Goal: Information Seeking & Learning: Learn about a topic

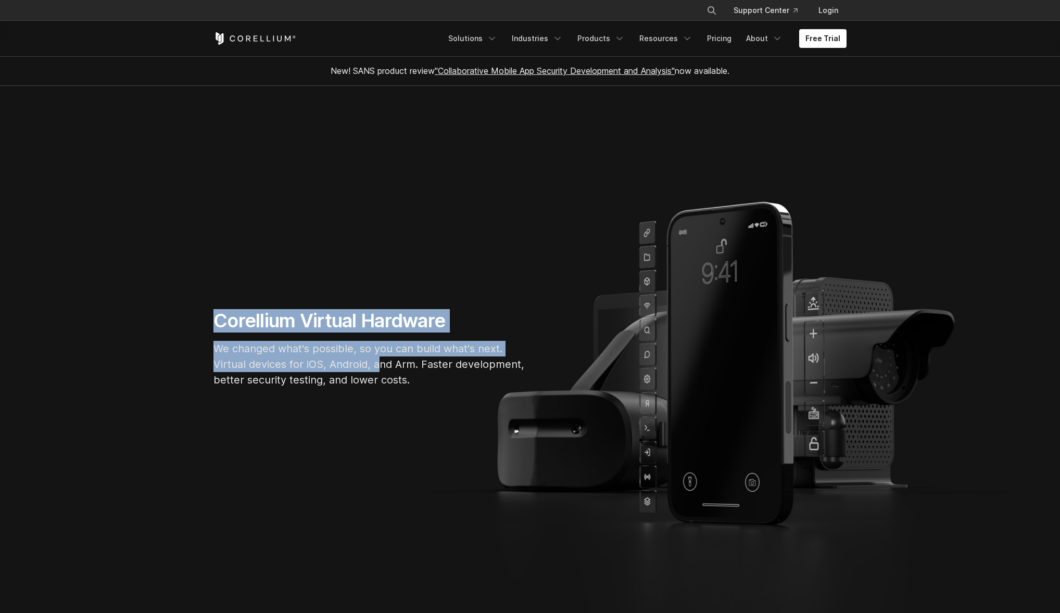
click at [413, 373] on section "Corellium Virtual Hardware We changed what's possible, so you can build what's …" at bounding box center [530, 352] width 1060 height 533
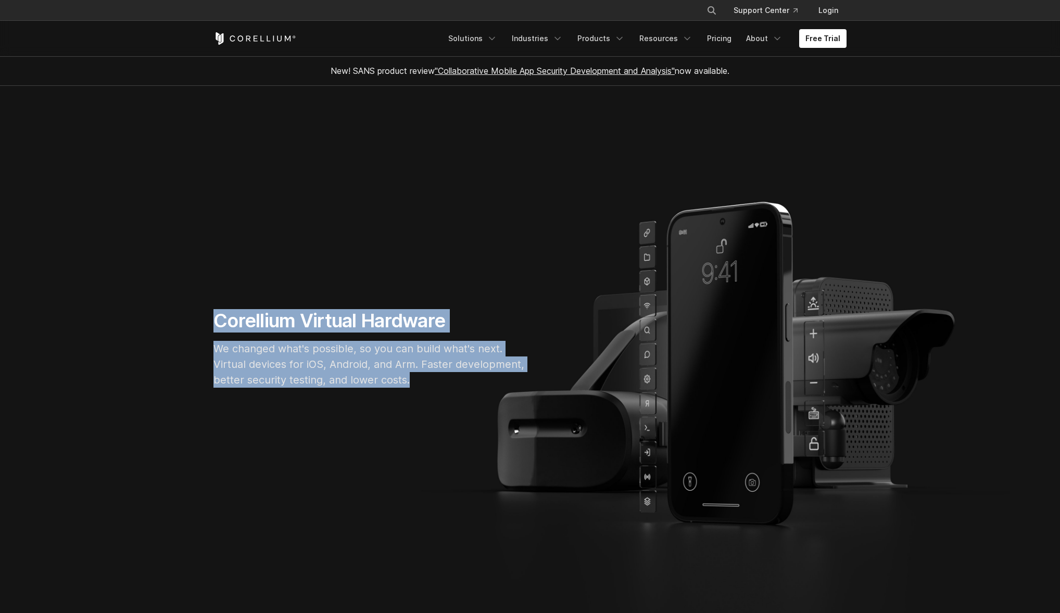
click at [413, 373] on p "We changed what's possible, so you can build what's next. Virtual devices for i…" at bounding box center [369, 364] width 312 height 47
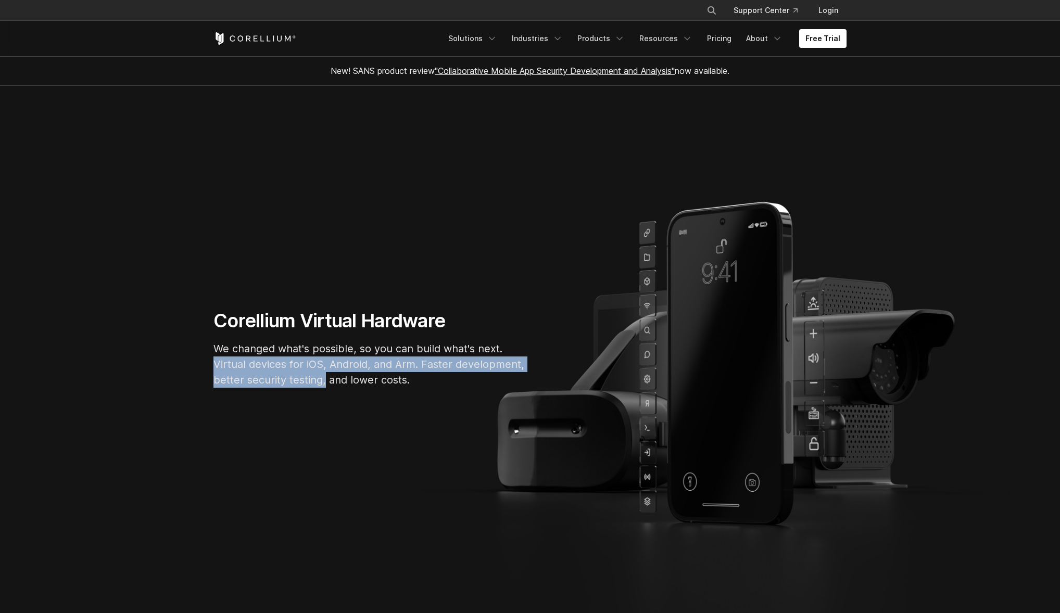
drag, startPoint x: 206, startPoint y: 370, endPoint x: 431, endPoint y: 404, distance: 227.5
click at [409, 402] on section "Corellium Virtual Hardware We changed what's possible, so you can build what's …" at bounding box center [530, 352] width 1060 height 533
click at [431, 404] on section "Corellium Virtual Hardware We changed what's possible, so you can build what's …" at bounding box center [530, 352] width 1060 height 533
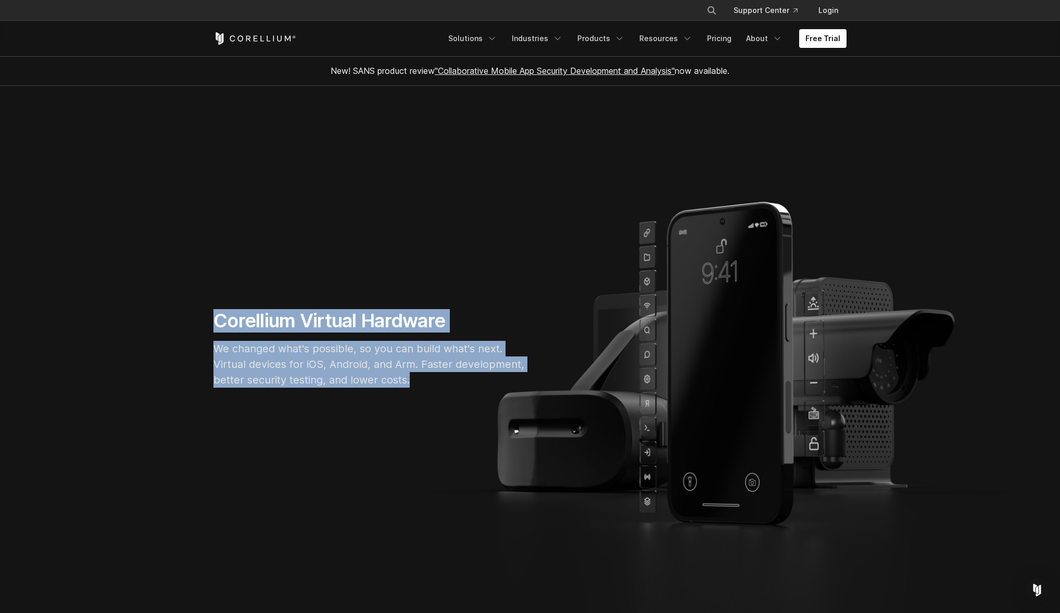
drag, startPoint x: 435, startPoint y: 383, endPoint x: 480, endPoint y: 393, distance: 46.5
click at [472, 393] on section "Corellium Virtual Hardware We changed what's possible, so you can build what's …" at bounding box center [530, 352] width 1060 height 533
click at [480, 393] on div "Corellium Virtual Hardware We changed what's possible, so you can build what's …" at bounding box center [369, 352] width 333 height 87
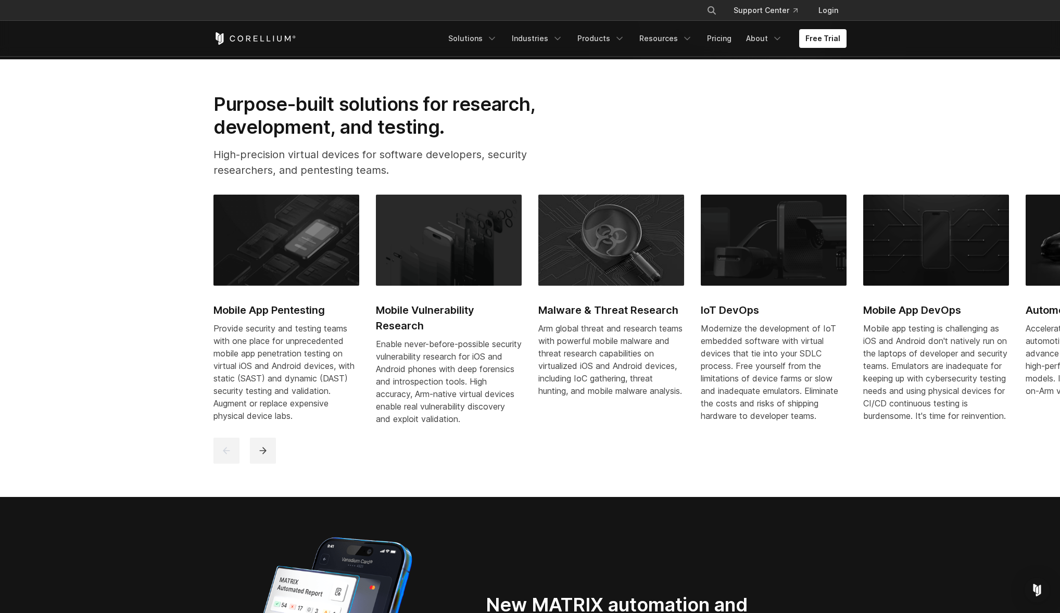
scroll to position [601, 0]
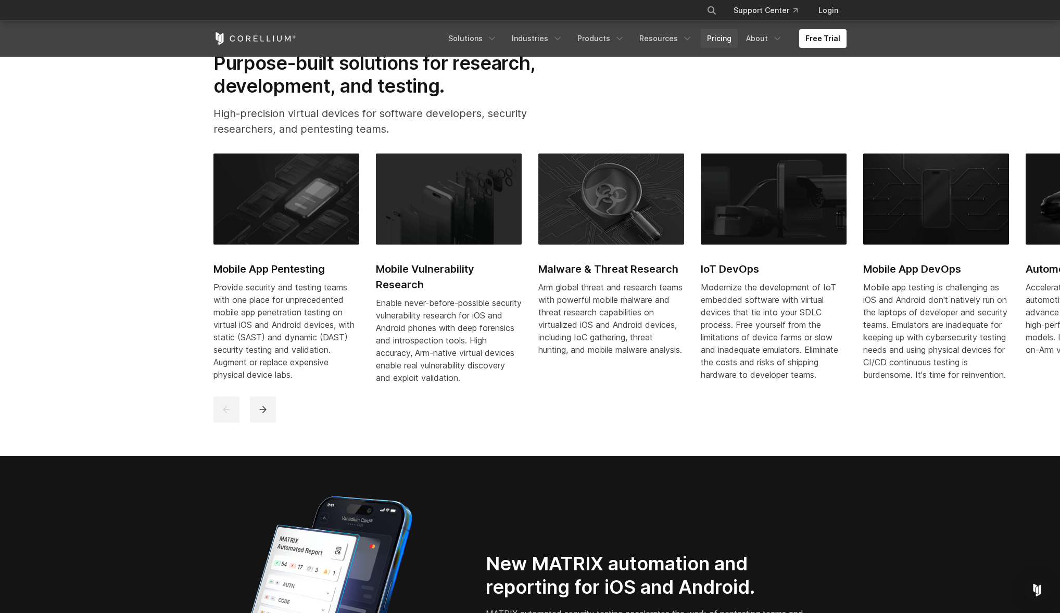
click at [720, 37] on link "Pricing" at bounding box center [719, 38] width 37 height 19
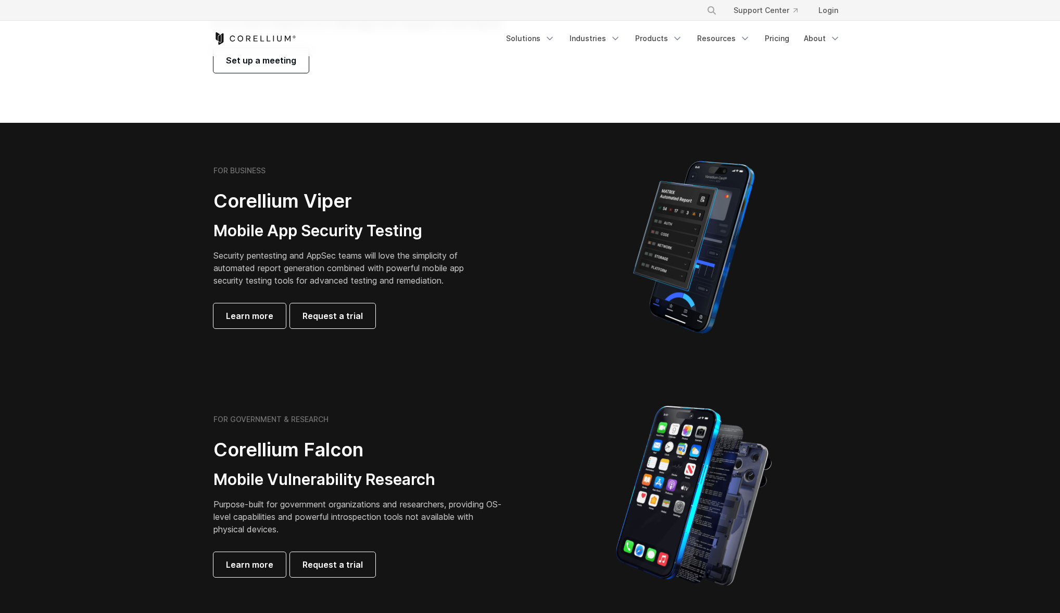
scroll to position [144, 0]
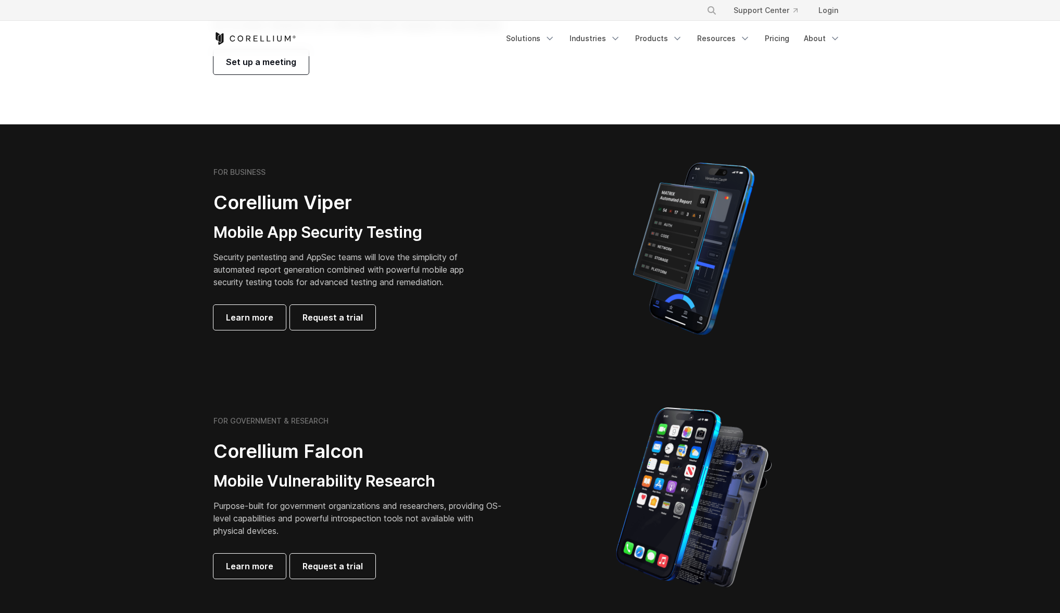
drag, startPoint x: 219, startPoint y: 211, endPoint x: 553, endPoint y: 313, distance: 349.9
click at [527, 313] on div "FOR BUSINESS Corellium Viper Mobile App Security Testing Security pentesting an…" at bounding box center [366, 249] width 327 height 162
click at [553, 313] on div at bounding box center [693, 249] width 306 height 182
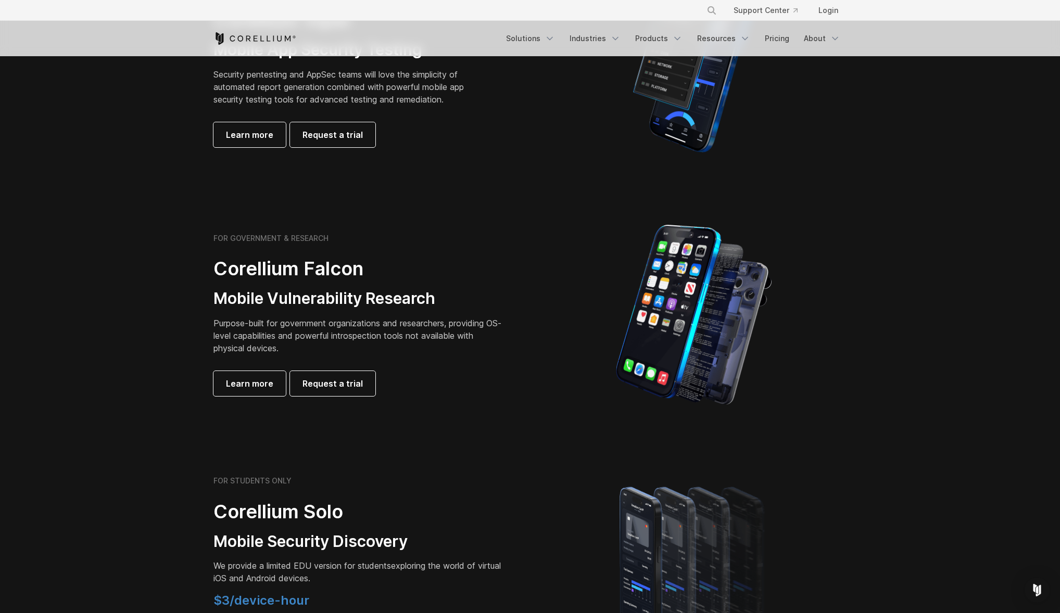
scroll to position [328, 0]
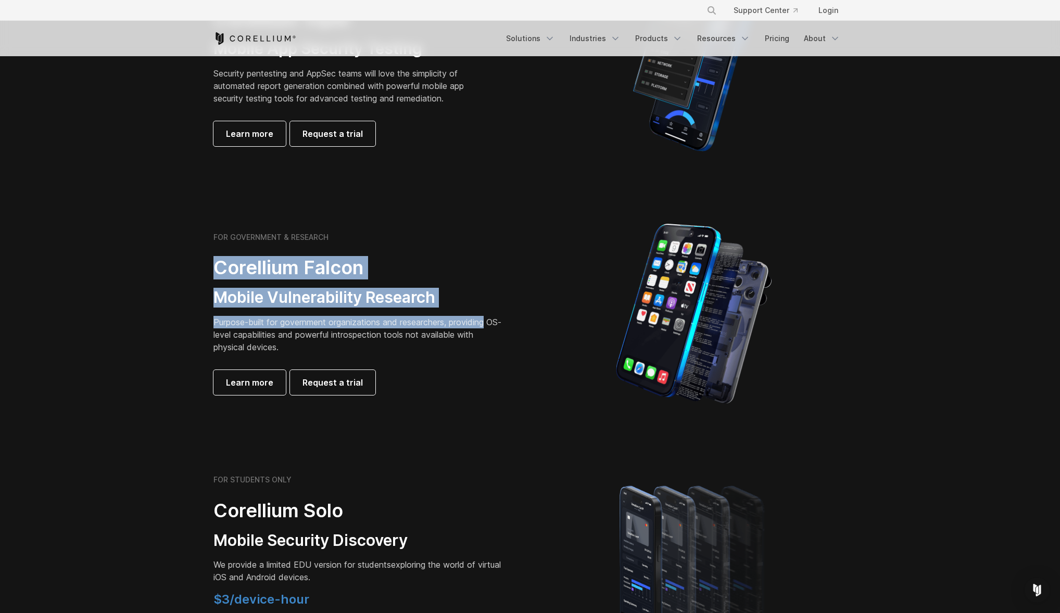
drag, startPoint x: 428, startPoint y: 306, endPoint x: 534, endPoint y: 325, distance: 108.0
click at [526, 325] on div "FOR GOVERNMENT & RESEARCH Corellium Falcon Mobile Vulnerability Research Purpos…" at bounding box center [366, 314] width 327 height 162
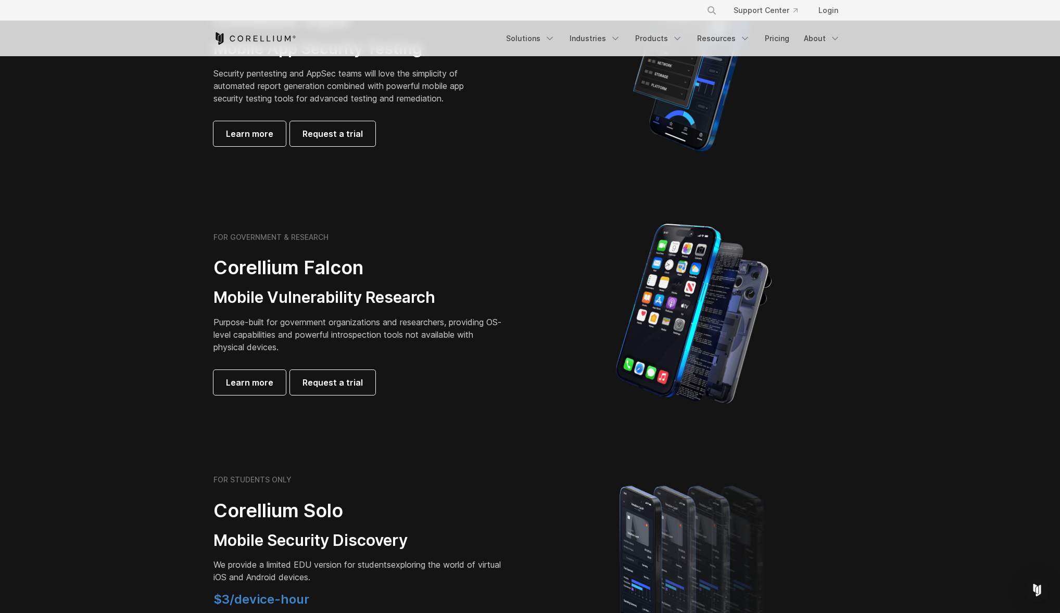
click at [534, 325] on div at bounding box center [693, 314] width 327 height 182
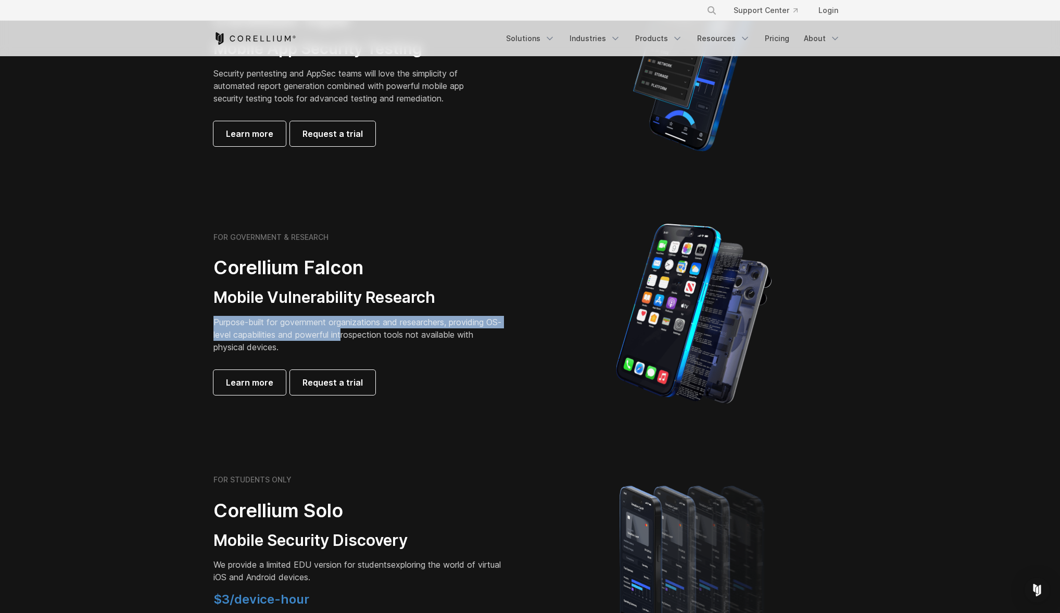
drag, startPoint x: 220, startPoint y: 323, endPoint x: 362, endPoint y: 339, distance: 143.0
click at [360, 339] on div "FOR GOVERNMENT & RESEARCH Corellium Falcon Mobile Vulnerability Research Purpos…" at bounding box center [366, 314] width 327 height 162
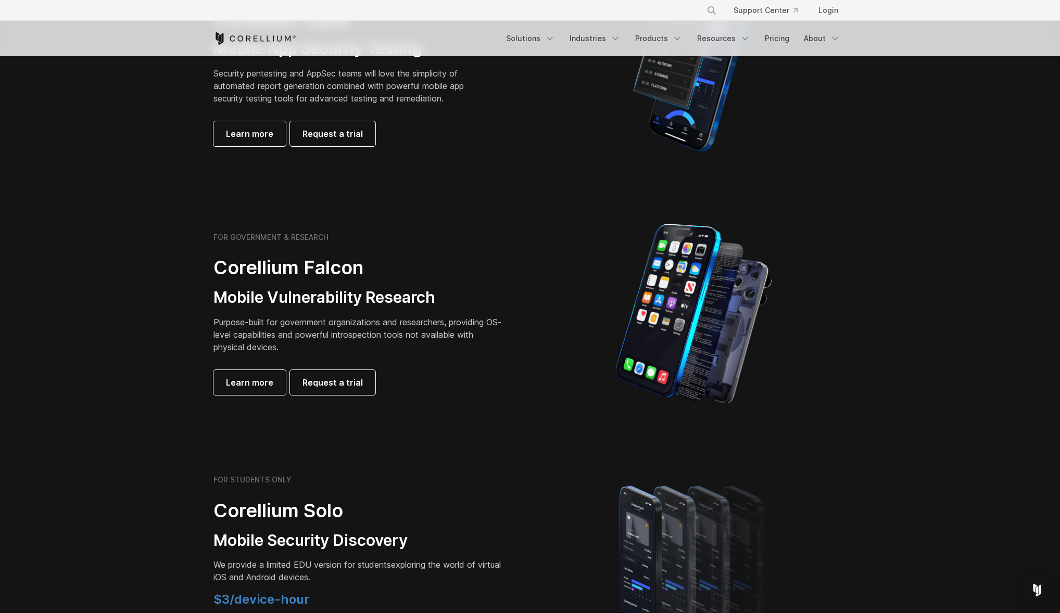
click at [362, 339] on p "Purpose-built for government organizations and researchers, providing OS-level …" at bounding box center [358, 334] width 291 height 37
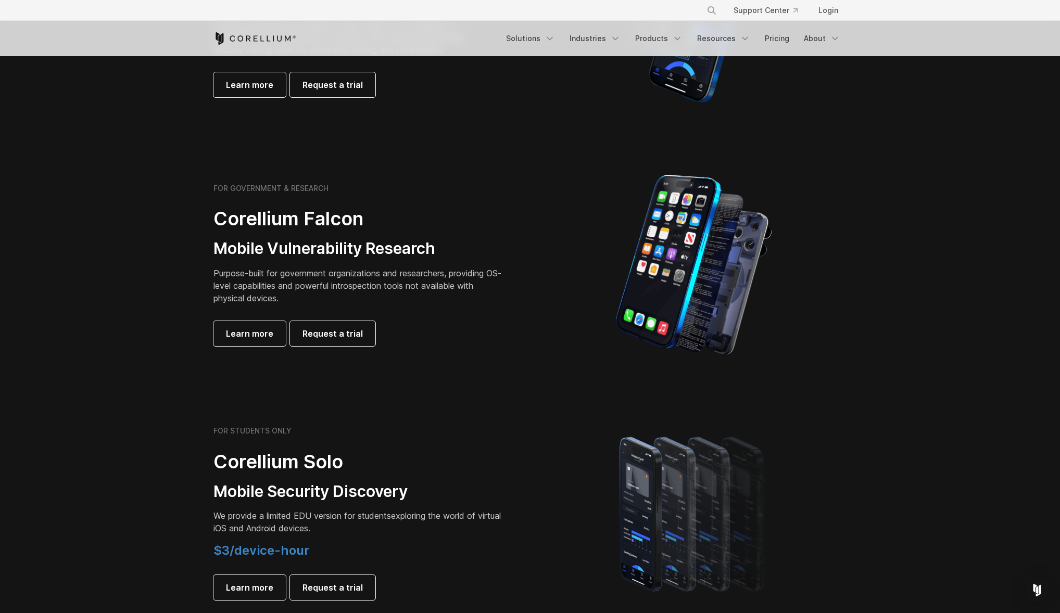
scroll to position [382, 0]
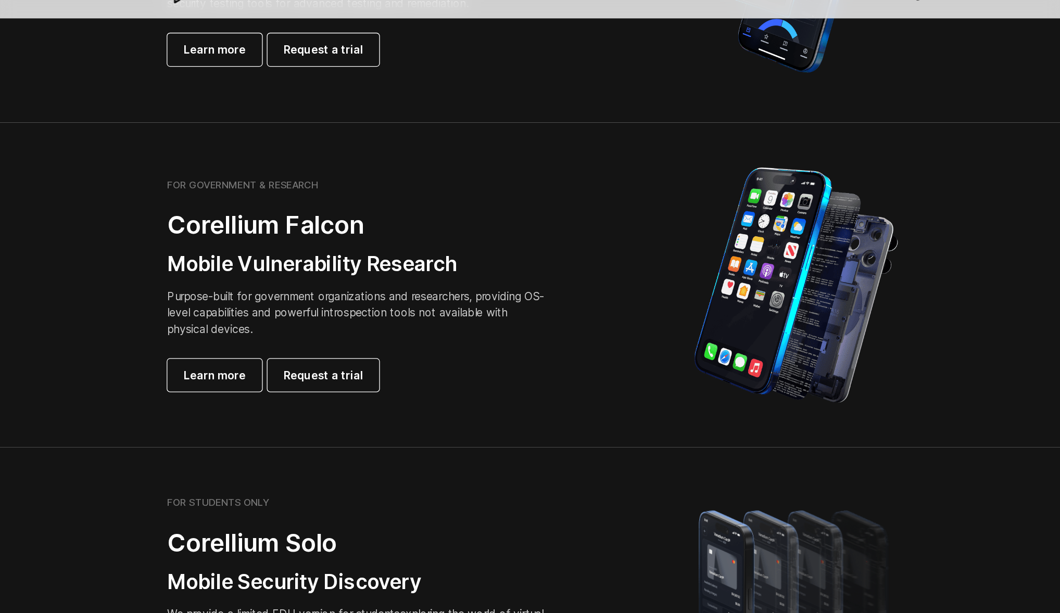
click at [228, 268] on p "Purpose-built for government organizations and researchers, providing OS-level …" at bounding box center [358, 280] width 291 height 37
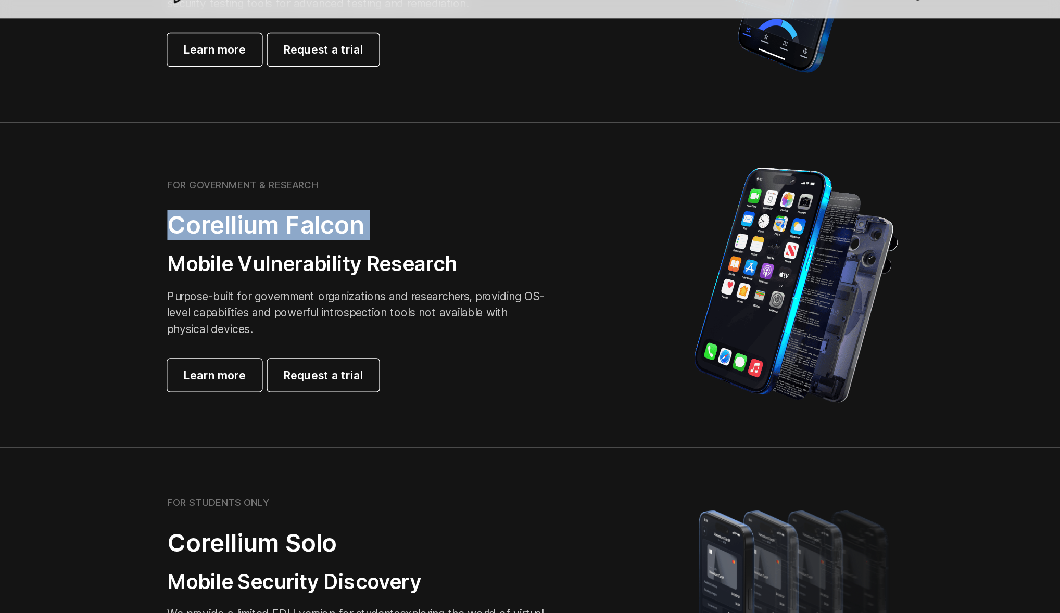
drag, startPoint x: 215, startPoint y: 214, endPoint x: 465, endPoint y: 229, distance: 249.7
click at [455, 233] on div "FOR GOVERNMENT & RESEARCH Corellium Falcon Mobile Vulnerability Research Purpos…" at bounding box center [358, 260] width 291 height 162
click at [465, 229] on div "FOR GOVERNMENT & RESEARCH Corellium Falcon Mobile Vulnerability Research Purpos…" at bounding box center [358, 260] width 291 height 162
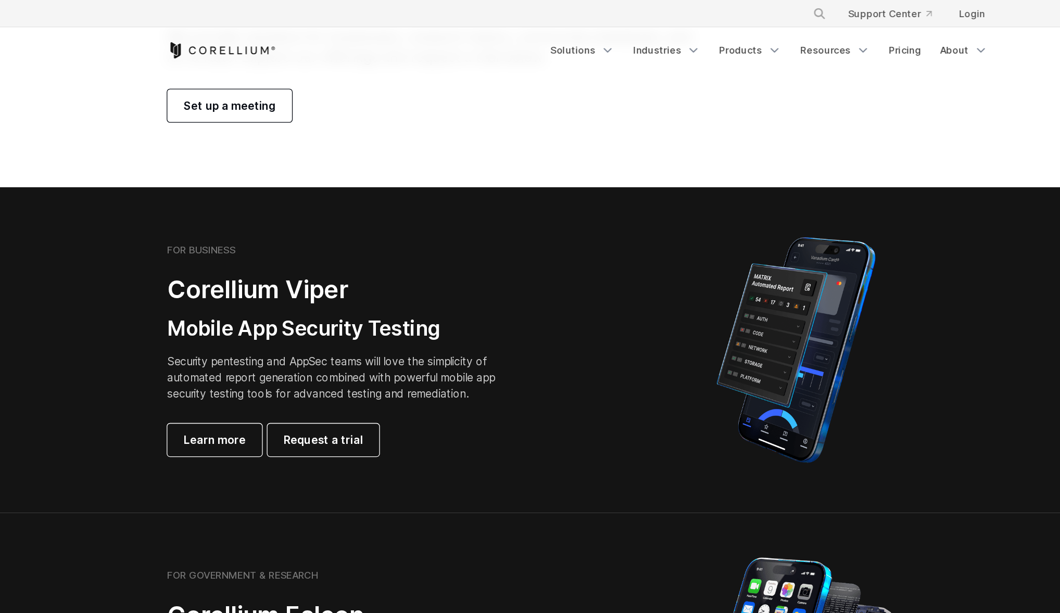
scroll to position [121, 0]
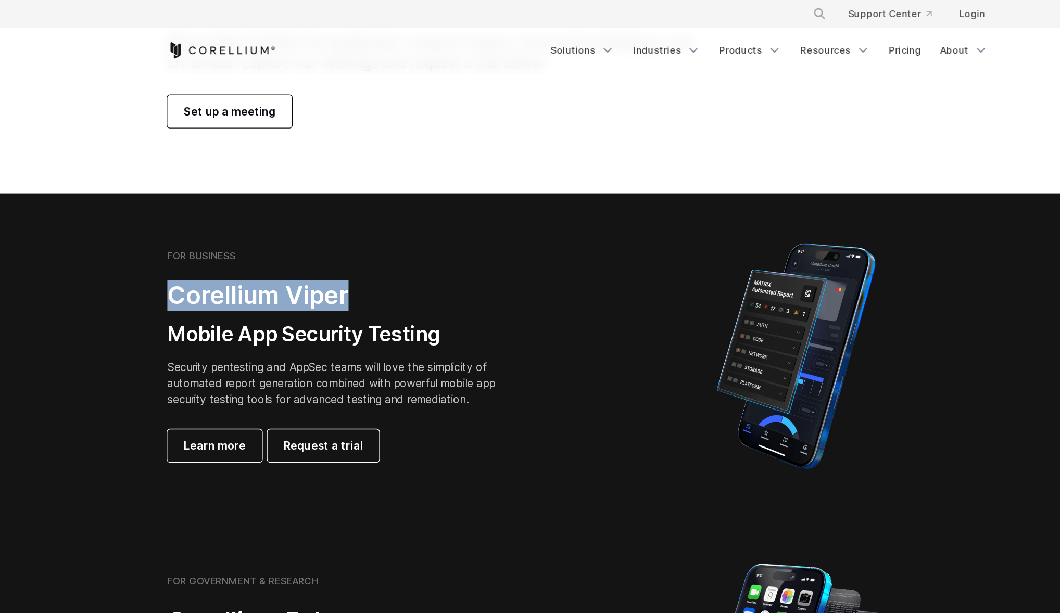
drag, startPoint x: 380, startPoint y: 227, endPoint x: 450, endPoint y: 223, distance: 69.3
click at [429, 227] on div "FOR BUSINESS Corellium Viper Mobile App Security Testing Security pentesting an…" at bounding box center [366, 272] width 327 height 162
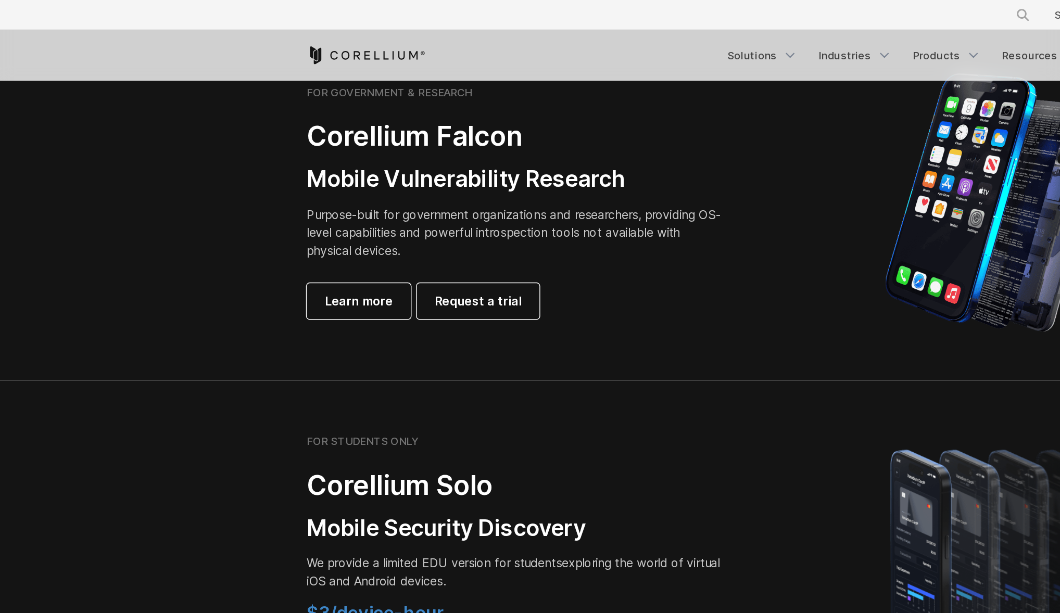
scroll to position [497, 0]
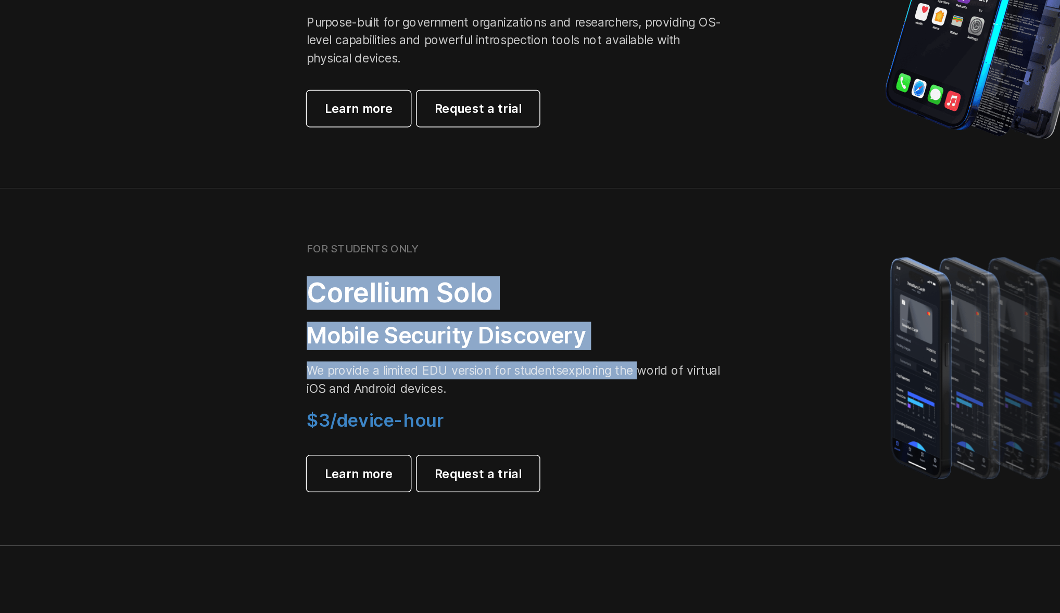
drag, startPoint x: 205, startPoint y: 349, endPoint x: 480, endPoint y: 393, distance: 279.3
click at [461, 402] on div "FOR STUDENTS ONLY Corellium Solo Mobile Security Discovery We provide a limited…" at bounding box center [366, 393] width 327 height 174
click at [480, 393] on p "We provide a limited EDU version for students exploring the world of virtual iO…" at bounding box center [358, 401] width 291 height 25
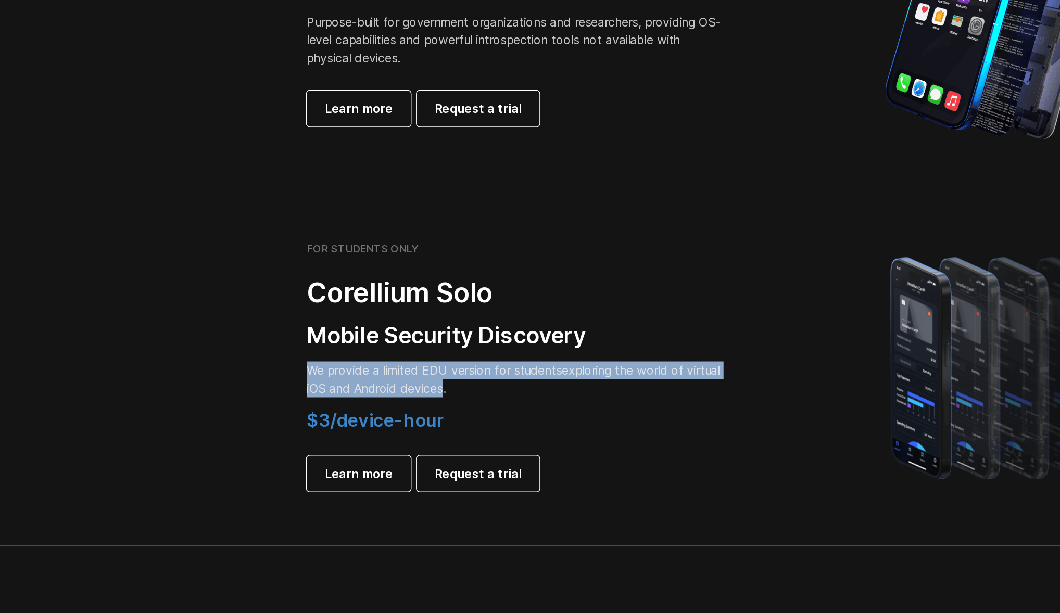
drag, startPoint x: 211, startPoint y: 388, endPoint x: 388, endPoint y: 421, distance: 180.0
click at [385, 421] on div "FOR STUDENTS ONLY Corellium Solo Mobile Security Discovery We provide a limited…" at bounding box center [366, 393] width 327 height 174
click at [388, 421] on div "FOR STUDENTS ONLY Corellium Solo Mobile Security Discovery We provide a limited…" at bounding box center [358, 393] width 291 height 174
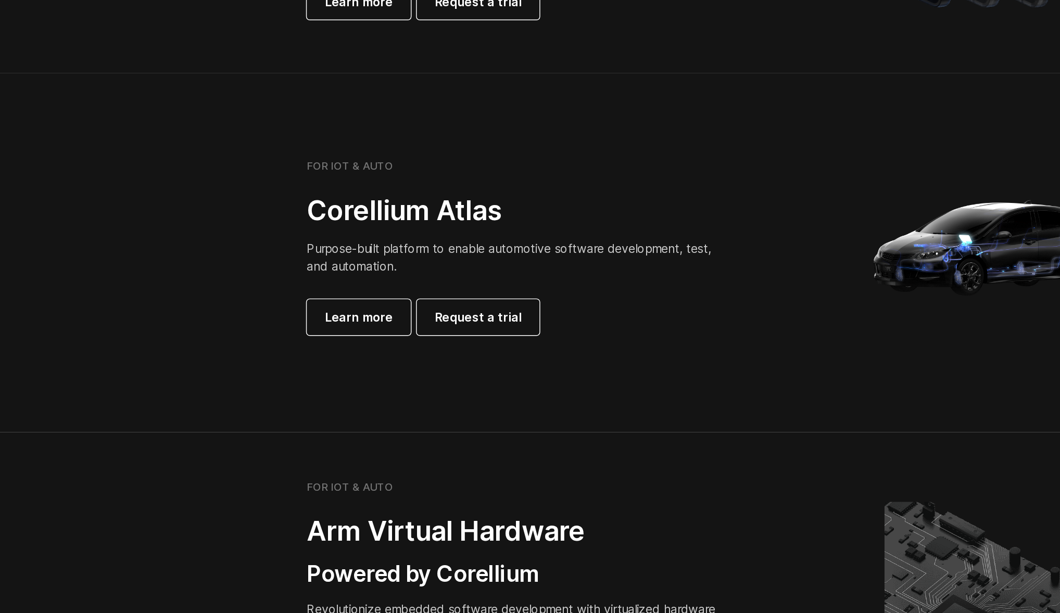
scroll to position [777, 0]
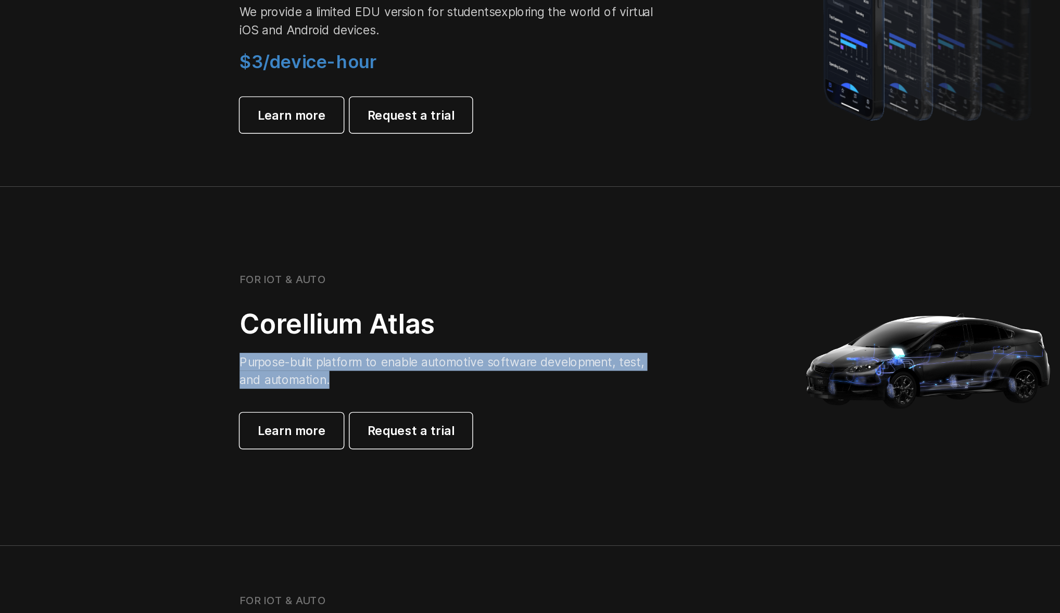
drag, startPoint x: 212, startPoint y: 352, endPoint x: 351, endPoint y: 372, distance: 140.9
click at [340, 371] on div "FOR IOT & AUTO Corellium Atlas Purpose-built platform to enable automotive soft…" at bounding box center [366, 359] width 327 height 122
click at [351, 372] on p "Purpose-built platform to enable automotive software development, test, and aut…" at bounding box center [358, 365] width 291 height 25
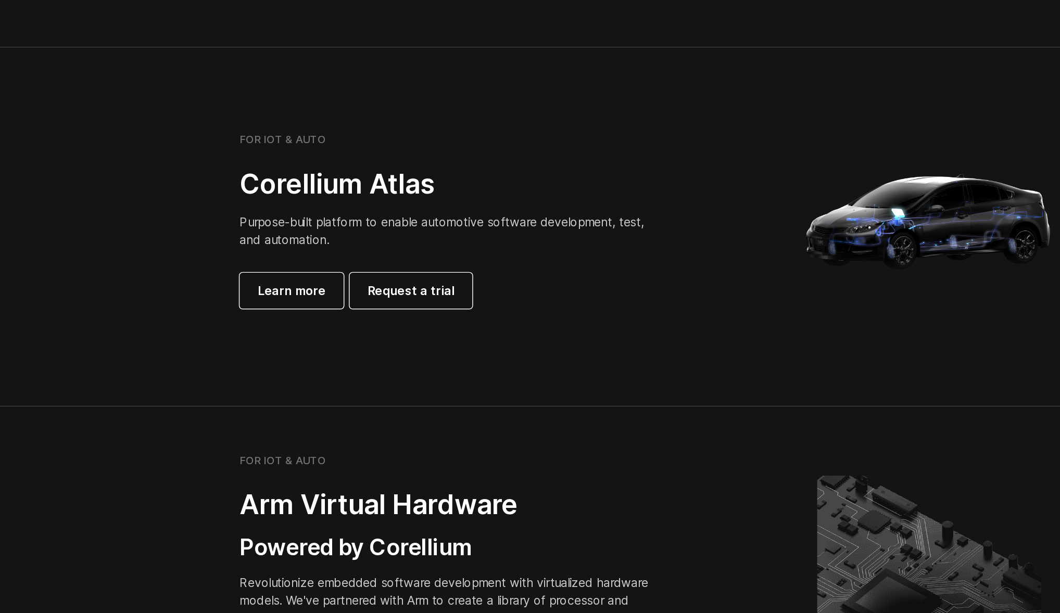
scroll to position [798, 0]
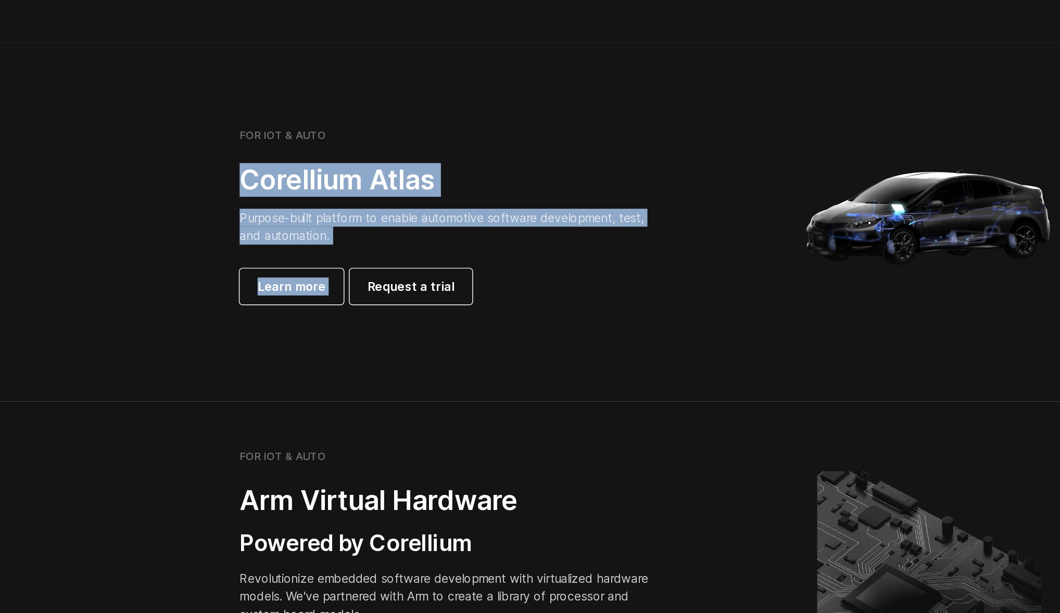
drag, startPoint x: 240, startPoint y: 324, endPoint x: 381, endPoint y: 347, distance: 142.5
click at [376, 374] on div "FOR IOT & AUTO Corellium Atlas Purpose-built platform to enable automotive soft…" at bounding box center [358, 337] width 291 height 122
click at [380, 343] on p "Purpose-built platform to enable automotive software development, test, and aut…" at bounding box center [358, 344] width 291 height 25
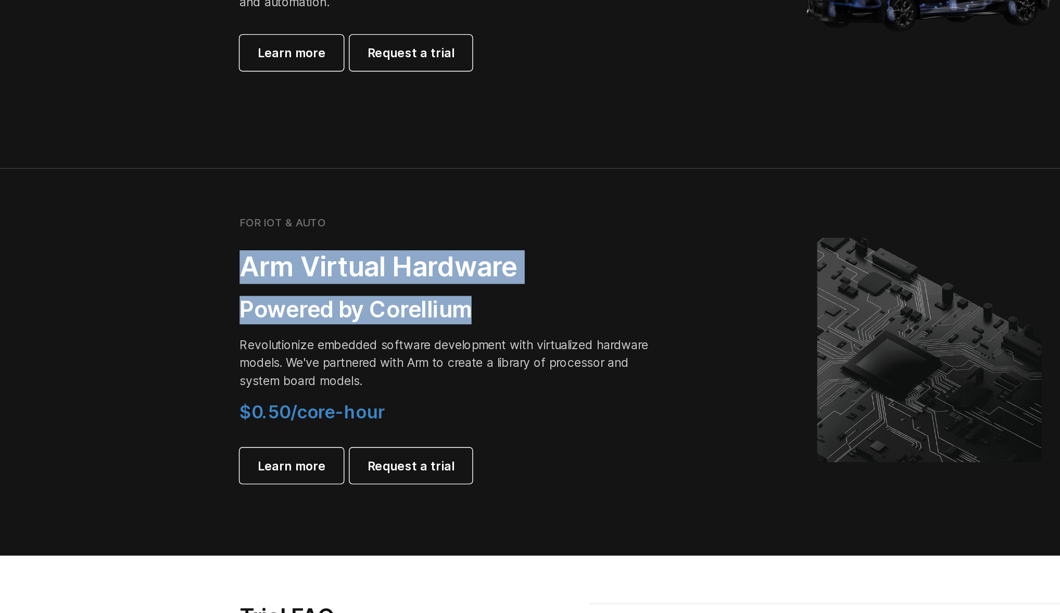
drag, startPoint x: 219, startPoint y: 366, endPoint x: 442, endPoint y: 402, distance: 226.1
click at [436, 402] on div "FOR IOT & AUTO Arm Virtual Hardware Powered by Corellium Revolutionize embedded…" at bounding box center [358, 430] width 291 height 186
click at [442, 402] on h3 "Powered by Corellium" at bounding box center [358, 402] width 291 height 20
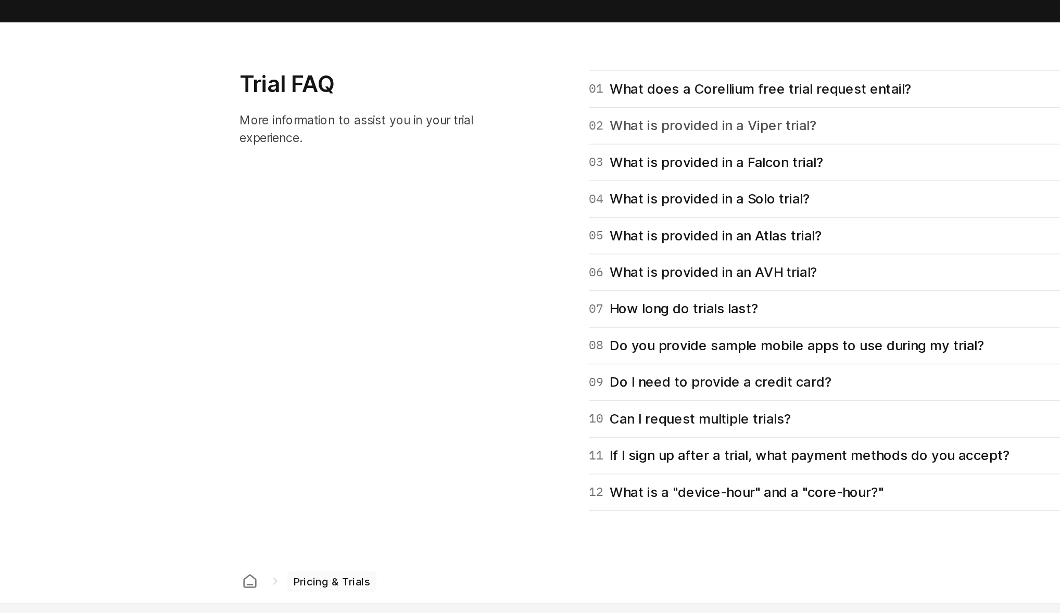
scroll to position [1333, 0]
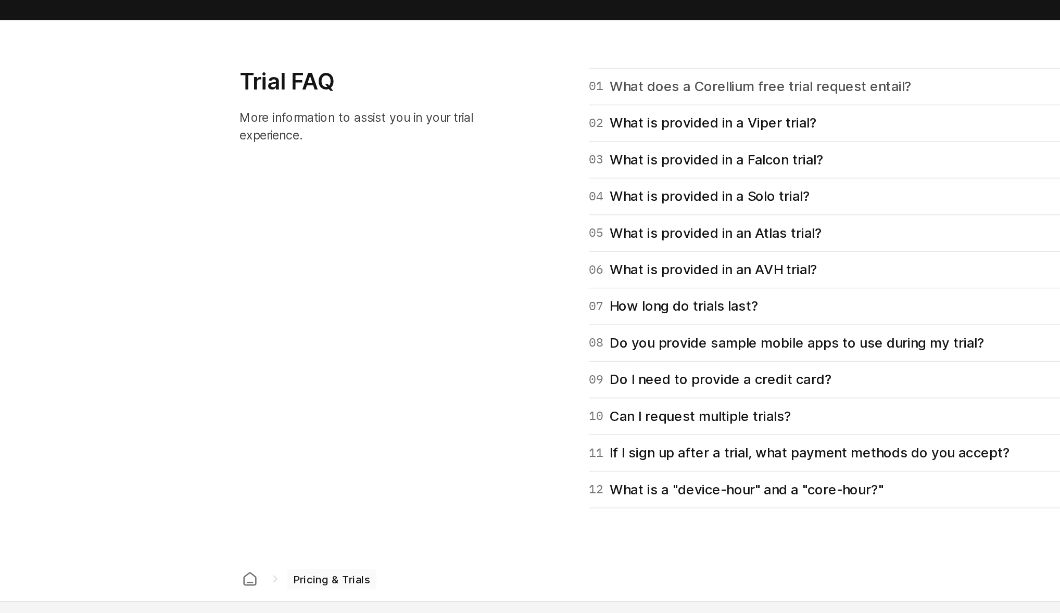
click at [495, 253] on div "01 What does a Corellium free trial request entail?" at bounding box center [568, 246] width 225 height 15
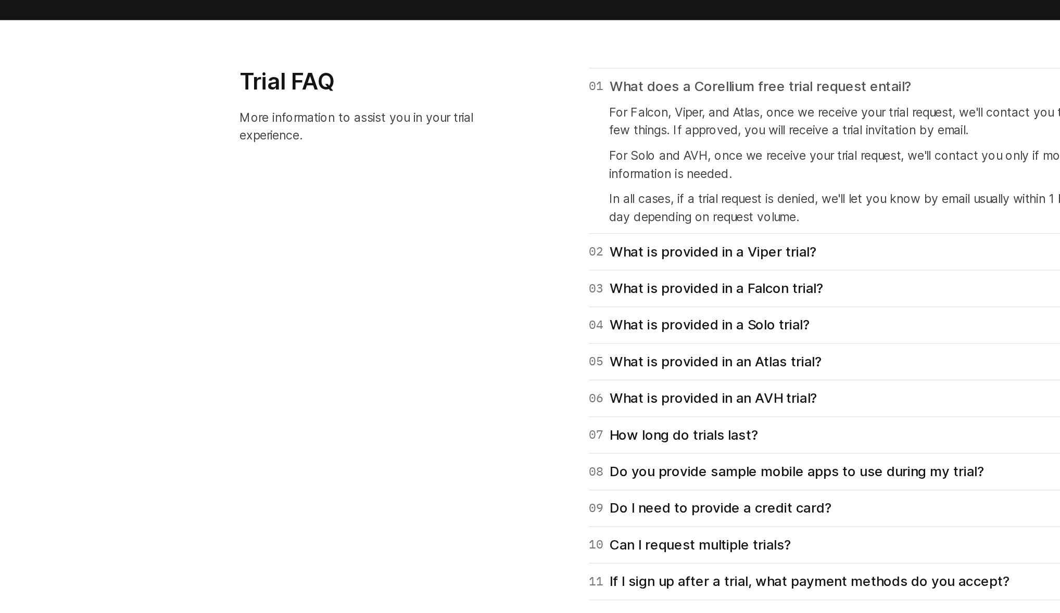
click at [495, 253] on div "01 What does a Corellium free trial request entail?" at bounding box center [568, 246] width 225 height 15
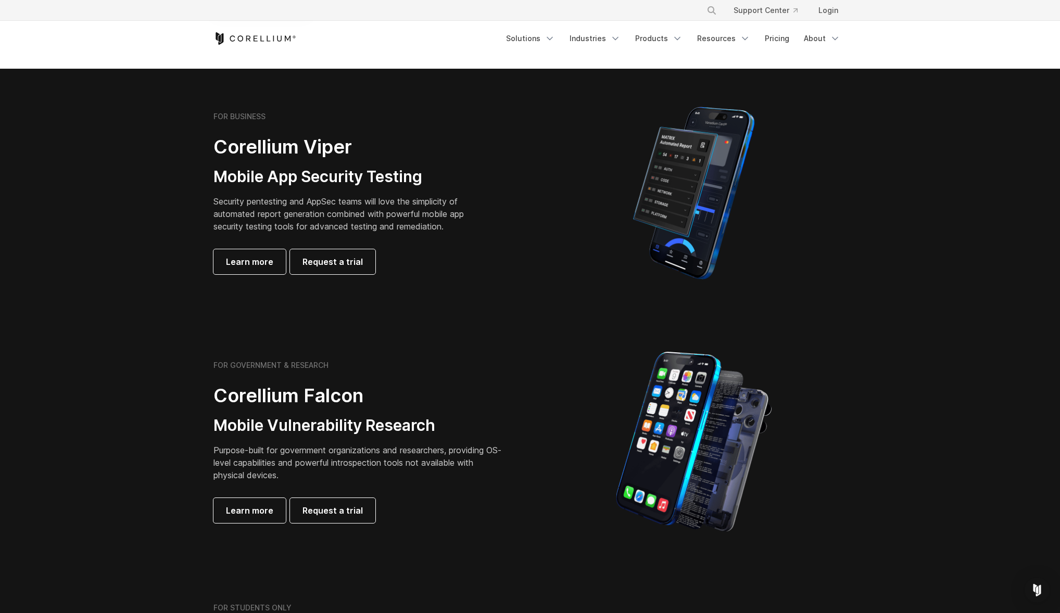
scroll to position [0, 0]
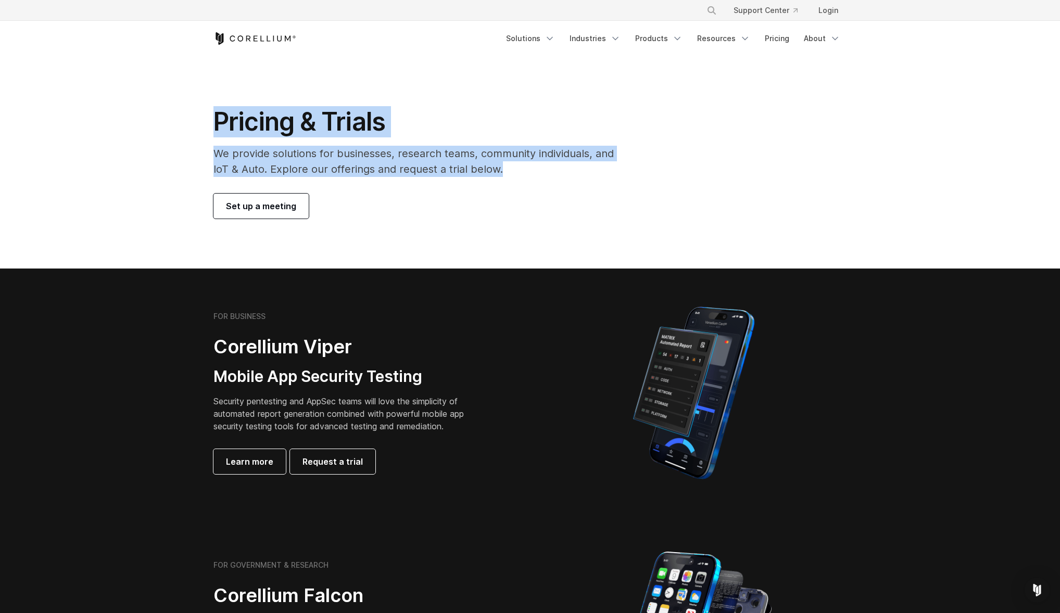
drag, startPoint x: 333, startPoint y: 130, endPoint x: 498, endPoint y: 162, distance: 168.1
click at [498, 162] on div "Pricing & Trials We provide solutions for businesses, research teams, community…" at bounding box center [421, 162] width 436 height 112
click at [524, 158] on p "We provide solutions for businesses, research teams, community individuals, and…" at bounding box center [420, 161] width 415 height 31
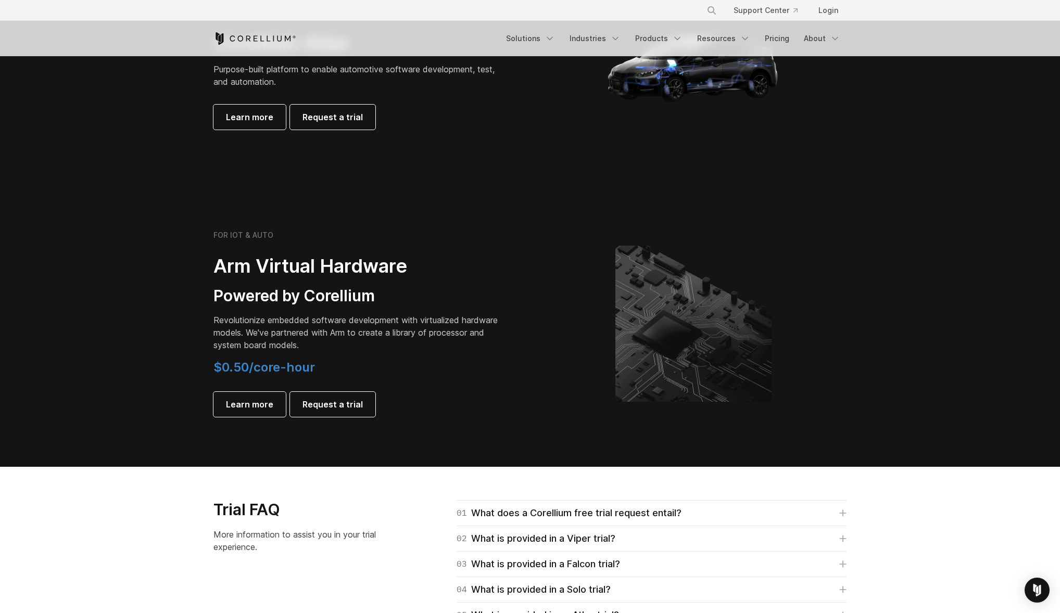
scroll to position [1065, 0]
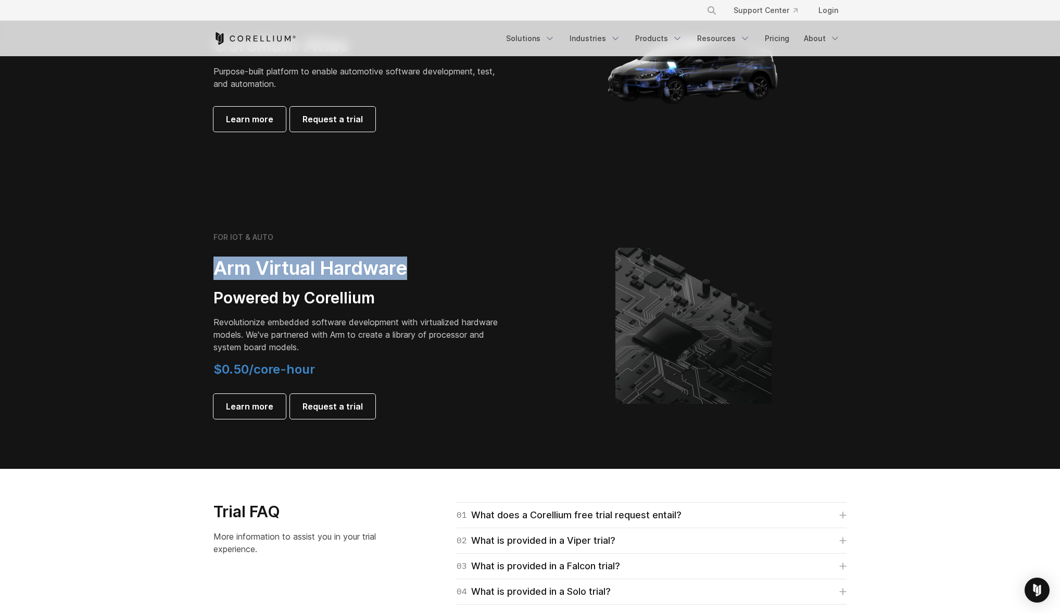
drag, startPoint x: 284, startPoint y: 264, endPoint x: 448, endPoint y: 278, distance: 165.1
click at [433, 278] on section "FOR IOT & AUTO Arm Virtual Hardware Powered by Corellium Revolutionize embedded…" at bounding box center [530, 334] width 1060 height 270
click at [448, 278] on h2 "Arm Virtual Hardware" at bounding box center [358, 268] width 291 height 23
click at [439, 284] on section "FOR IOT & AUTO Arm Virtual Hardware Powered by Corellium Revolutionize embedded…" at bounding box center [530, 334] width 1060 height 270
click at [439, 284] on div "FOR IOT & AUTO Arm Virtual Hardware Powered by Corellium Revolutionize embedded…" at bounding box center [358, 326] width 291 height 186
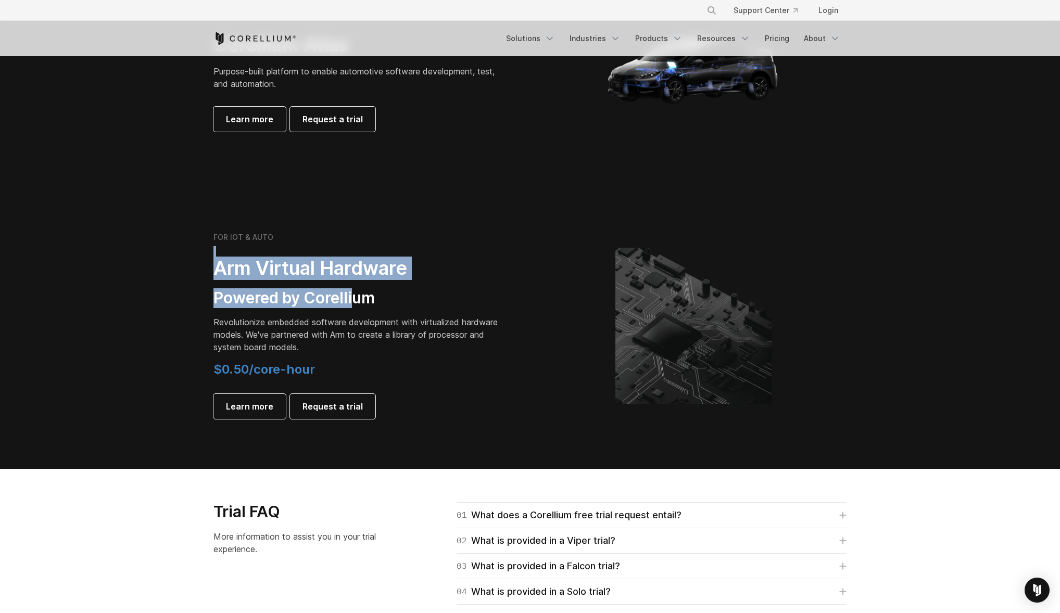
drag, startPoint x: 174, startPoint y: 248, endPoint x: 366, endPoint y: 291, distance: 197.4
click at [366, 291] on section "FOR IOT & AUTO Arm Virtual Hardware Powered by Corellium Revolutionize embedded…" at bounding box center [530, 334] width 1060 height 270
click at [366, 291] on h3 "Powered by Corellium" at bounding box center [358, 298] width 291 height 20
drag, startPoint x: 129, startPoint y: 196, endPoint x: 436, endPoint y: 311, distance: 327.9
click at [436, 311] on div "FOR BUSINESS Corellium Viper Mobile App Security Testing Security pentesting an…" at bounding box center [530, 23] width 1060 height 1638
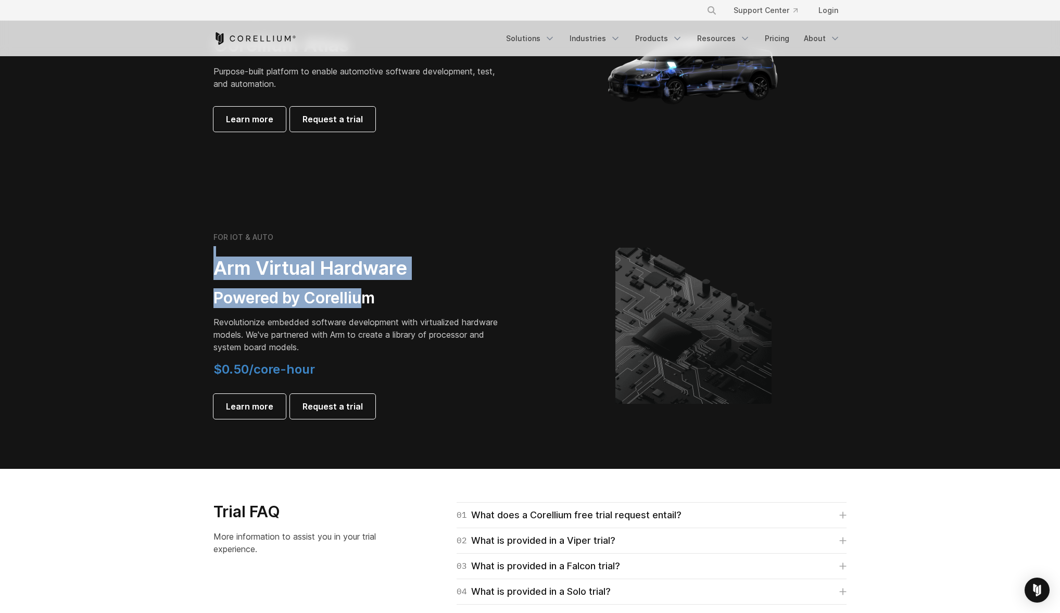
click at [436, 311] on div "FOR IOT & AUTO Arm Virtual Hardware Powered by Corellium Revolutionize embedded…" at bounding box center [358, 326] width 291 height 186
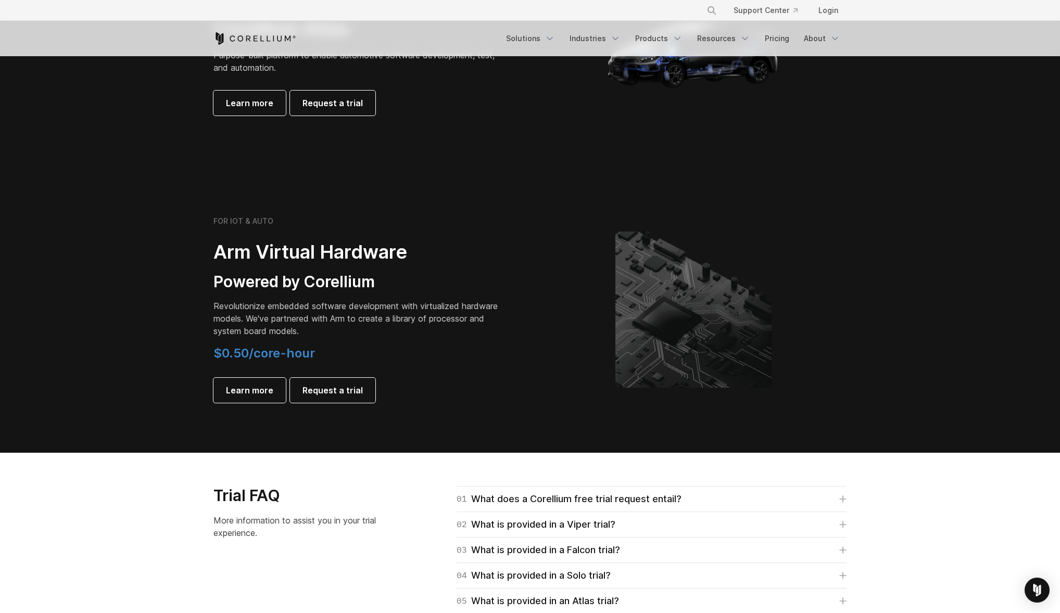
scroll to position [1062, 0]
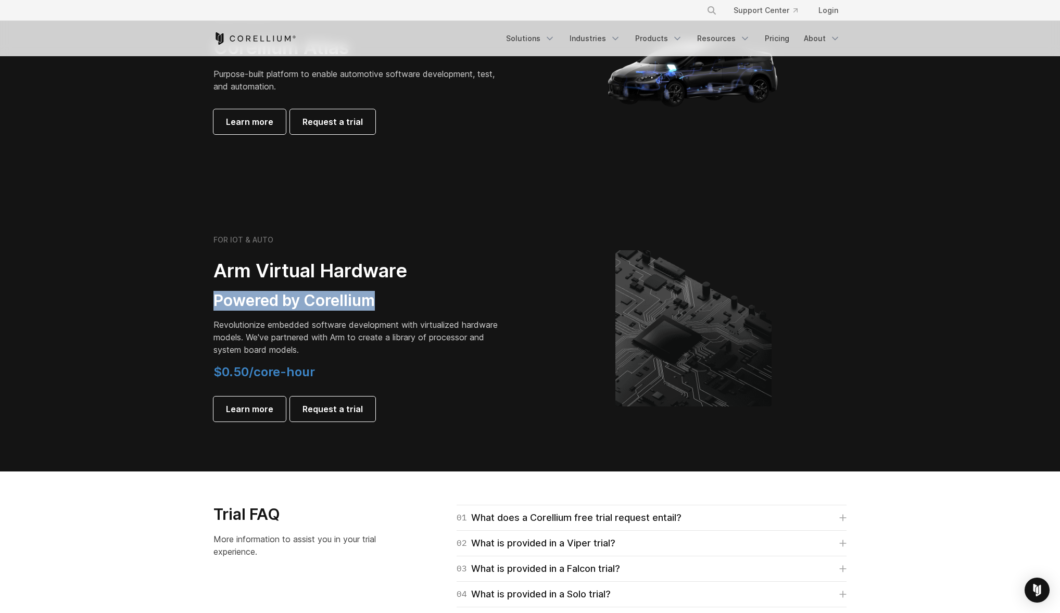
drag, startPoint x: 184, startPoint y: 293, endPoint x: 423, endPoint y: 271, distance: 239.4
click at [423, 295] on section "FOR IOT & AUTO Arm Virtual Hardware Powered by Corellium Revolutionize embedded…" at bounding box center [530, 337] width 1060 height 270
click at [422, 271] on h2 "Arm Virtual Hardware" at bounding box center [358, 270] width 291 height 23
drag, startPoint x: 171, startPoint y: 253, endPoint x: 495, endPoint y: 281, distance: 326.0
click at [462, 313] on section "FOR IOT & AUTO Arm Virtual Hardware Powered by Corellium Revolutionize embedded…" at bounding box center [530, 337] width 1060 height 270
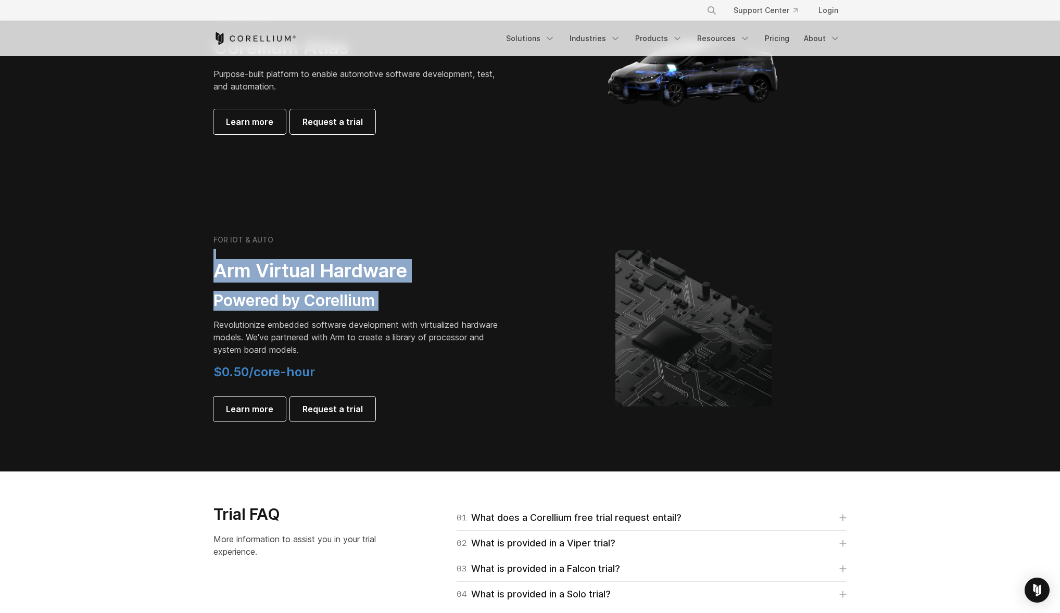
click at [494, 278] on h2 "Arm Virtual Hardware" at bounding box center [358, 270] width 291 height 23
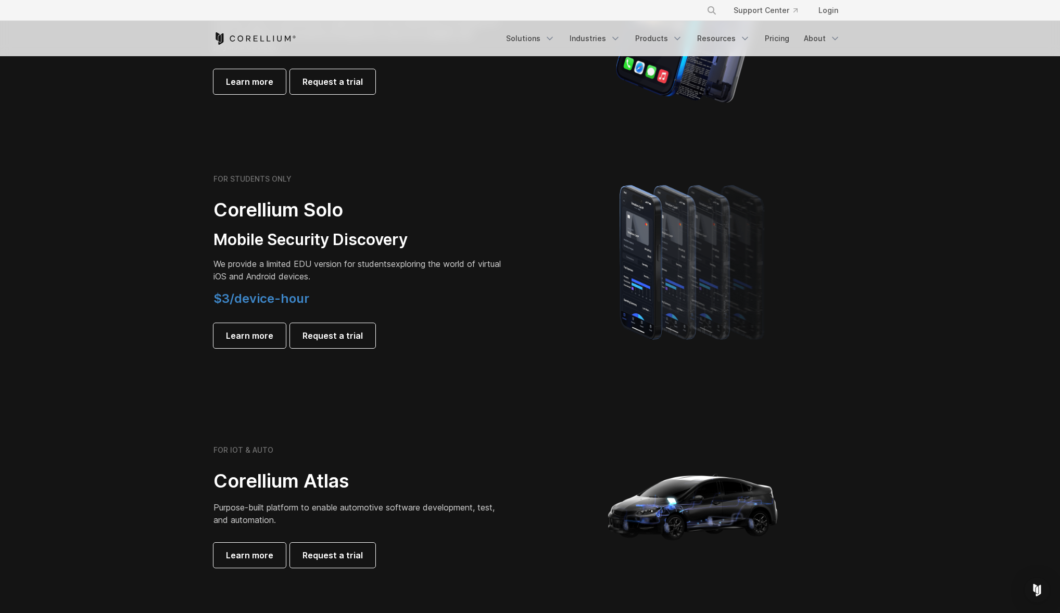
scroll to position [630, 0]
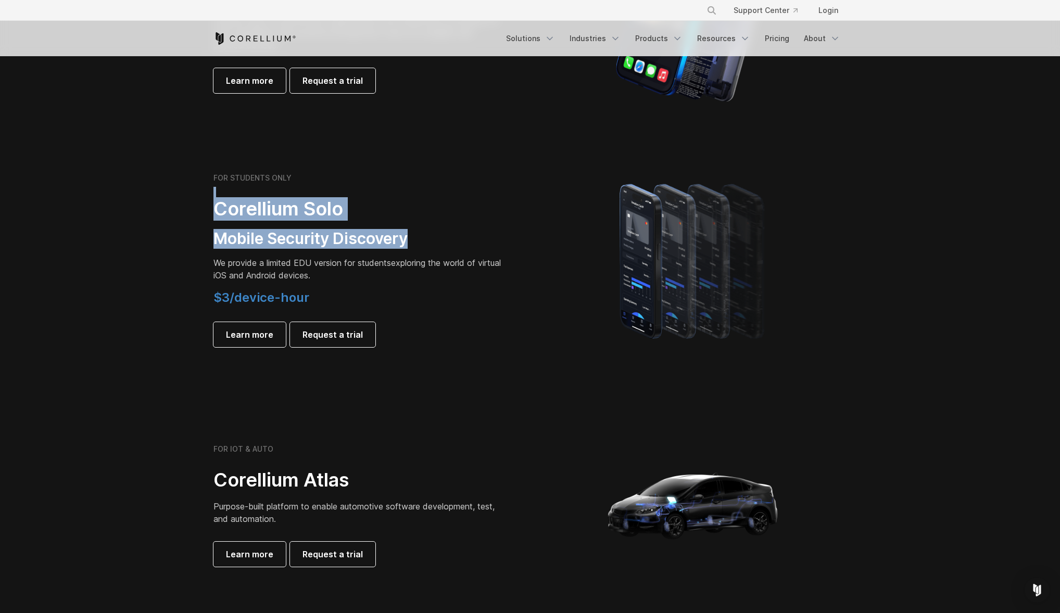
drag, startPoint x: 179, startPoint y: 194, endPoint x: 444, endPoint y: 249, distance: 271.2
click at [415, 249] on section "FOR STUDENTS ONLY Corellium Solo Mobile Security Discovery We provide a limited…" at bounding box center [530, 260] width 1060 height 249
click at [444, 249] on div "FOR STUDENTS ONLY Corellium Solo Mobile Security Discovery We provide a limited…" at bounding box center [358, 260] width 291 height 174
drag, startPoint x: 197, startPoint y: 178, endPoint x: 490, endPoint y: 244, distance: 299.8
click at [474, 243] on section "FOR STUDENTS ONLY Corellium Solo Mobile Security Discovery We provide a limited…" at bounding box center [530, 260] width 1060 height 249
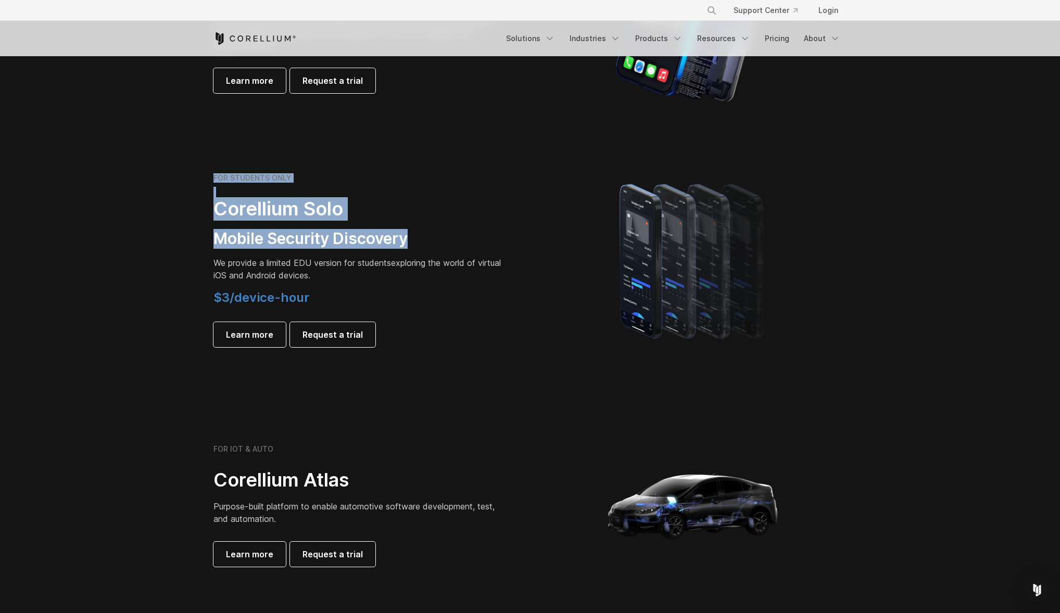
click at [490, 244] on h3 "Mobile Security Discovery" at bounding box center [358, 239] width 291 height 20
drag, startPoint x: 195, startPoint y: 154, endPoint x: 466, endPoint y: 236, distance: 283.0
click at [465, 236] on section "FOR STUDENTS ONLY Corellium Solo Mobile Security Discovery We provide a limited…" at bounding box center [530, 260] width 1060 height 249
click at [466, 236] on h3 "Mobile Security Discovery" at bounding box center [358, 239] width 291 height 20
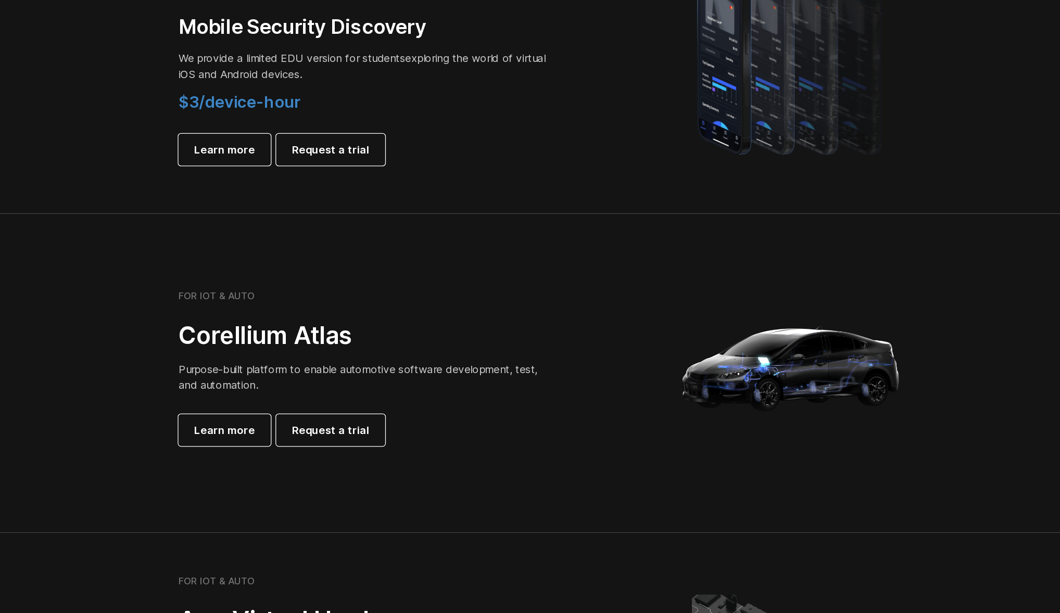
scroll to position [717, 0]
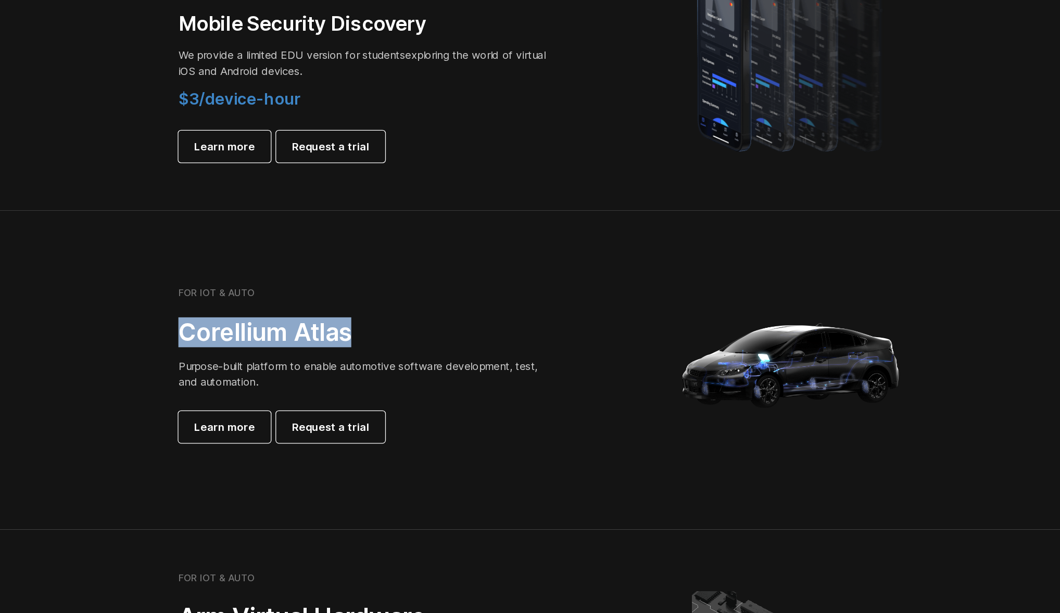
drag, startPoint x: 193, startPoint y: 389, endPoint x: 447, endPoint y: 395, distance: 254.1
click at [436, 395] on section "FOR IOT & AUTO Corellium Atlas Purpose-built platform to enable automotive soft…" at bounding box center [530, 423] width 1060 height 250
click at [447, 395] on h2 "Corellium Atlas" at bounding box center [358, 393] width 291 height 23
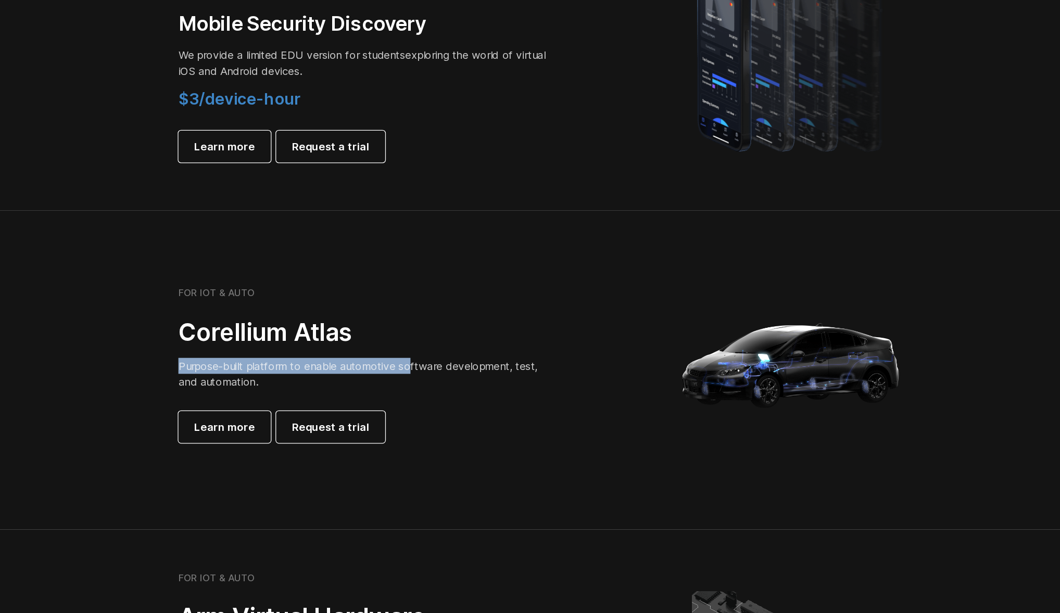
drag, startPoint x: 207, startPoint y: 414, endPoint x: 418, endPoint y: 414, distance: 211.3
click at [415, 414] on div "FOR IOT & AUTO Corellium Atlas Purpose-built platform to enable automotive soft…" at bounding box center [366, 419] width 327 height 122
click at [418, 414] on span "Purpose-built platform to enable automotive software development, test, and aut…" at bounding box center [353, 425] width 281 height 23
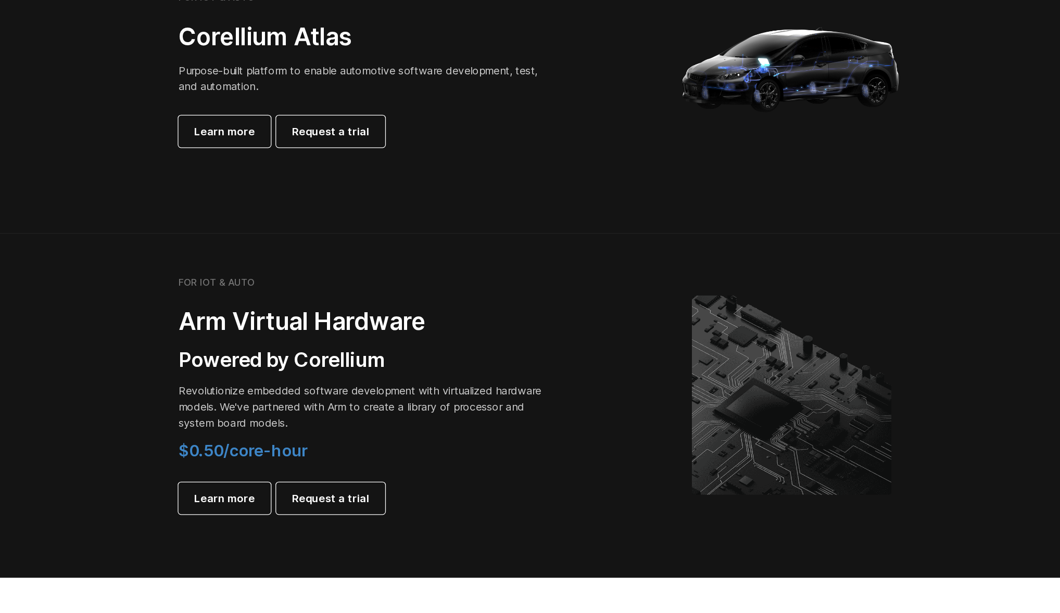
scroll to position [953, 0]
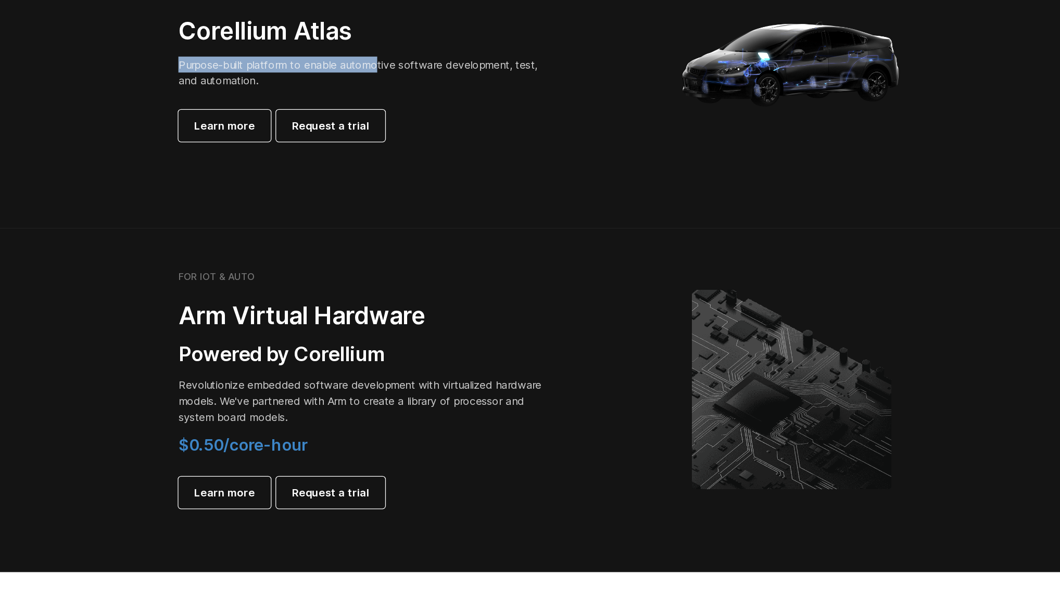
drag, startPoint x: 362, startPoint y: 181, endPoint x: 376, endPoint y: 183, distance: 13.6
click at [373, 182] on div "FOR IOT & AUTO Corellium Atlas Purpose-built platform to enable automotive soft…" at bounding box center [366, 182] width 327 height 122
click at [376, 183] on span "Purpose-built platform to enable automotive software development, test, and aut…" at bounding box center [353, 189] width 281 height 23
click at [274, 233] on link "Learn more" at bounding box center [249, 231] width 72 height 25
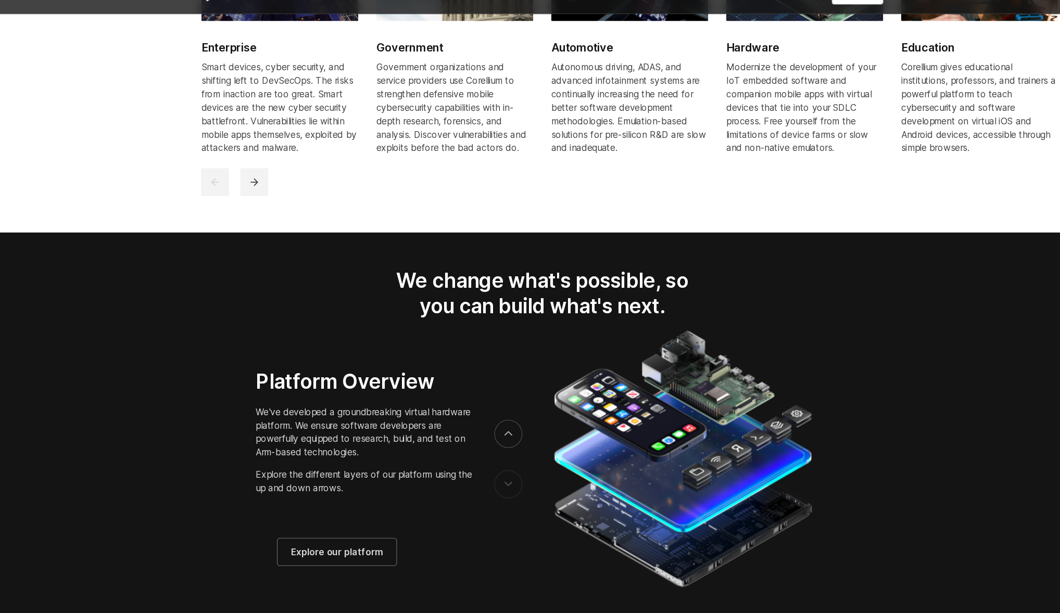
scroll to position [1552, 0]
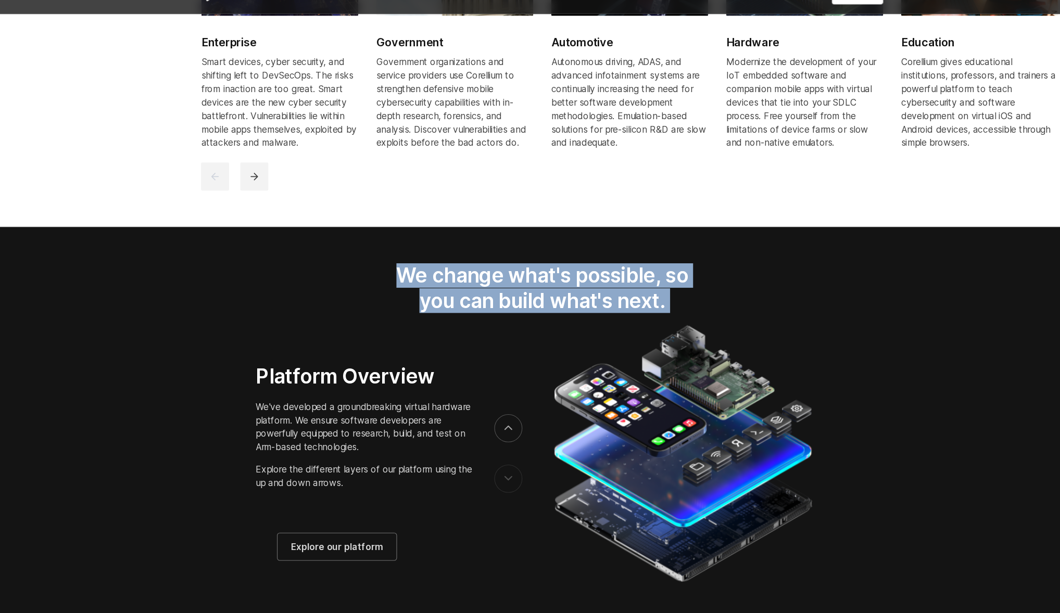
drag, startPoint x: 402, startPoint y: 310, endPoint x: 632, endPoint y: 360, distance: 235.5
click at [628, 360] on section "We change what's possible, so you can build what's next." at bounding box center [530, 438] width 1060 height 366
click at [632, 360] on img at bounding box center [660, 464] width 248 height 245
click at [301, 421] on div "Platform Overview We've developed a groundbreaking virtual hardware platform. W…" at bounding box center [364, 444] width 201 height 175
click at [261, 404] on div "Platform Overview We've developed a groundbreaking virtual hardware platform. W…" at bounding box center [351, 444] width 226 height 156
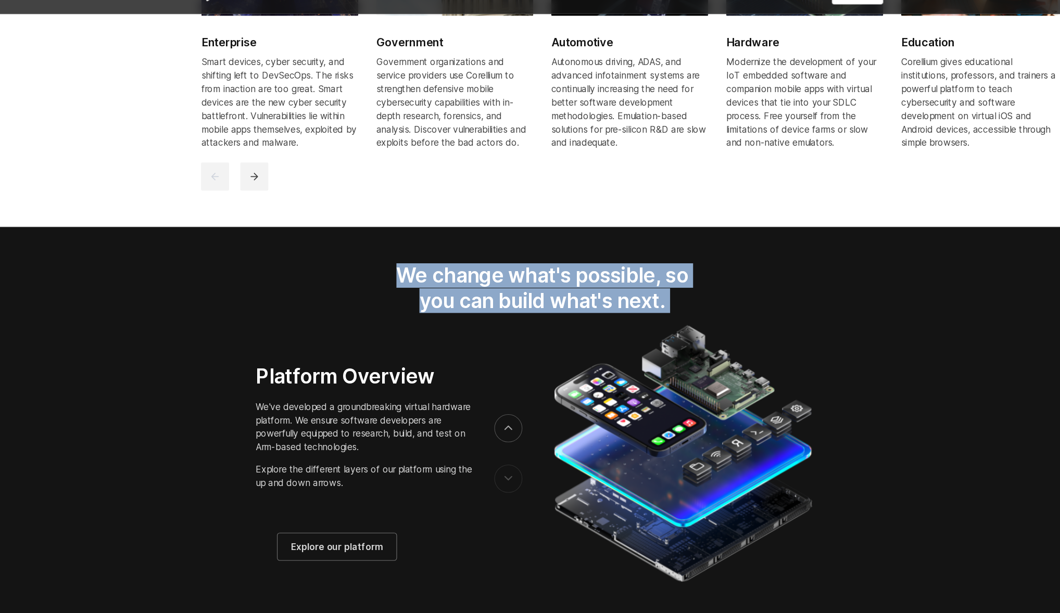
drag, startPoint x: 272, startPoint y: 403, endPoint x: 520, endPoint y: 403, distance: 248.3
click at [518, 403] on div "Platform Overview" at bounding box center [530, 464] width 654 height 245
click at [495, 314] on h2 "We change what's possible, so you can build what's next." at bounding box center [530, 311] width 306 height 46
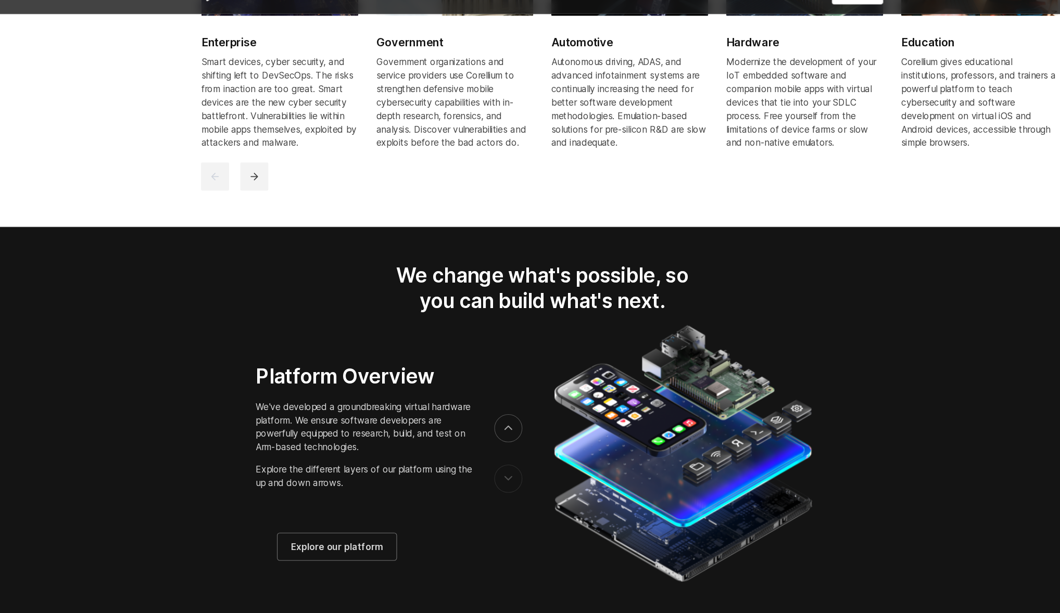
click at [493, 495] on button "previous" at bounding box center [499, 488] width 26 height 26
click at [493, 454] on button "next" at bounding box center [499, 441] width 26 height 26
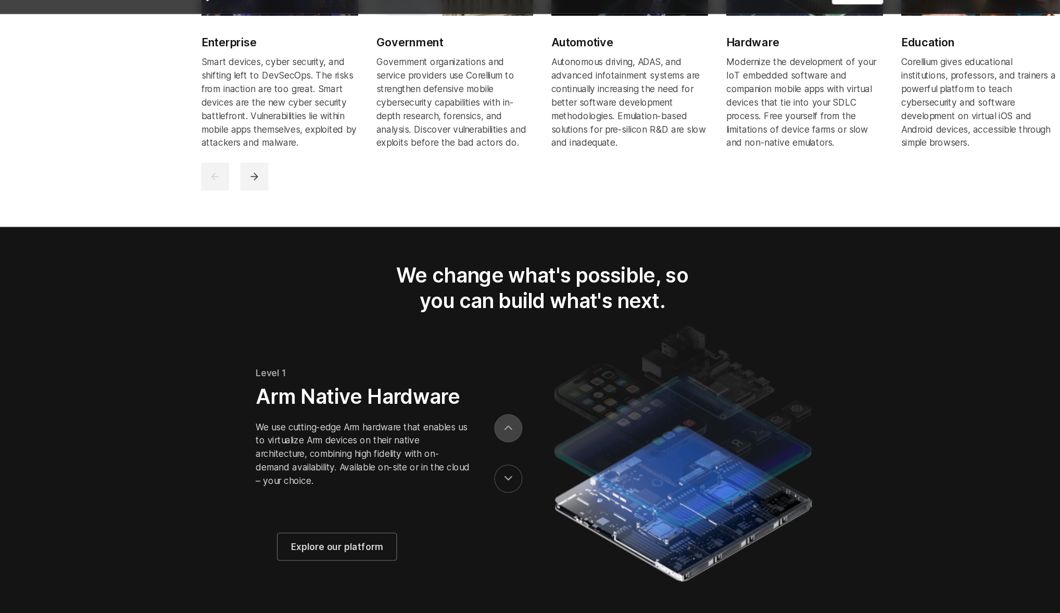
click at [502, 443] on icon "next" at bounding box center [498, 441] width 7 height 5
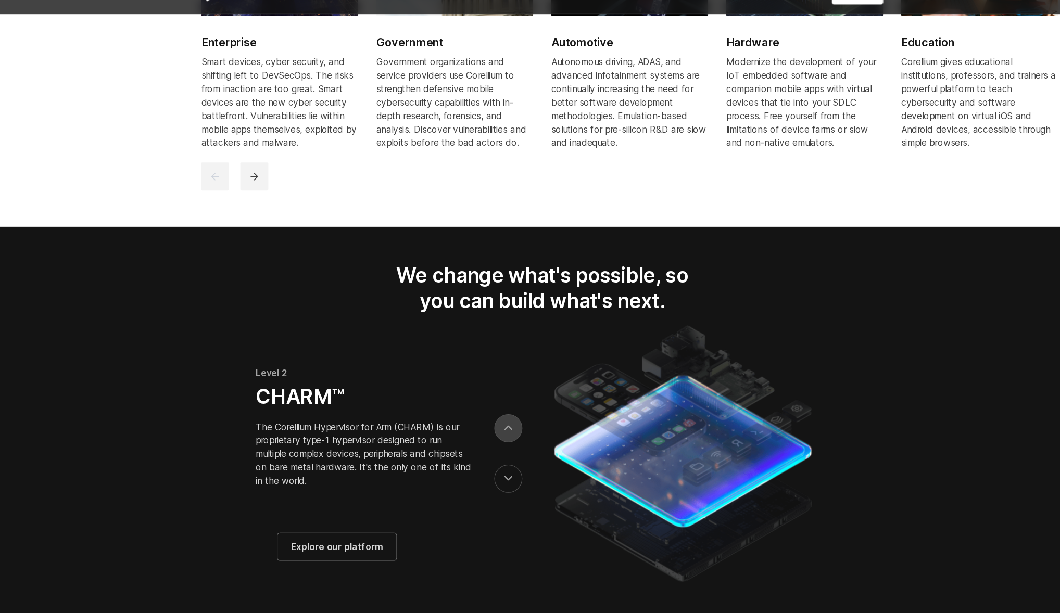
click at [502, 443] on icon "next" at bounding box center [498, 441] width 7 height 5
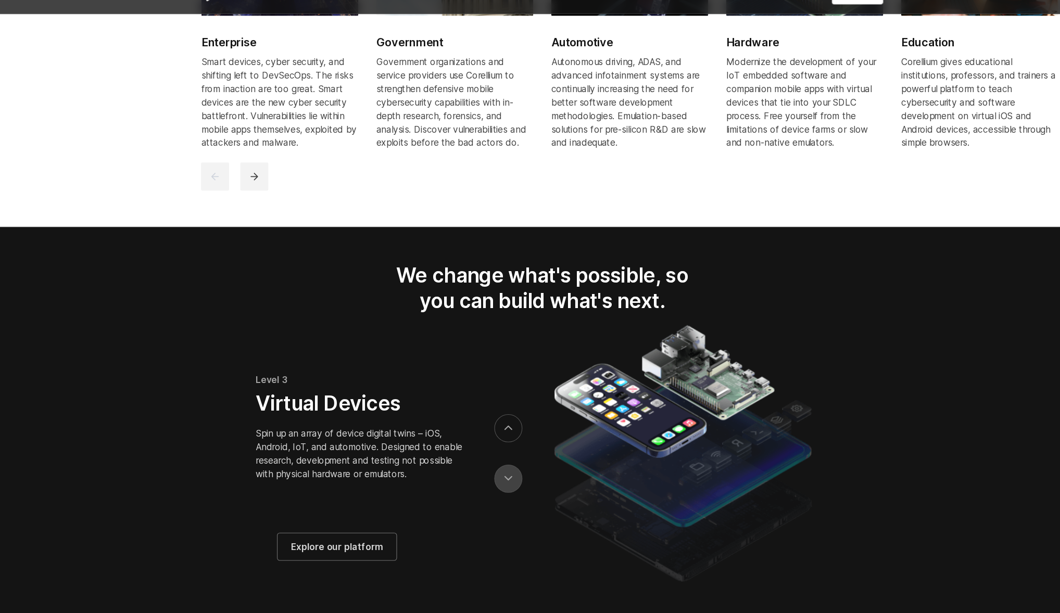
click at [501, 501] on button "previous" at bounding box center [499, 488] width 26 height 26
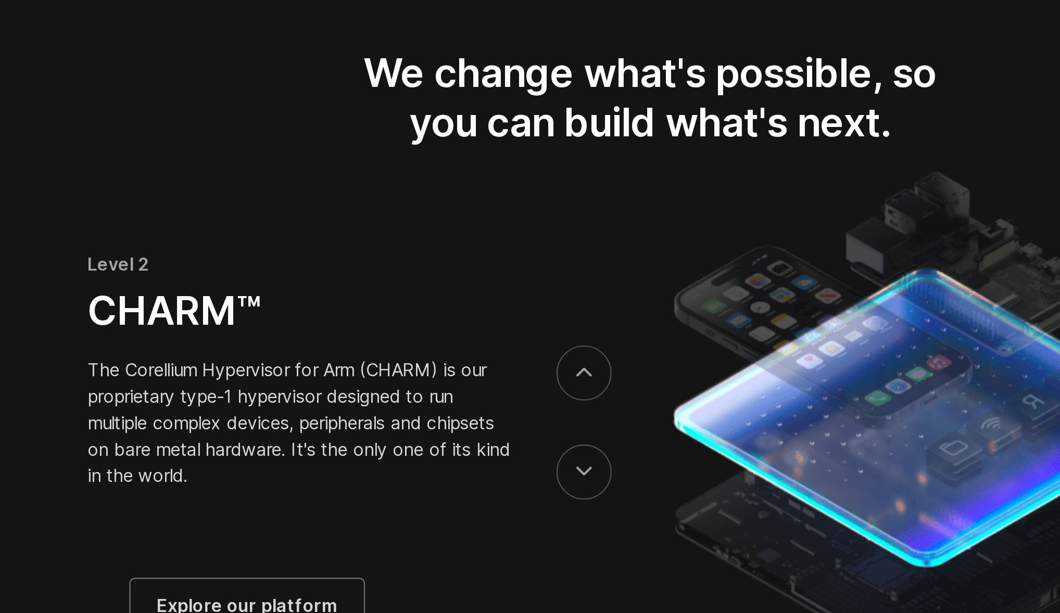
drag, startPoint x: 323, startPoint y: 459, endPoint x: 393, endPoint y: 506, distance: 84.7
click at [392, 496] on p "The Corellium Hypervisor for Arm (CHARM) is our proprietary type-1 hypervisor d…" at bounding box center [364, 465] width 201 height 62
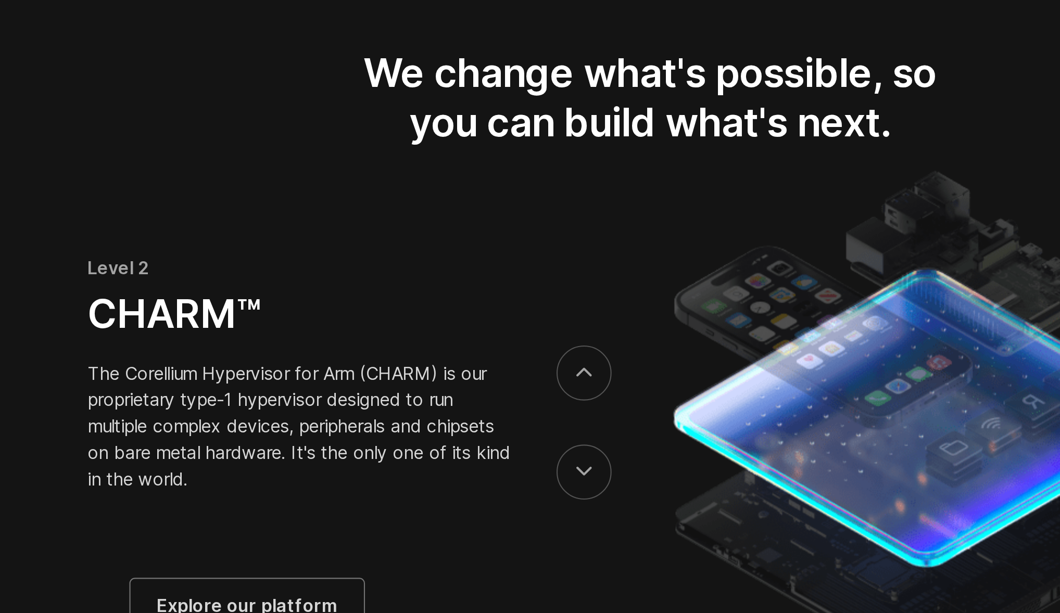
click at [393, 498] on p "The Corellium Hypervisor for Arm (CHARM) is our proprietary type-1 hypervisor d…" at bounding box center [364, 466] width 201 height 62
click at [498, 443] on icon "next" at bounding box center [498, 441] width 7 height 5
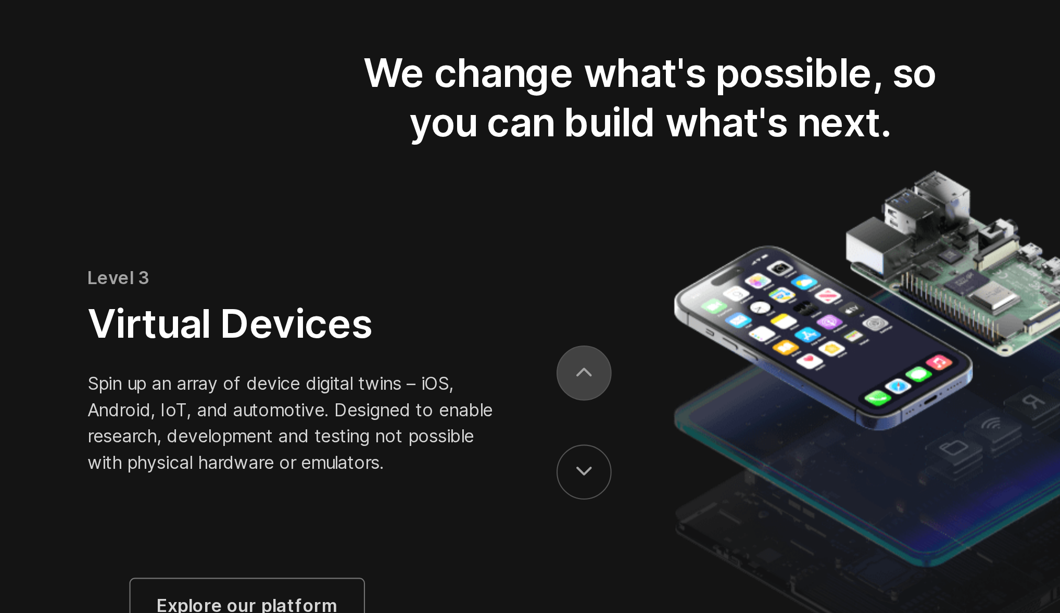
click at [498, 443] on icon "next" at bounding box center [498, 441] width 7 height 5
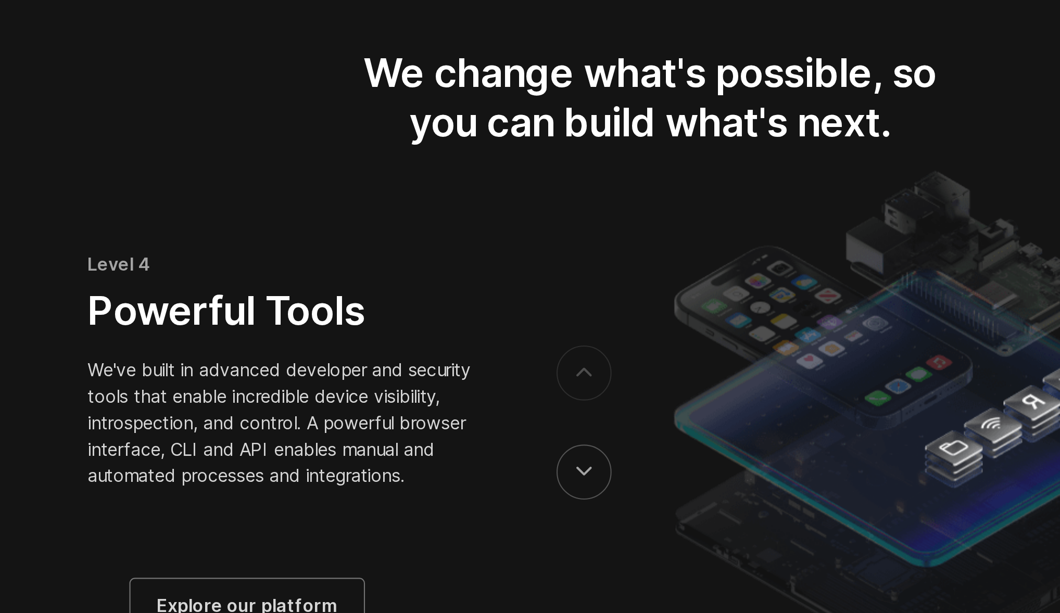
click at [498, 443] on icon "next" at bounding box center [498, 441] width 7 height 5
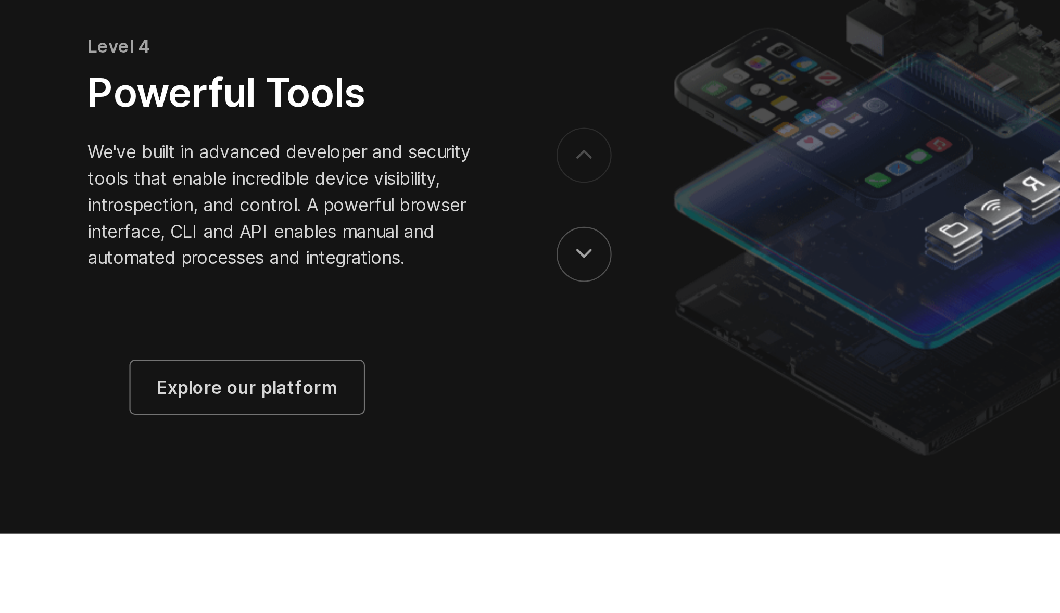
scroll to position [1596, 0]
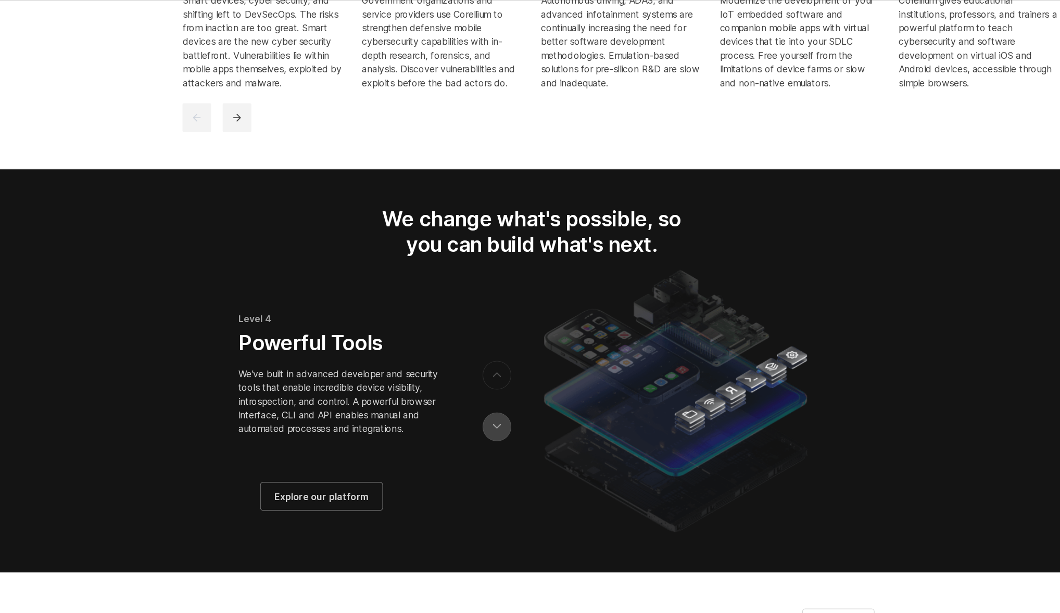
click at [497, 457] on button "previous" at bounding box center [499, 444] width 26 height 26
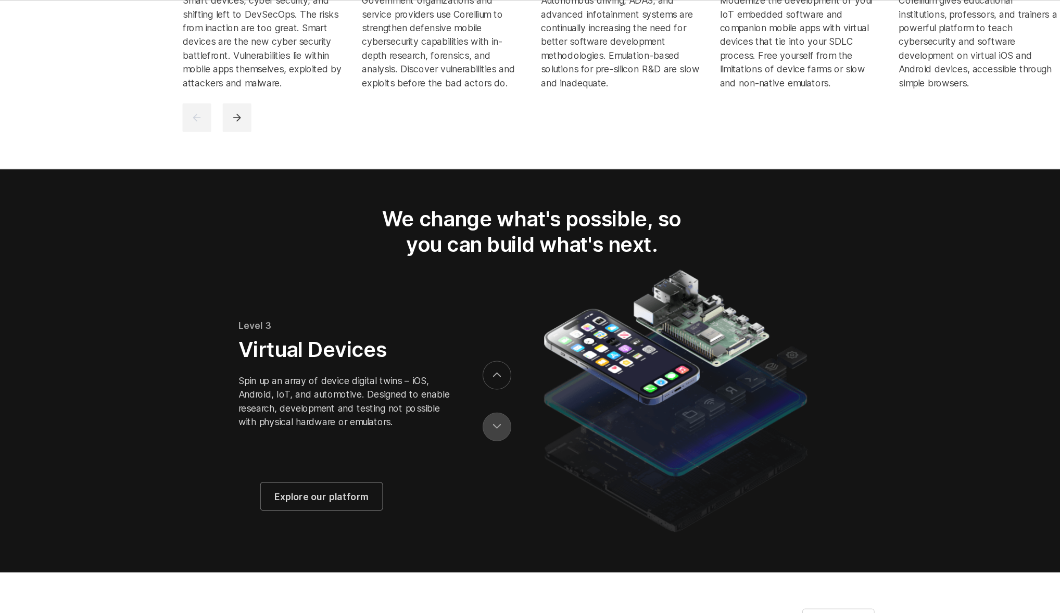
click at [497, 457] on button "previous" at bounding box center [499, 444] width 26 height 26
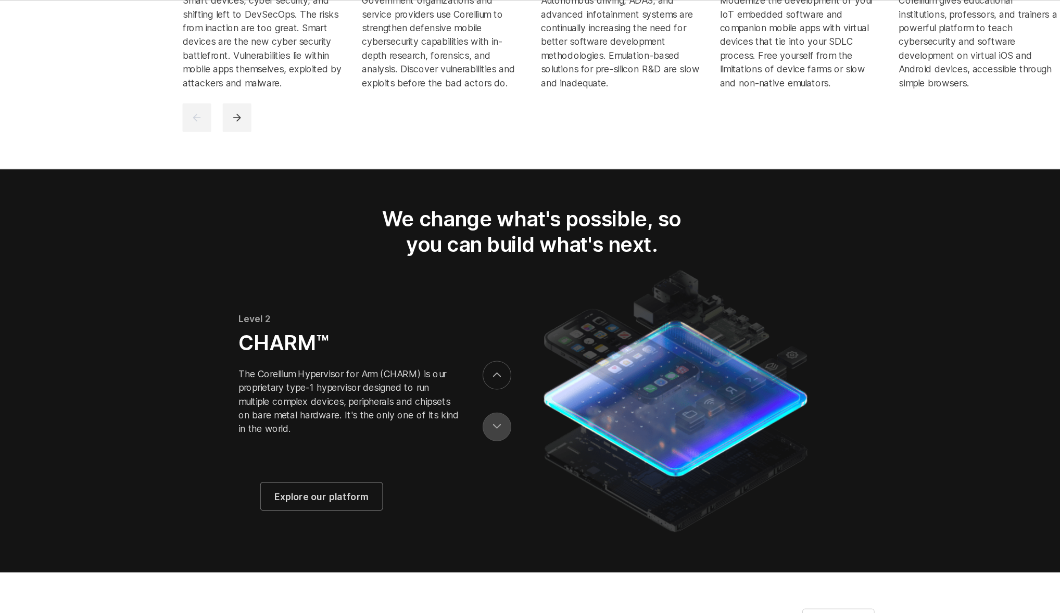
click at [497, 457] on button "previous" at bounding box center [499, 444] width 26 height 26
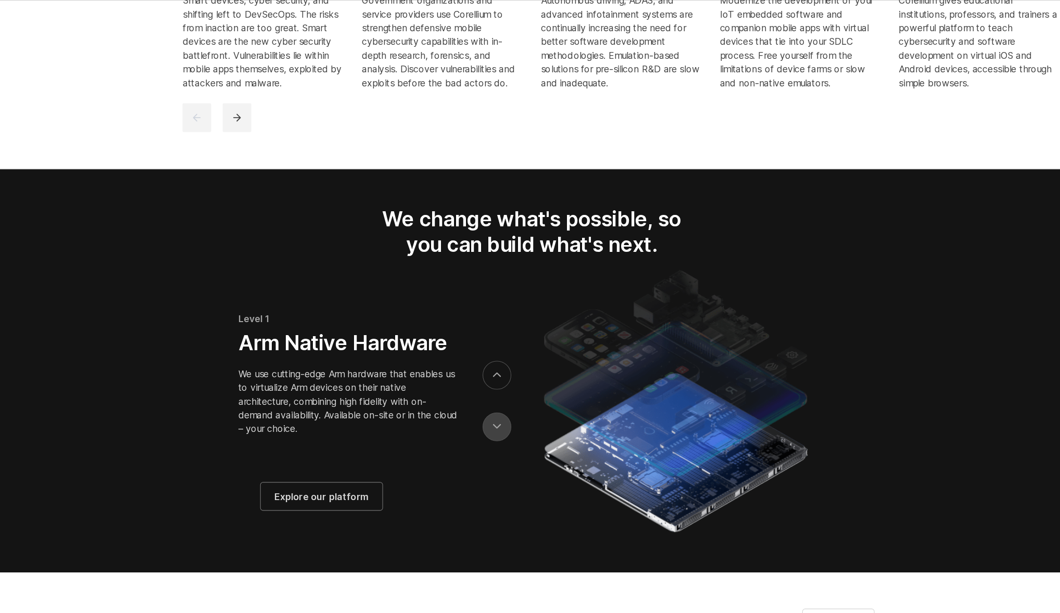
click at [497, 457] on button "previous" at bounding box center [499, 444] width 26 height 26
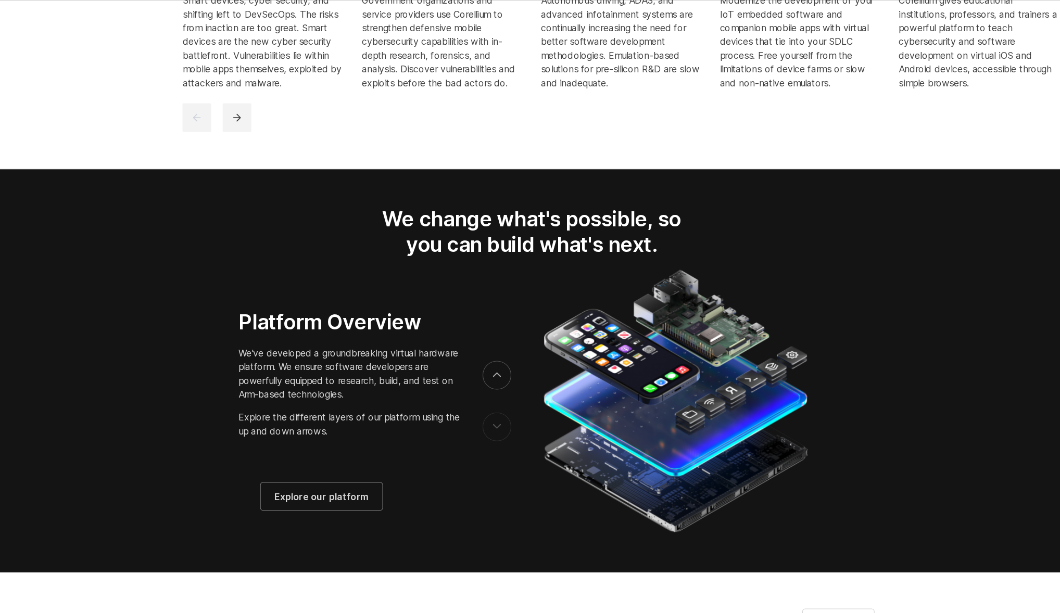
click at [491, 393] on div at bounding box center [499, 421] width 26 height 94
click at [498, 410] on button "next" at bounding box center [499, 397] width 26 height 26
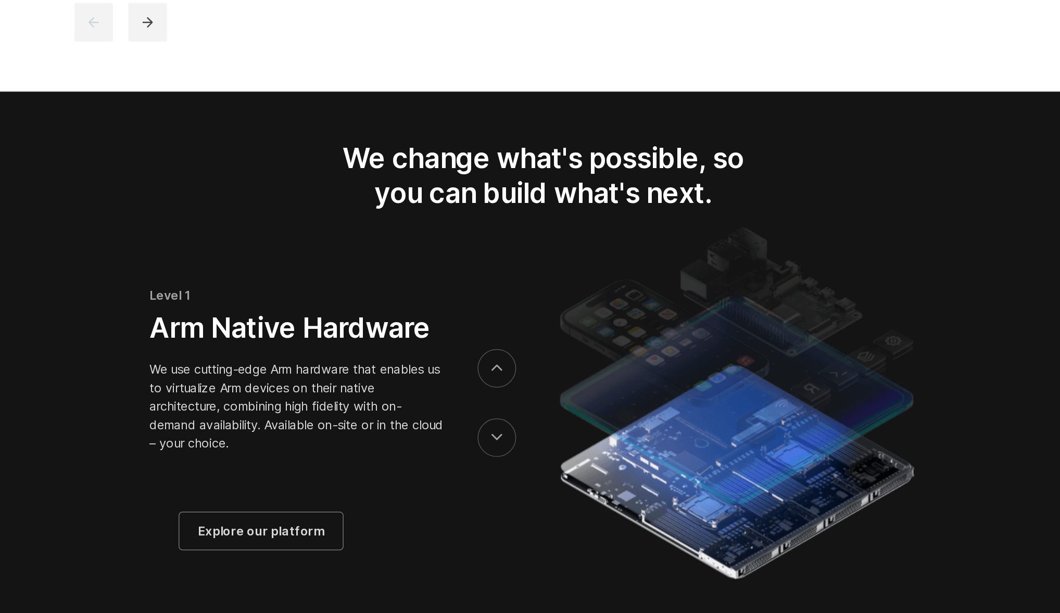
drag, startPoint x: 269, startPoint y: 400, endPoint x: 350, endPoint y: 443, distance: 92.0
click at [342, 440] on div "Level 1 Arm Native Hardware We use cutting-edge Arm hardware that enables us to…" at bounding box center [364, 401] width 201 height 171
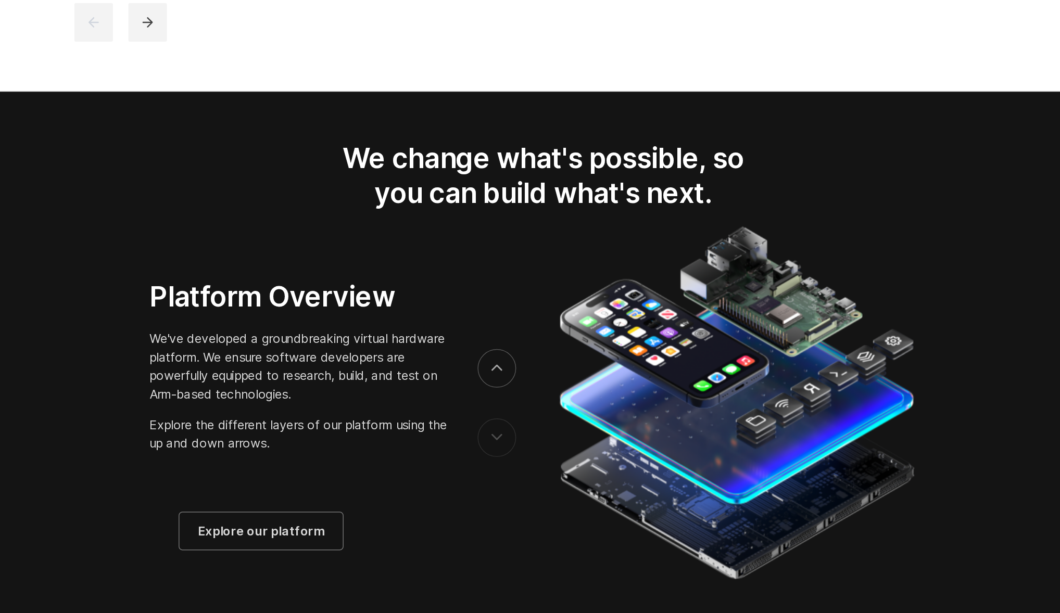
drag, startPoint x: 350, startPoint y: 442, endPoint x: 350, endPoint y: 347, distance: 95.2
click at [350, 348] on div "Platform Overview We've developed a groundbreaking virtual hardware platform. W…" at bounding box center [364, 399] width 201 height 175
drag, startPoint x: 348, startPoint y: 320, endPoint x: 347, endPoint y: 249, distance: 71.3
click at [348, 254] on section "We change what's possible, so you can build what's next." at bounding box center [530, 393] width 1060 height 366
drag, startPoint x: 334, startPoint y: 344, endPoint x: 331, endPoint y: 274, distance: 69.3
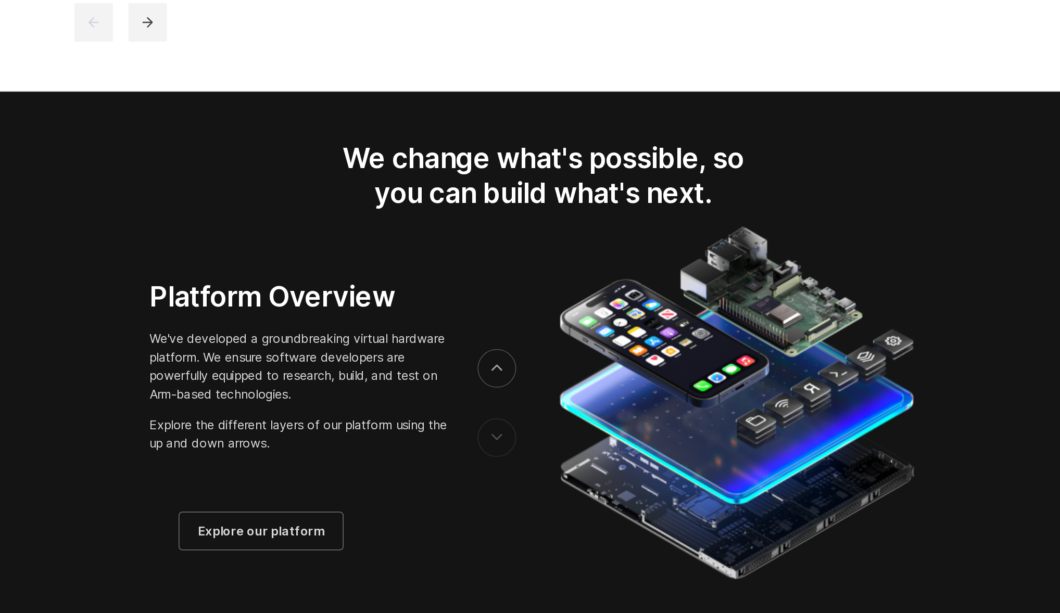
click at [332, 285] on section "We change what's possible, so you can build what's next." at bounding box center [530, 393] width 1060 height 366
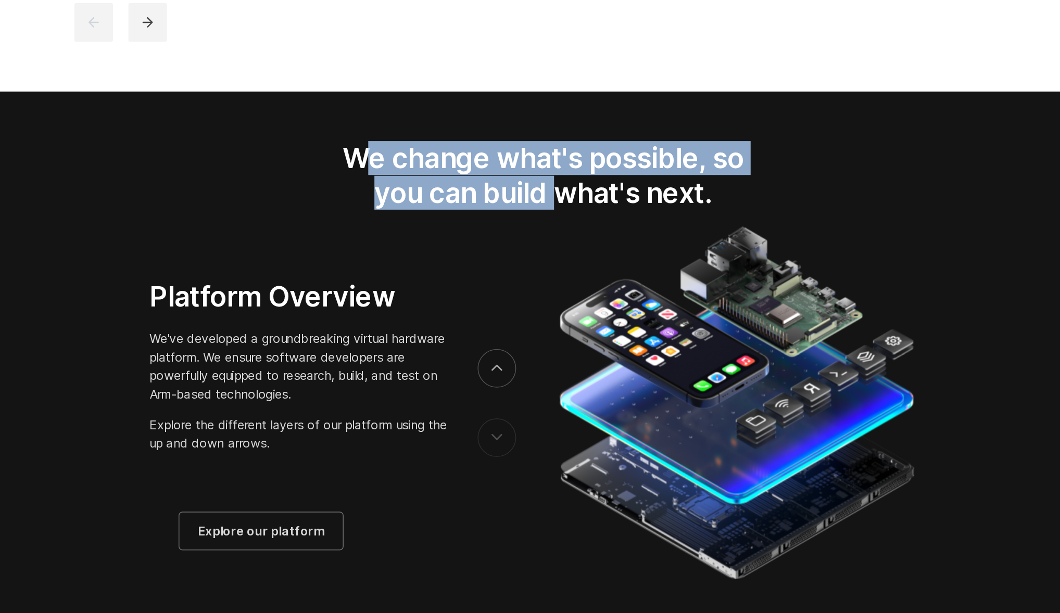
drag, startPoint x: 414, startPoint y: 255, endPoint x: 550, endPoint y: 280, distance: 138.2
click at [548, 279] on h2 "We change what's possible, so you can build what's next." at bounding box center [530, 267] width 306 height 46
click at [550, 280] on h2 "We change what's possible, so you can build what's next." at bounding box center [530, 267] width 306 height 46
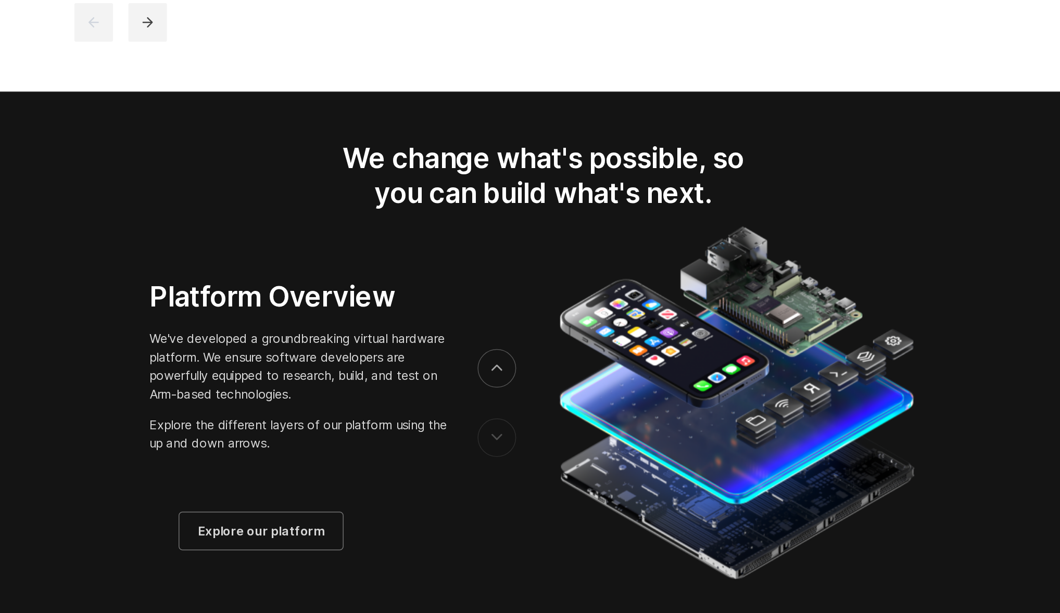
drag, startPoint x: 561, startPoint y: 304, endPoint x: 625, endPoint y: 310, distance: 64.8
click at [609, 312] on section "We change what's possible, so you can build what's next." at bounding box center [530, 393] width 1060 height 366
click at [625, 310] on img at bounding box center [660, 420] width 248 height 245
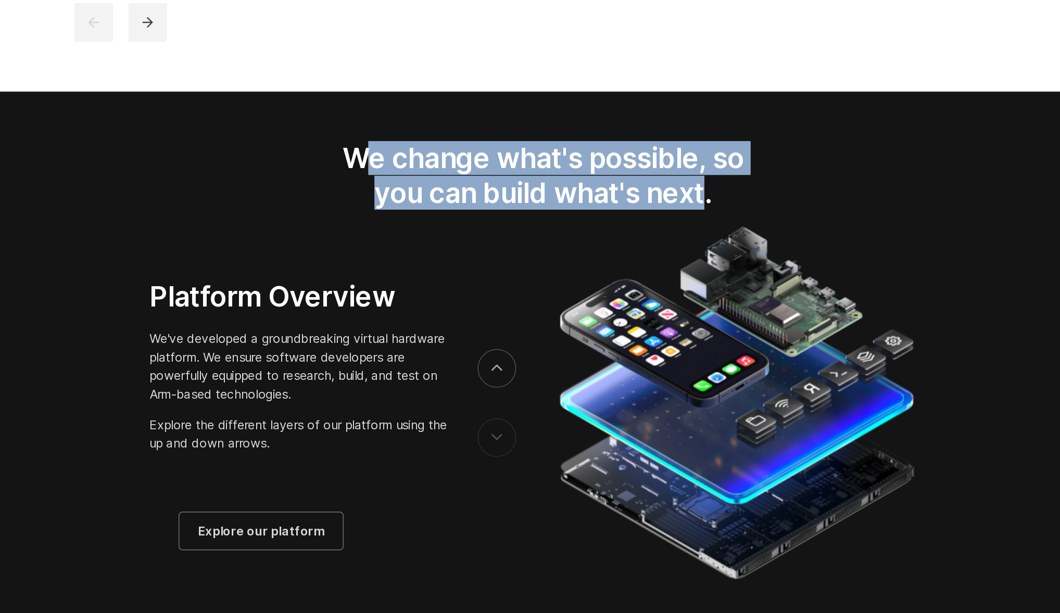
drag, startPoint x: 621, startPoint y: 283, endPoint x: 395, endPoint y: 260, distance: 227.0
click at [396, 261] on h2 "We change what's possible, so you can build what's next." at bounding box center [530, 267] width 306 height 46
click at [395, 260] on h2 "We change what's possible, so you can build what's next." at bounding box center [530, 267] width 306 height 46
drag, startPoint x: 390, startPoint y: 260, endPoint x: 659, endPoint y: 282, distance: 270.0
click at [655, 285] on h2 "We change what's possible, so you can build what's next." at bounding box center [530, 267] width 306 height 46
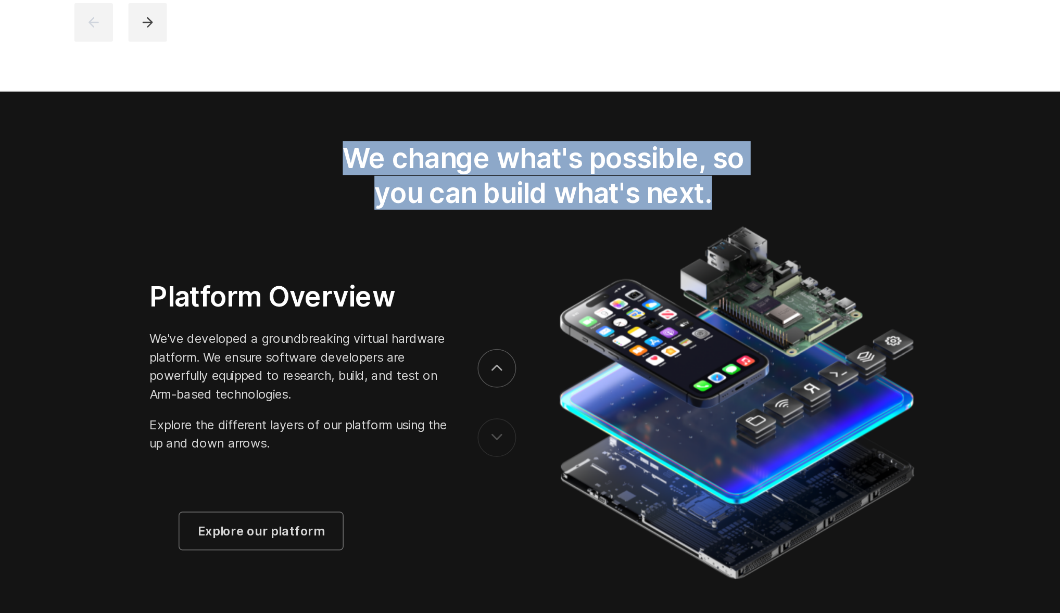
click at [659, 282] on h2 "We change what's possible, so you can build what's next." at bounding box center [530, 267] width 306 height 46
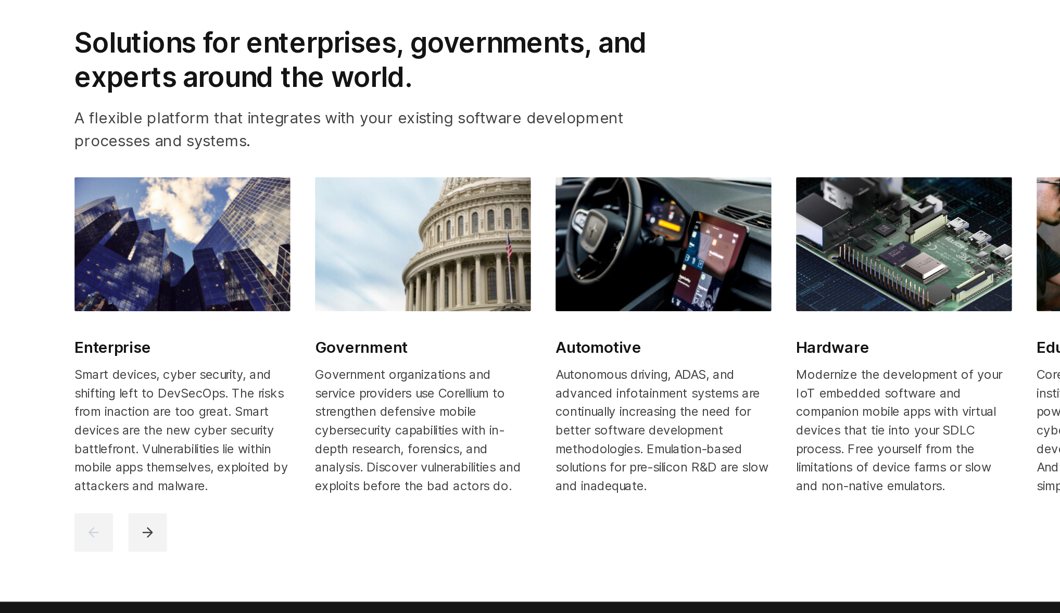
scroll to position [1204, 0]
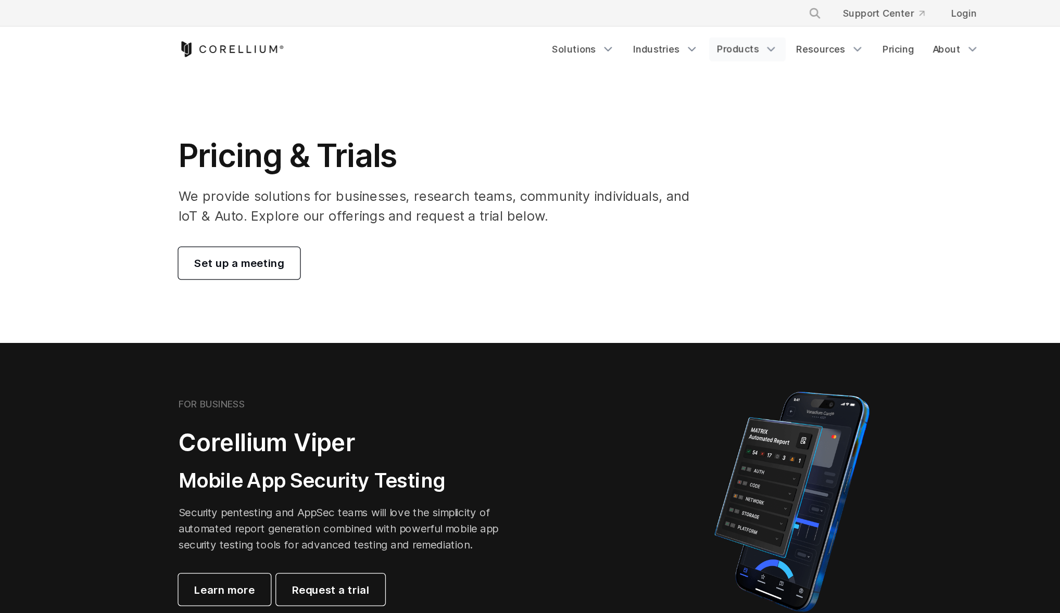
click at [655, 46] on link "Products" at bounding box center [659, 38] width 60 height 19
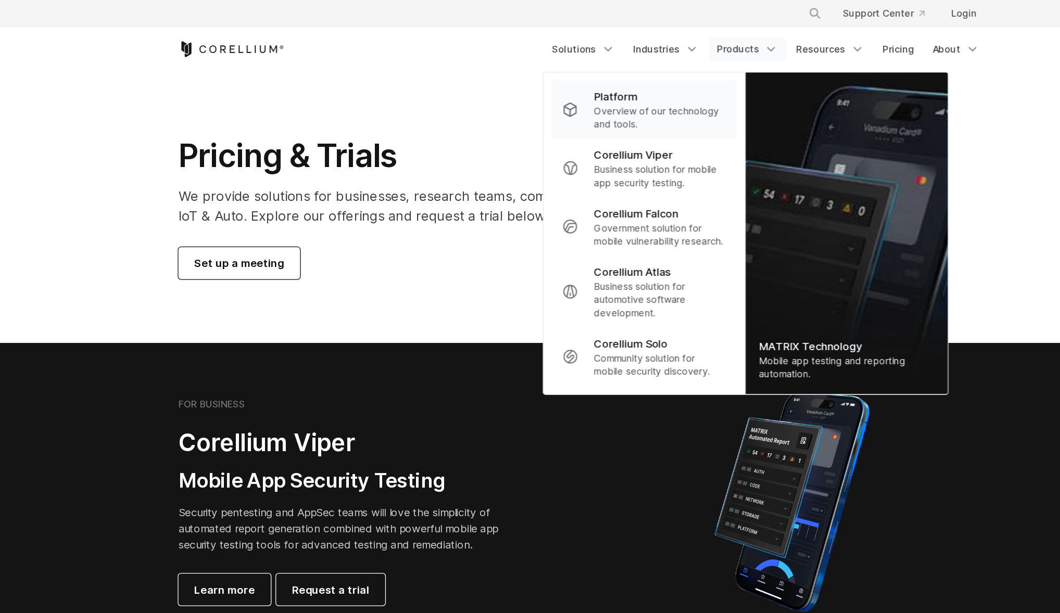
click at [579, 99] on p "Overview of our technology and tools." at bounding box center [591, 92] width 104 height 21
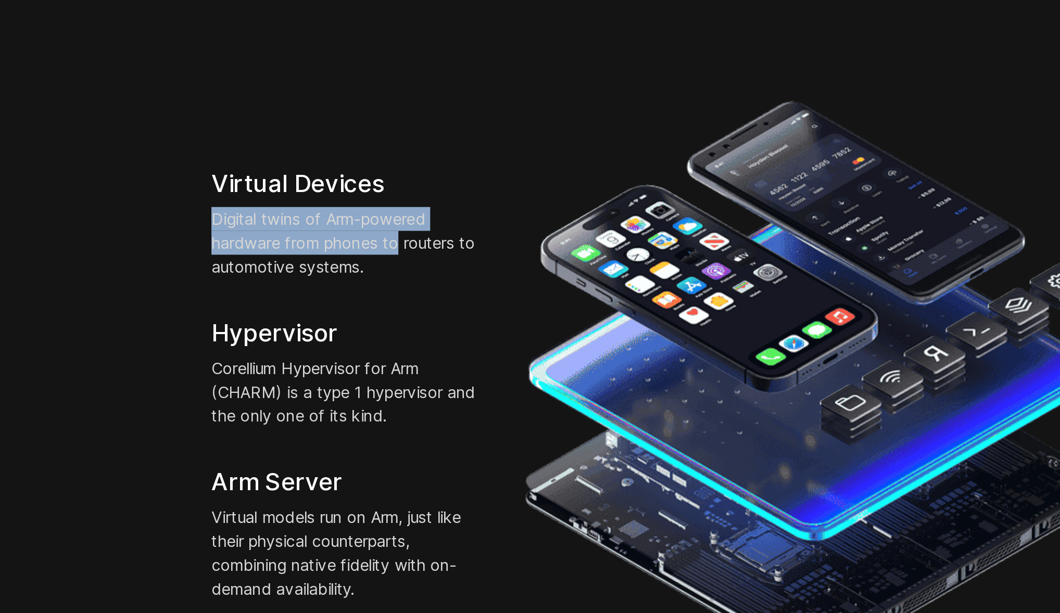
drag, startPoint x: 204, startPoint y: 255, endPoint x: 322, endPoint y: 279, distance: 120.3
click at [316, 278] on div "Virtual Devices Digital twins of Arm-powered hardware from phones to routers to…" at bounding box center [284, 361] width 163 height 226
click at [322, 279] on p "Digital twins of Arm-powered hardware from phones to routers to automotive syst…" at bounding box center [284, 286] width 143 height 37
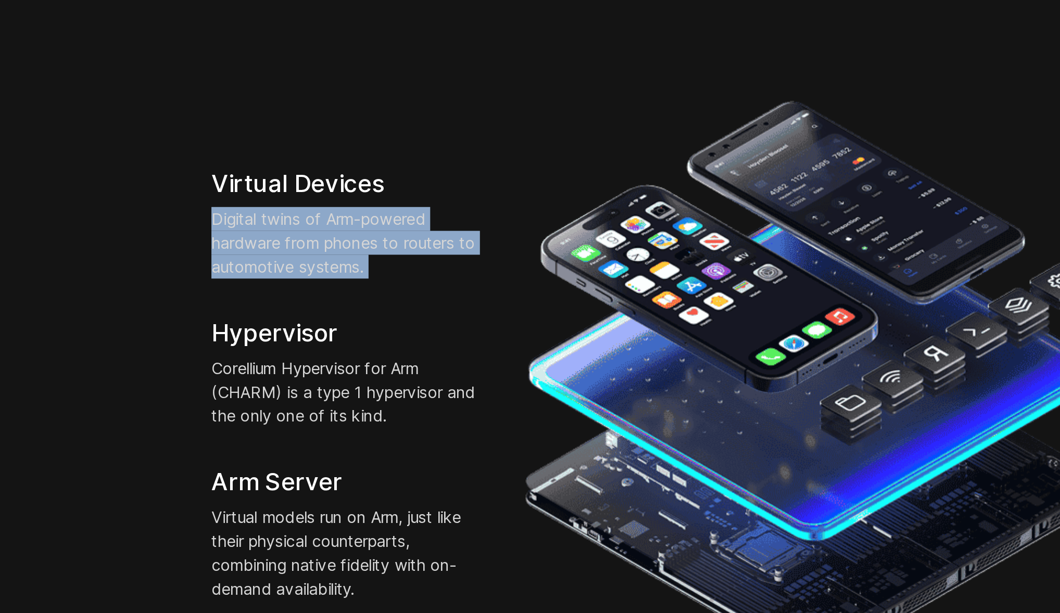
drag, startPoint x: 210, startPoint y: 256, endPoint x: 338, endPoint y: 299, distance: 135.1
click at [337, 299] on div "Virtual Devices Digital twins of Arm-powered hardware from phones to routers to…" at bounding box center [284, 361] width 163 height 226
click at [338, 299] on div "Virtual Devices Digital twins of Arm-powered hardware from phones to routers to…" at bounding box center [284, 361] width 163 height 226
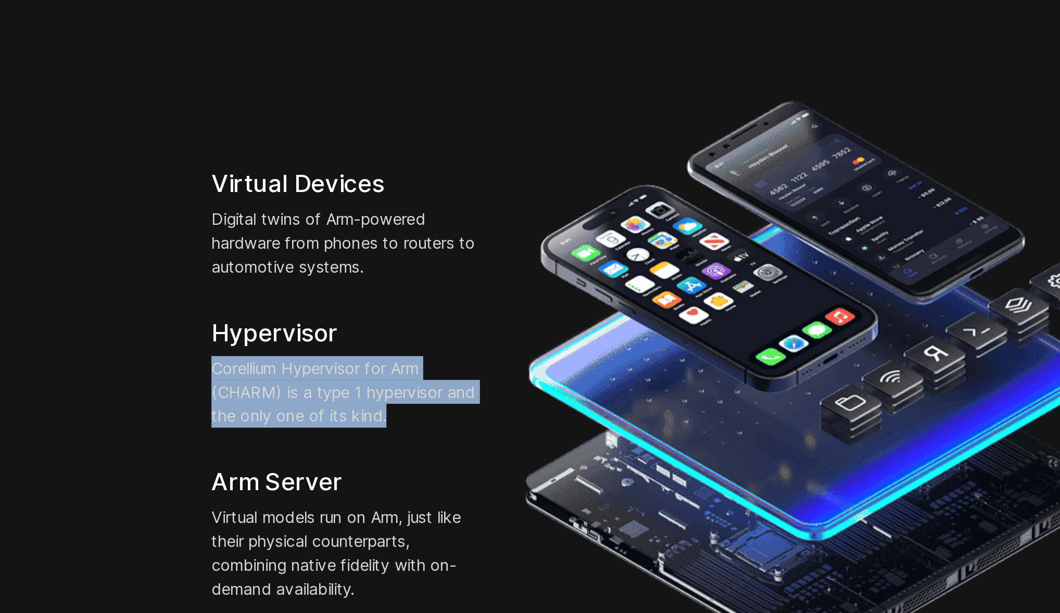
click at [334, 367] on section "Corellium Virtual Hardware Platform Virtual Devices Digital twins of Arm-powere…" at bounding box center [530, 345] width 1060 height 499
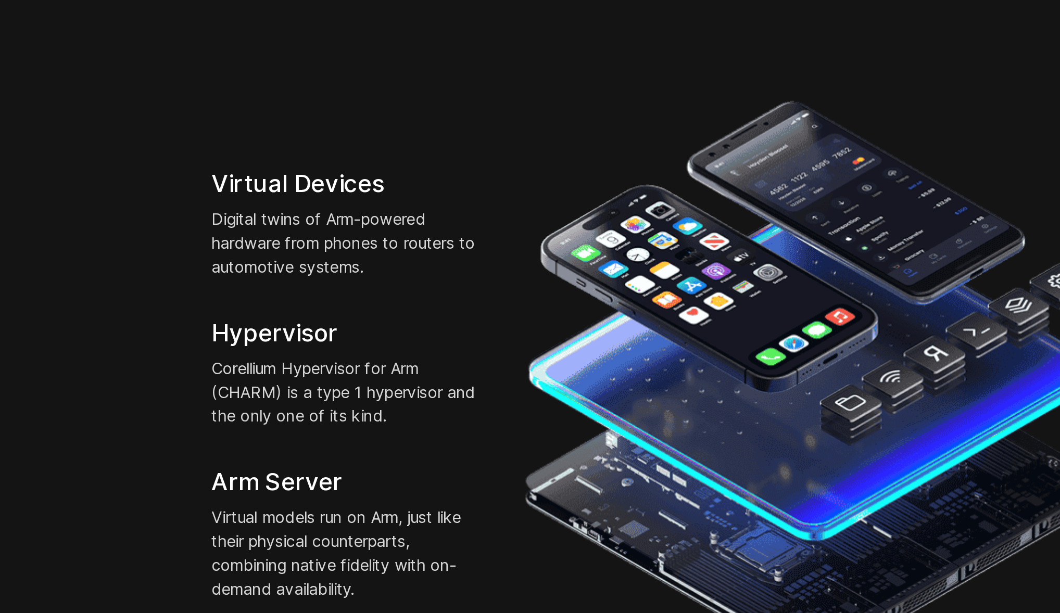
click at [345, 368] on div "Virtual Devices Digital twins of Arm-powered hardware from phones to routers to…" at bounding box center [284, 361] width 163 height 226
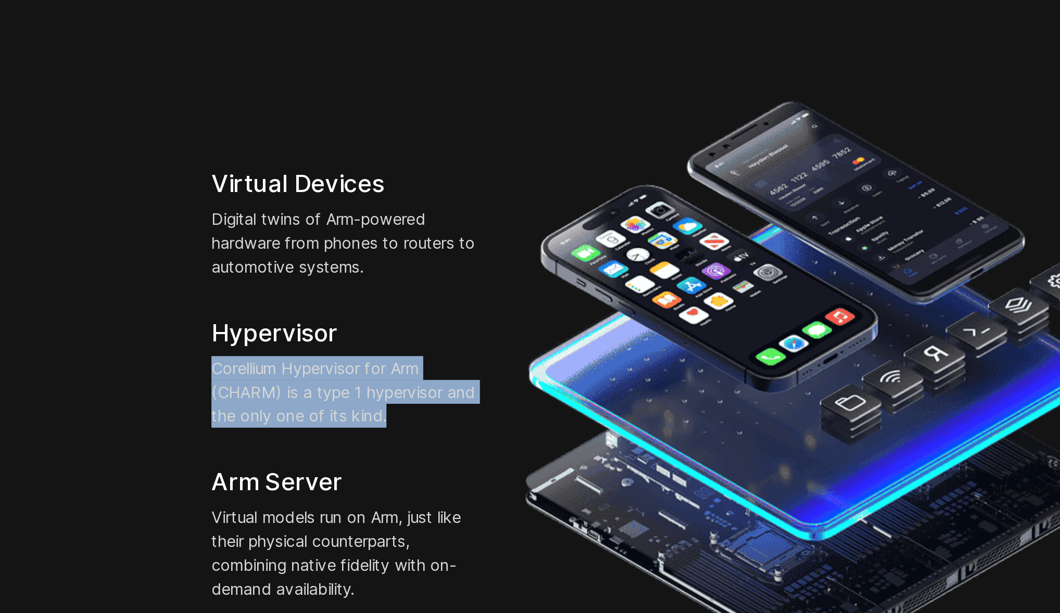
drag, startPoint x: 209, startPoint y: 335, endPoint x: 327, endPoint y: 367, distance: 122.0
click at [326, 367] on div "Virtual Devices Digital twins of Arm-powered hardware from phones to routers to…" at bounding box center [284, 361] width 163 height 226
click at [326, 367] on p "Corellium Hypervisor for Arm (CHARM) is a type 1 hypervisor and the only one of…" at bounding box center [284, 364] width 143 height 37
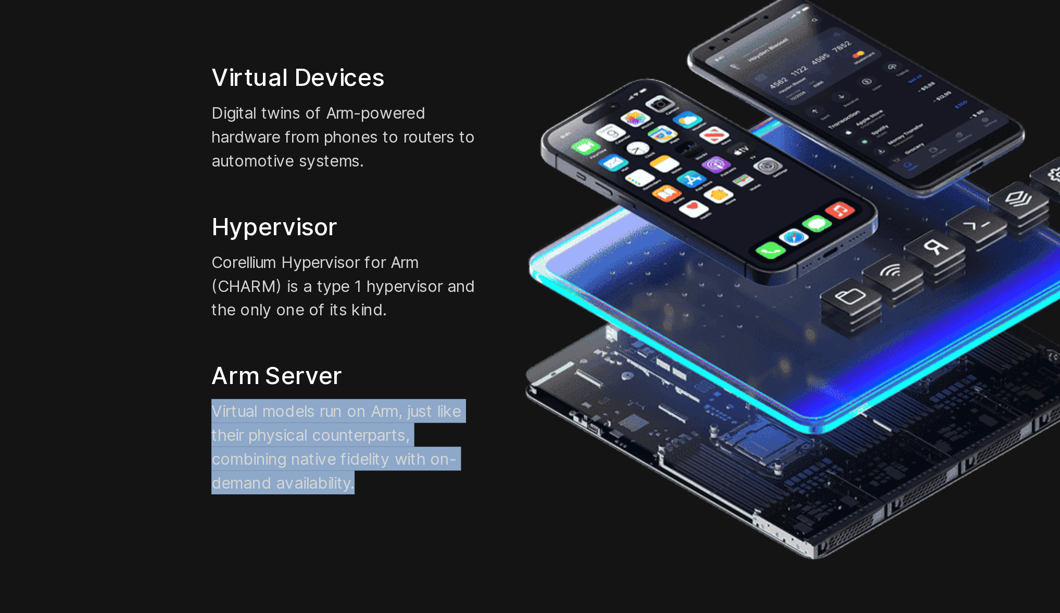
drag, startPoint x: 212, startPoint y: 413, endPoint x: 333, endPoint y: 461, distance: 129.9
click at [326, 459] on div "Virtual Devices Digital twins of Arm-powered hardware from phones to routers to…" at bounding box center [530, 361] width 654 height 401
click at [333, 461] on div "Virtual Devices Digital twins of Arm-powered hardware from phones to routers to…" at bounding box center [530, 361] width 654 height 401
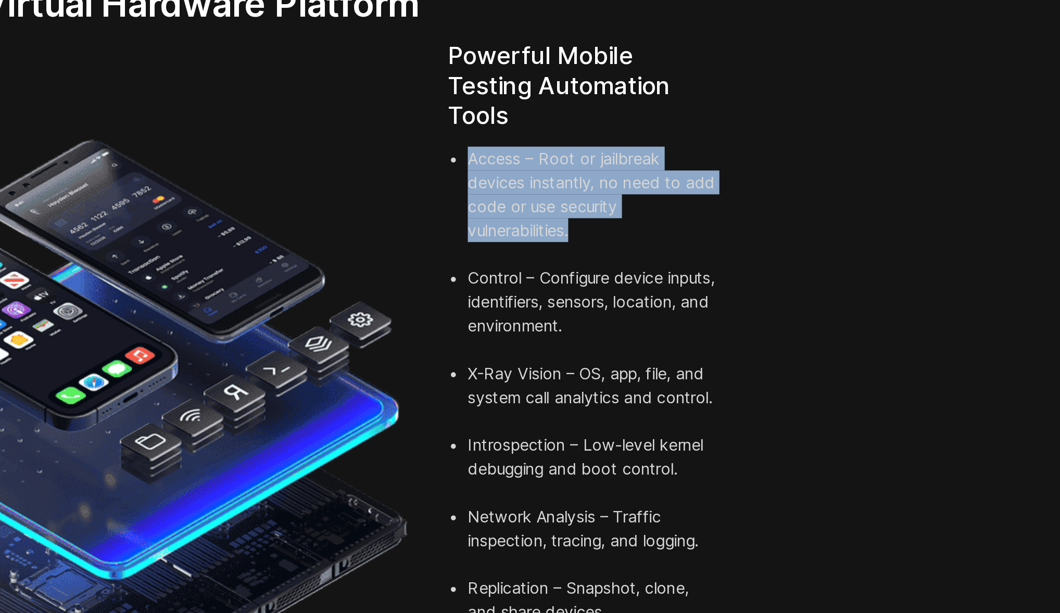
drag, startPoint x: 711, startPoint y: 205, endPoint x: 787, endPoint y: 246, distance: 86.6
click at [783, 245] on ul "Access – Root or jailbreak devices instantly, no need to add code or use securi…" at bounding box center [775, 384] width 143 height 337
click at [787, 246] on li "Access – Root or jailbreak devices instantly, no need to add code or use securi…" at bounding box center [780, 247] width 132 height 62
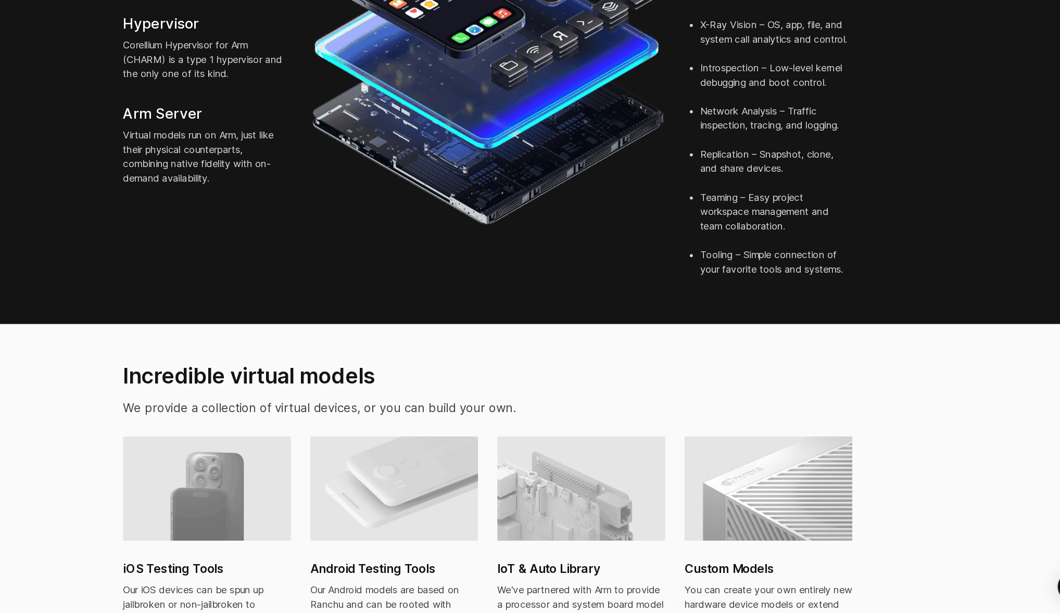
scroll to position [392, 0]
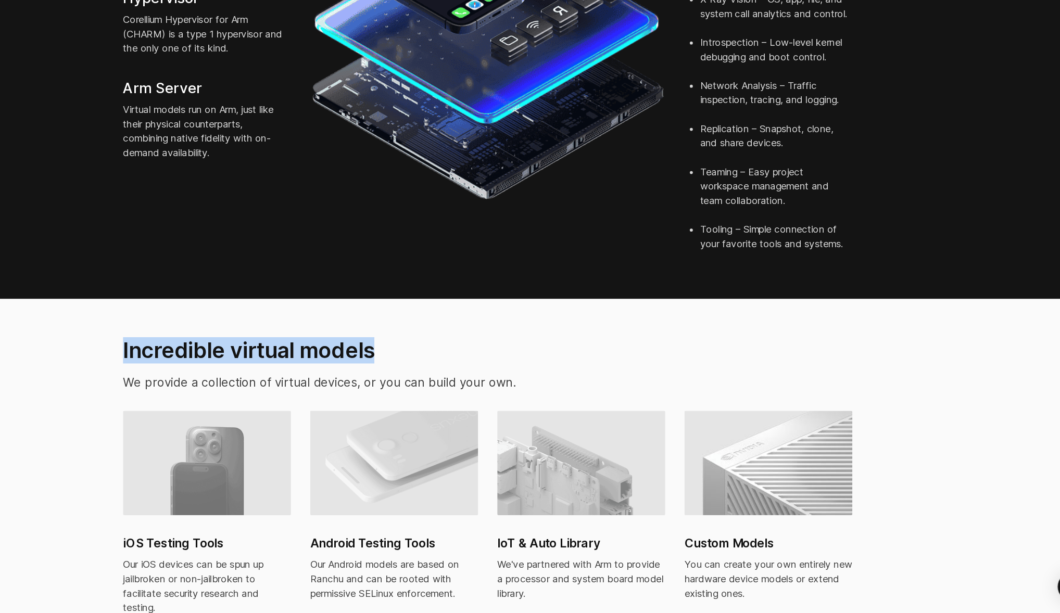
drag, startPoint x: 302, startPoint y: 359, endPoint x: 538, endPoint y: 367, distance: 235.4
click at [525, 368] on section "Incredible virtual models We provide a collection of virtual devices, or you ca…" at bounding box center [530, 500] width 1060 height 321
click at [538, 374] on h2 "Incredible virtual models" at bounding box center [420, 385] width 415 height 23
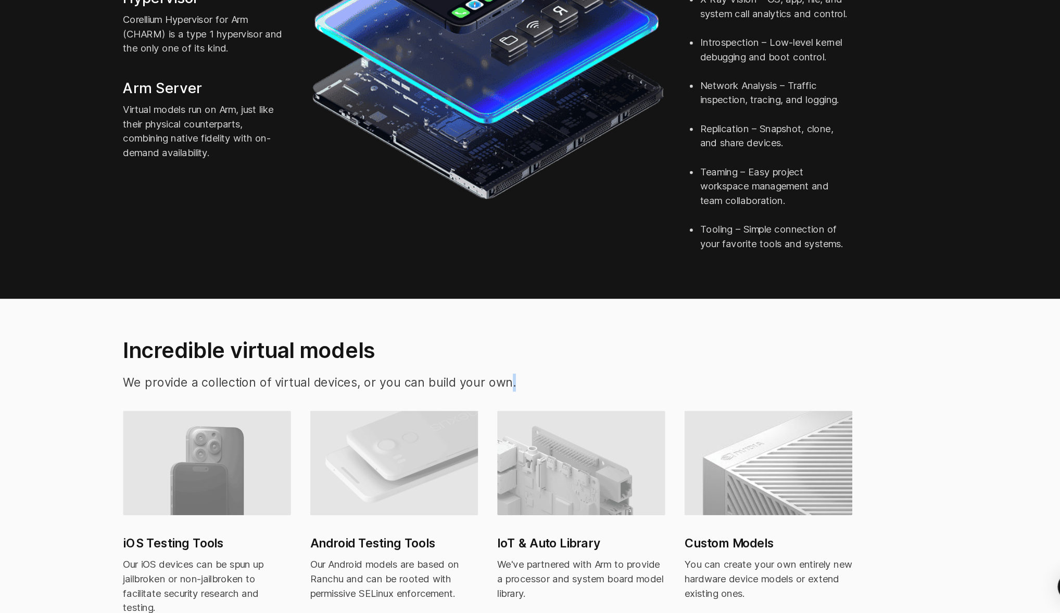
drag, startPoint x: 504, startPoint y: 401, endPoint x: 567, endPoint y: 401, distance: 63.0
click at [564, 401] on section "Incredible virtual models We provide a collection of virtual devices, or you ca…" at bounding box center [530, 500] width 1060 height 321
click at [567, 405] on p "We provide a collection of virtual devices, or you can build your own." at bounding box center [420, 413] width 415 height 16
drag, startPoint x: 240, startPoint y: 404, endPoint x: 599, endPoint y: 404, distance: 358.6
click at [580, 404] on div "Incredible virtual models We provide a collection of virtual devices, or you ca…" at bounding box center [421, 401] width 436 height 55
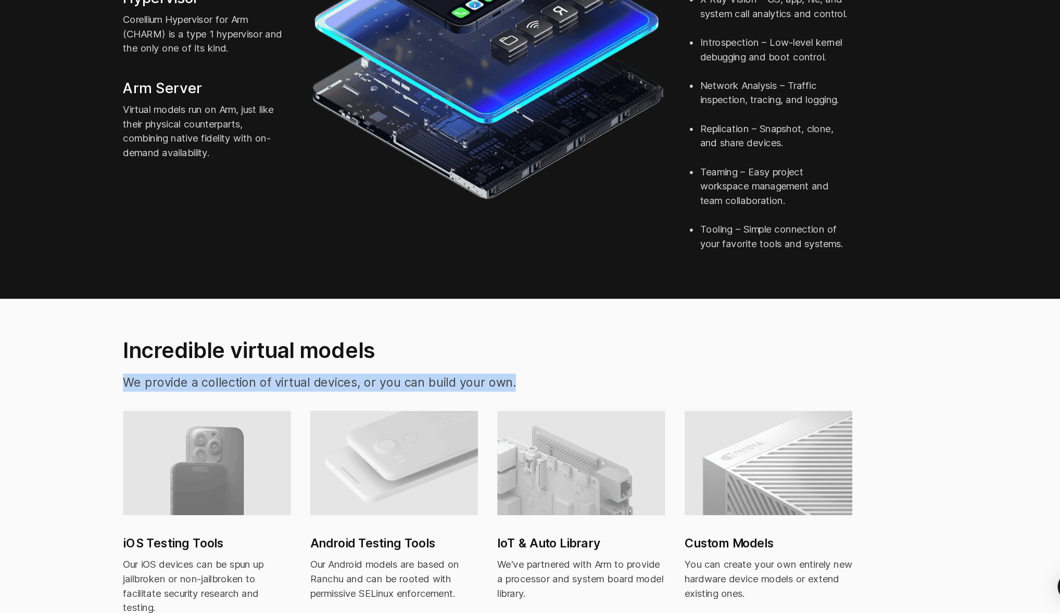
click at [599, 405] on p "We provide a collection of virtual devices, or you can build your own." at bounding box center [420, 413] width 415 height 16
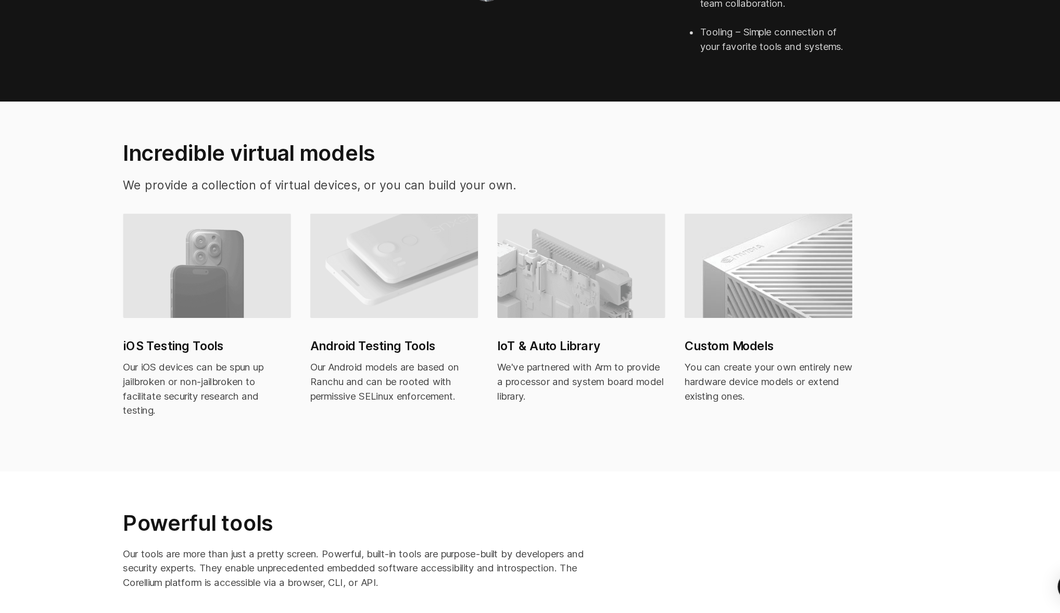
scroll to position [568, 0]
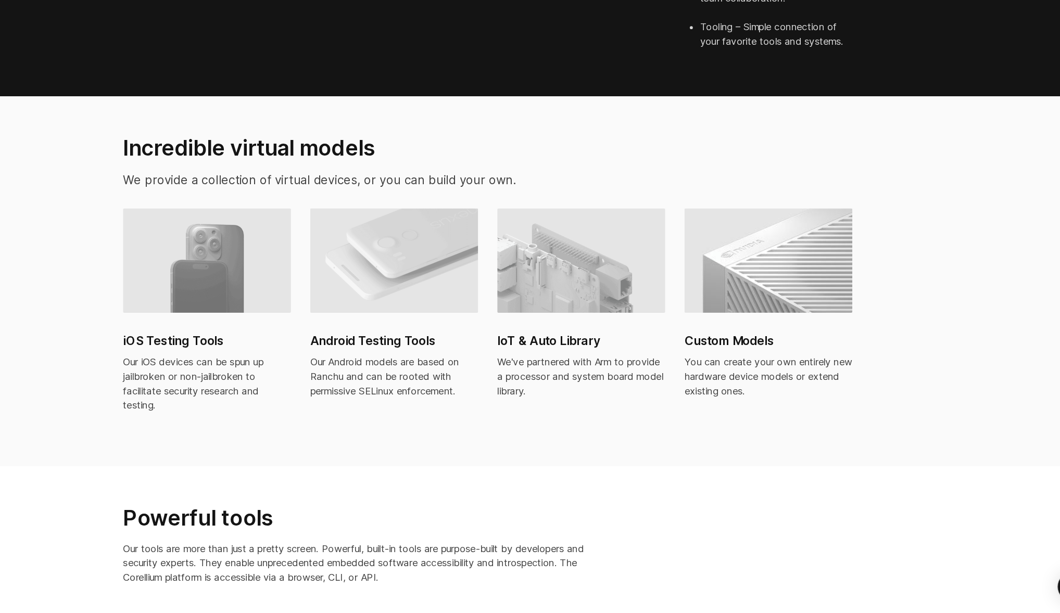
drag, startPoint x: 370, startPoint y: 370, endPoint x: 536, endPoint y: 432, distance: 177.4
click at [536, 432] on div "iOS Testing Tools Our iOS devices can be spun up jailbroken or non-jailbroken t…" at bounding box center [538, 356] width 650 height 189
drag, startPoint x: 512, startPoint y: 408, endPoint x: 365, endPoint y: 371, distance: 152.0
click at [365, 371] on div "iOS Testing Tools Our iOS devices can be spun up jailbroken or non-jailbroken t…" at bounding box center [538, 356] width 650 height 189
drag, startPoint x: 427, startPoint y: 438, endPoint x: 347, endPoint y: 350, distance: 119.4
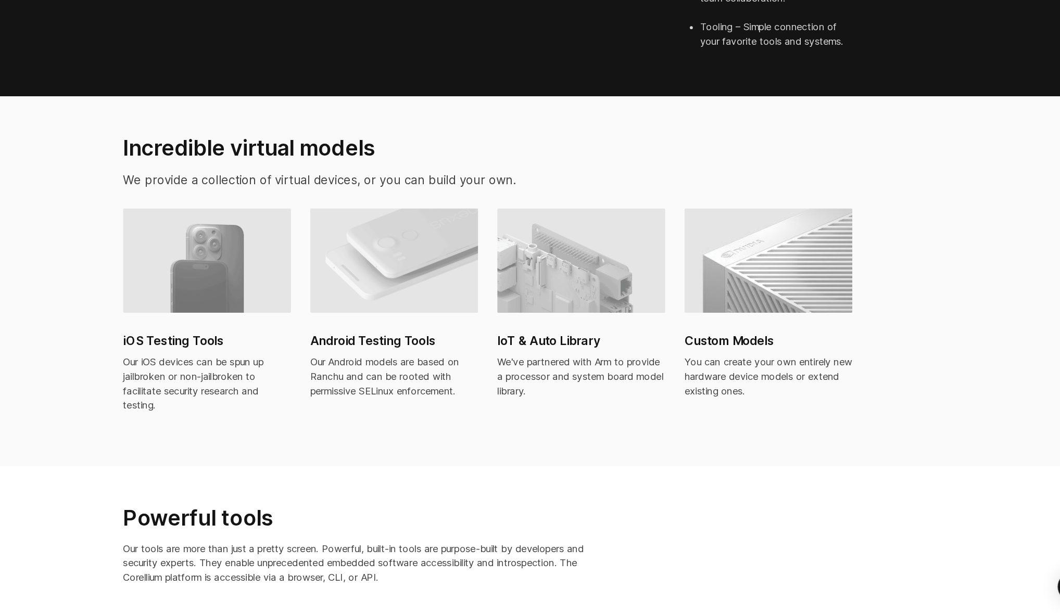
click at [347, 350] on div "iOS Testing Tools Our iOS devices can be spun up jailbroken or non-jailbroken t…" at bounding box center [530, 369] width 654 height 215
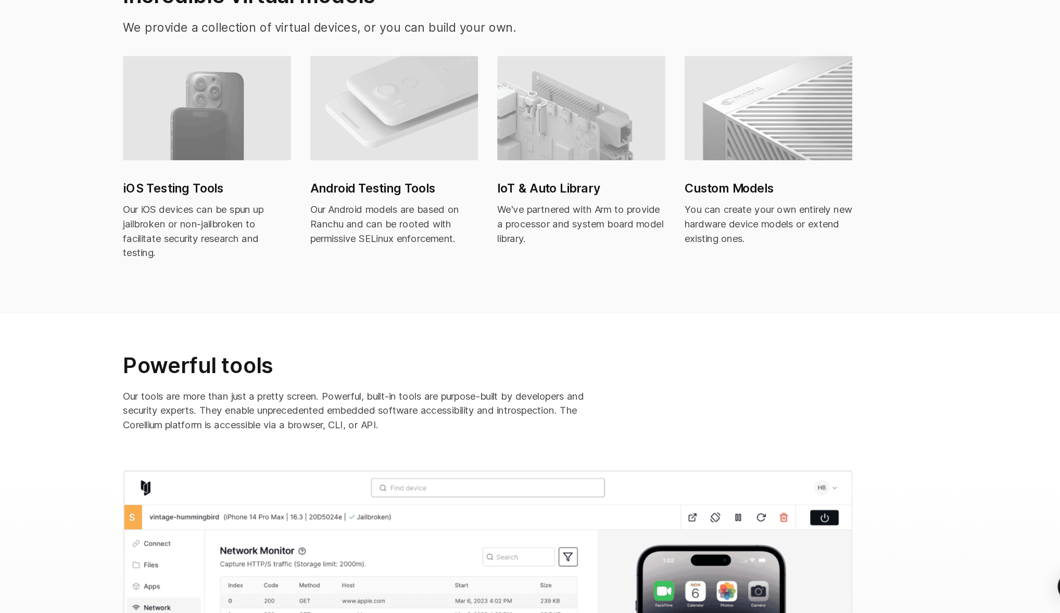
scroll to position [706, 0]
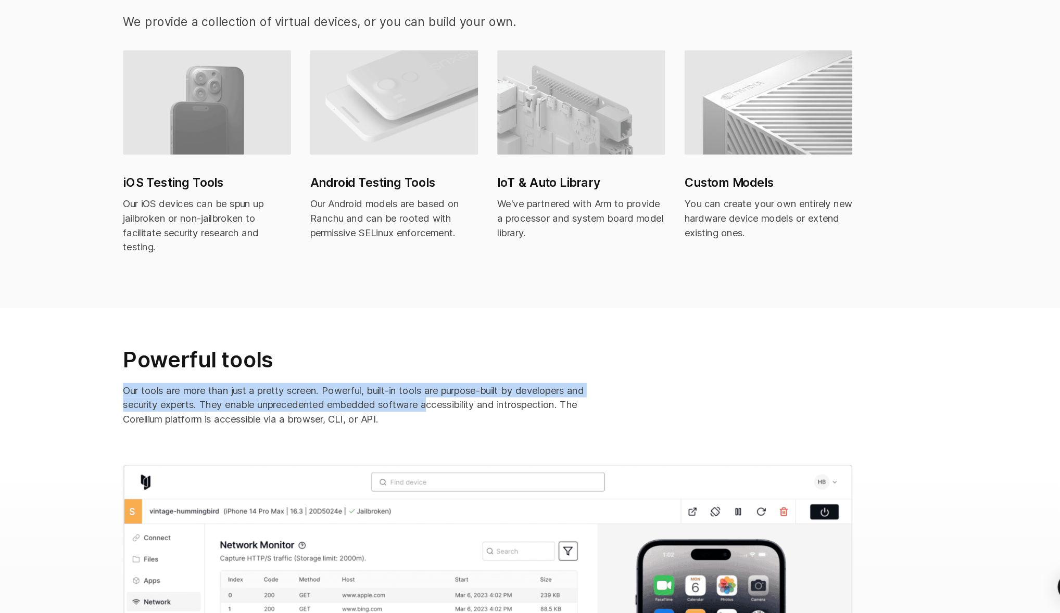
drag, startPoint x: 205, startPoint y: 402, endPoint x: 486, endPoint y: 420, distance: 282.1
click at [483, 420] on div "Powerful tools Our tools are more than just a pretty screen. Powerful, built-in…" at bounding box center [421, 421] width 437 height 78
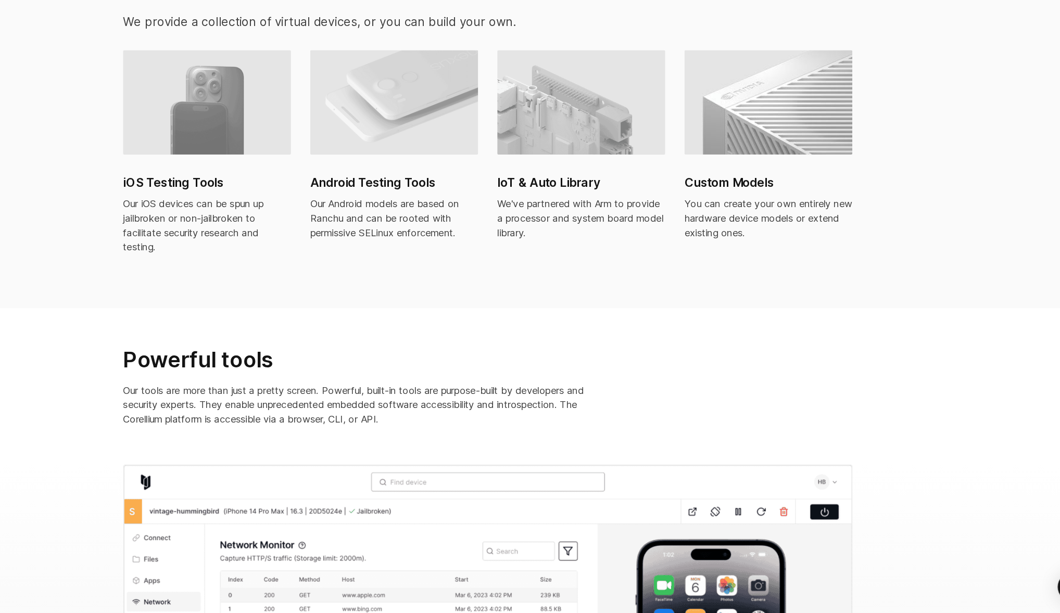
click at [486, 420] on p "Our tools are more than just a pretty screen. Powerful, built-in tools are purp…" at bounding box center [421, 431] width 416 height 37
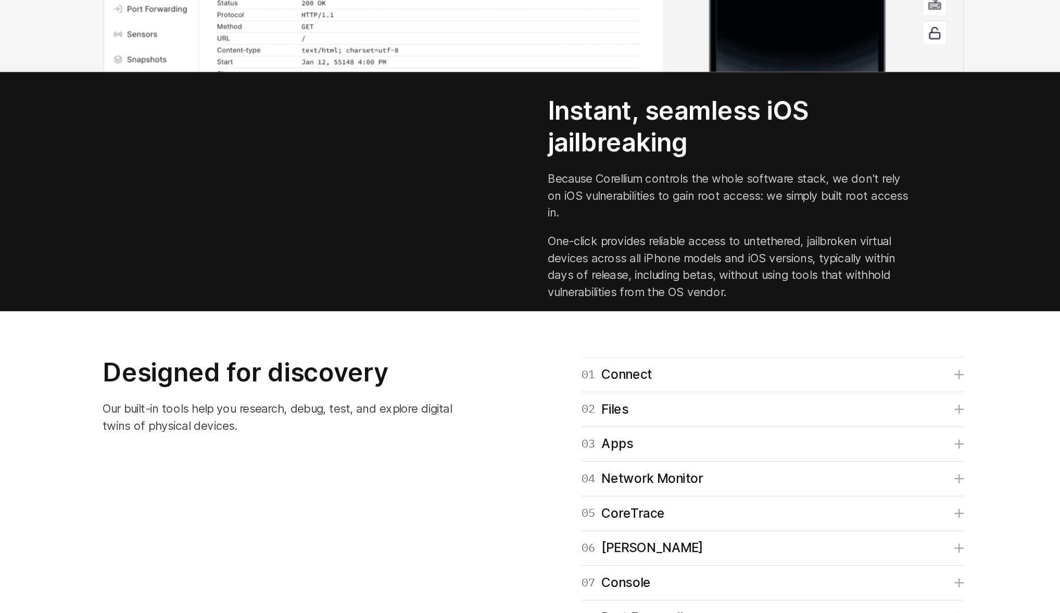
scroll to position [1262, 0]
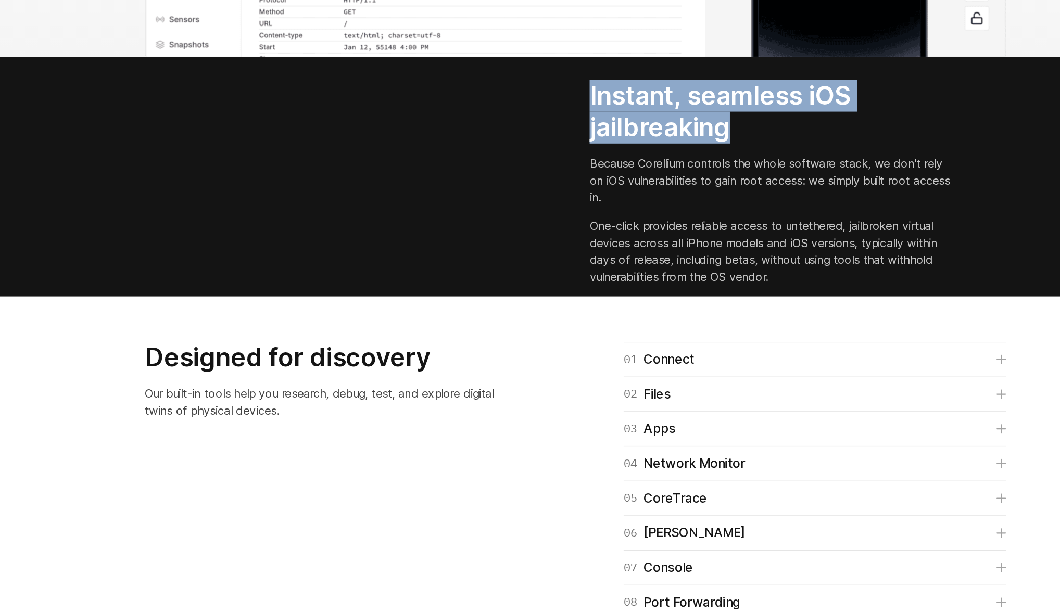
drag, startPoint x: 537, startPoint y: 344, endPoint x: 686, endPoint y: 364, distance: 150.3
click at [683, 364] on div "Instant, seamless iOS jailbreaking Because Corellium controls the whole softwar…" at bounding box center [693, 300] width 327 height 159
click at [686, 268] on h2 "Instant, seamless iOS jailbreaking" at bounding box center [673, 244] width 266 height 47
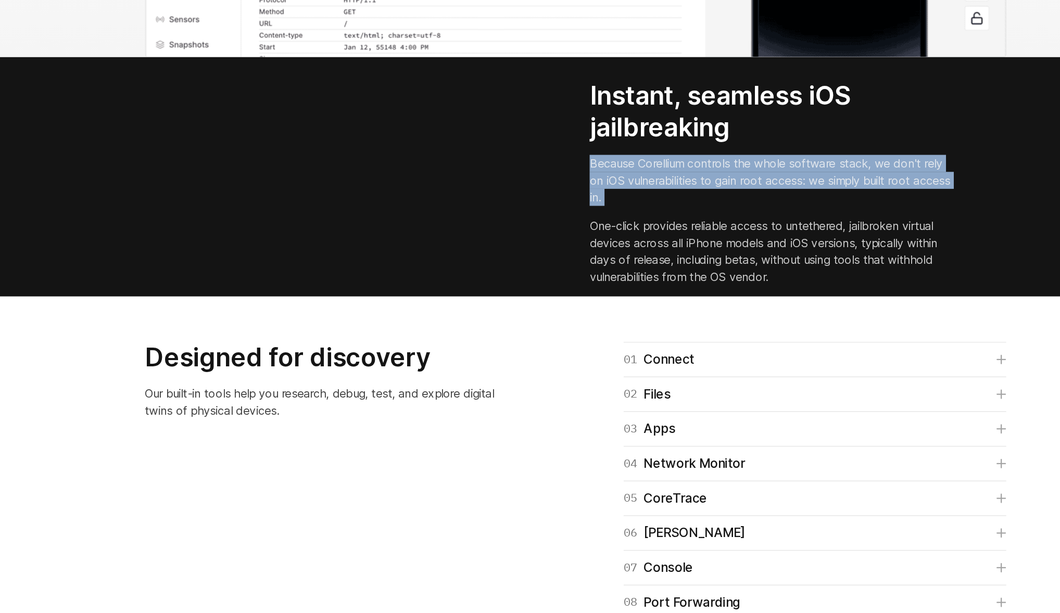
drag, startPoint x: 536, startPoint y: 391, endPoint x: 610, endPoint y: 424, distance: 80.9
click at [610, 380] on div "Instant, seamless iOS jailbreaking Because Corellium controls the whole softwar…" at bounding box center [693, 300] width 327 height 159
click at [610, 372] on div "Instant, seamless iOS jailbreaking Because Corellium controls the whole softwar…" at bounding box center [685, 296] width 291 height 151
drag, startPoint x: 610, startPoint y: 424, endPoint x: 541, endPoint y: 391, distance: 76.6
click at [541, 372] on div "Instant, seamless iOS jailbreaking Because Corellium controls the whole softwar…" at bounding box center [685, 296] width 291 height 151
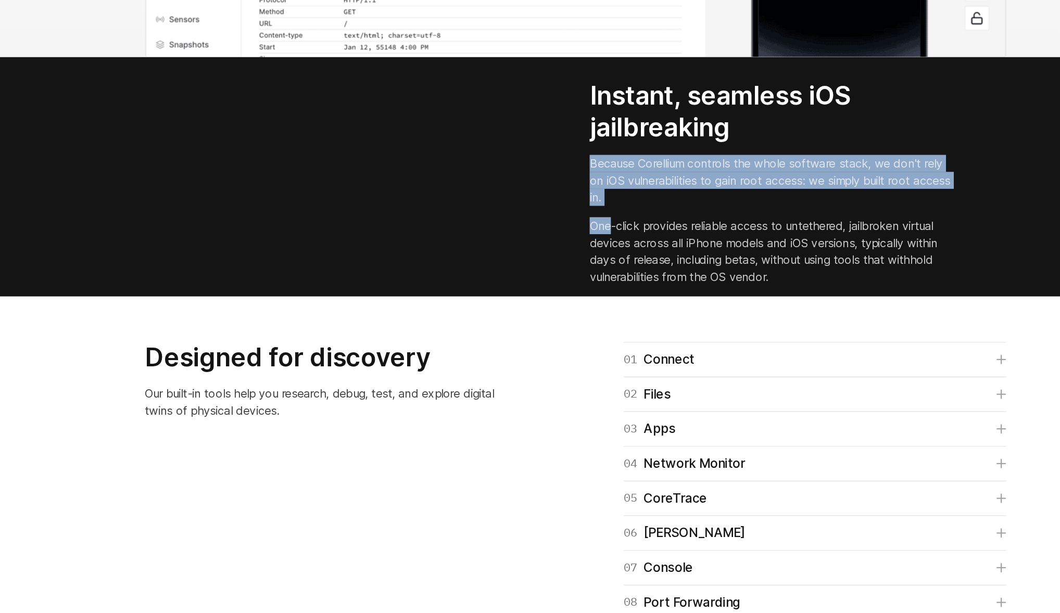
click at [541, 314] on p "Because Corellium controls the whole software stack, we don't rely on iOS vulne…" at bounding box center [673, 294] width 266 height 37
drag, startPoint x: 542, startPoint y: 389, endPoint x: 582, endPoint y: 416, distance: 48.4
click at [582, 314] on p "Because Corellium controls the whole software stack, we don't rely on iOS vulne…" at bounding box center [673, 294] width 266 height 37
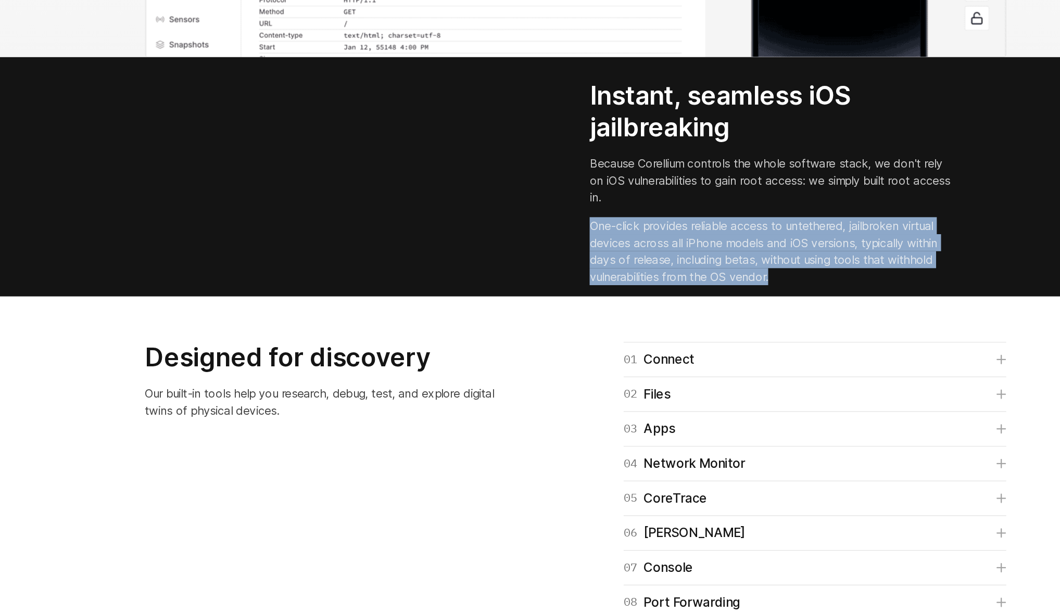
drag, startPoint x: 543, startPoint y: 435, endPoint x: 689, endPoint y: 480, distance: 152.8
click at [689, 372] on p "One-click provides reliable access to untethered, jailbroken virtual devices ac…" at bounding box center [673, 347] width 266 height 50
click at [688, 372] on p "One-click provides reliable access to untethered, jailbroken virtual devices ac…" at bounding box center [673, 347] width 266 height 50
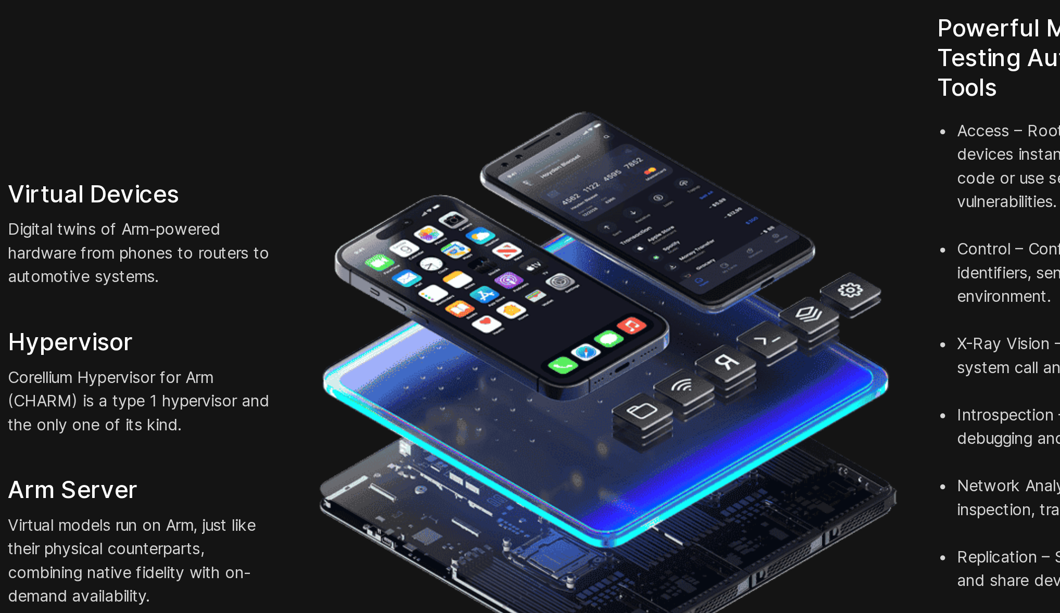
scroll to position [4, 0]
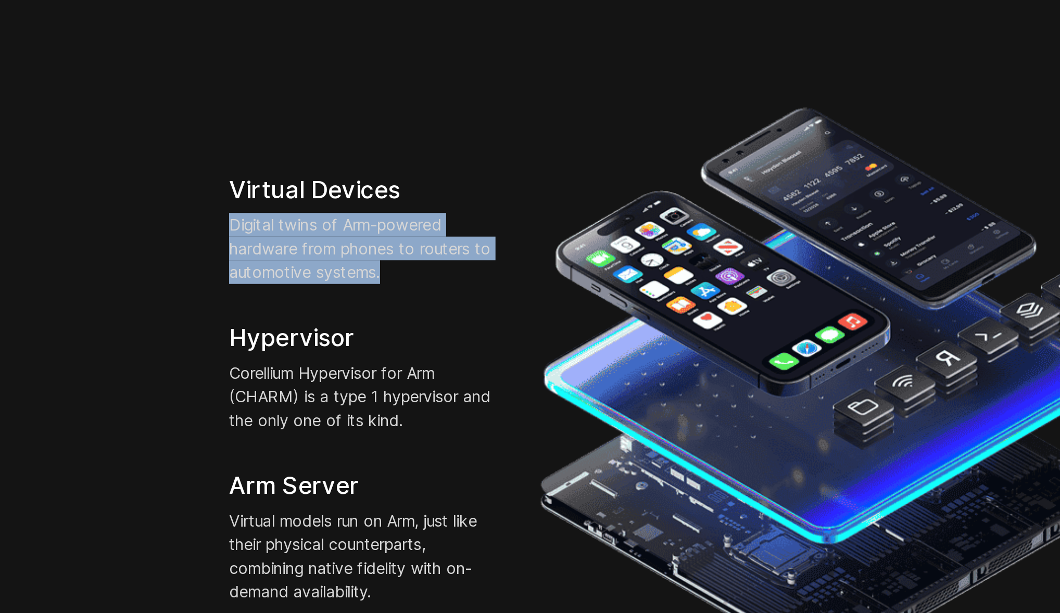
click at [322, 418] on div "Virtual Devices Digital twins of Arm-powered hardware from phones to routers to…" at bounding box center [284, 495] width 163 height 226
click at [323, 418] on p "Digital twins of Arm-powered hardware from phones to routers to automotive syst…" at bounding box center [284, 420] width 143 height 37
drag, startPoint x: 199, startPoint y: 392, endPoint x: 334, endPoint y: 417, distance: 136.7
click at [331, 417] on section "Corellium Virtual Hardware Platform Virtual Devices Digital twins of Arm-powere…" at bounding box center [530, 479] width 1060 height 499
click at [334, 417] on p "Digital twins of Arm-powered hardware from phones to routers to automotive syst…" at bounding box center [284, 420] width 143 height 37
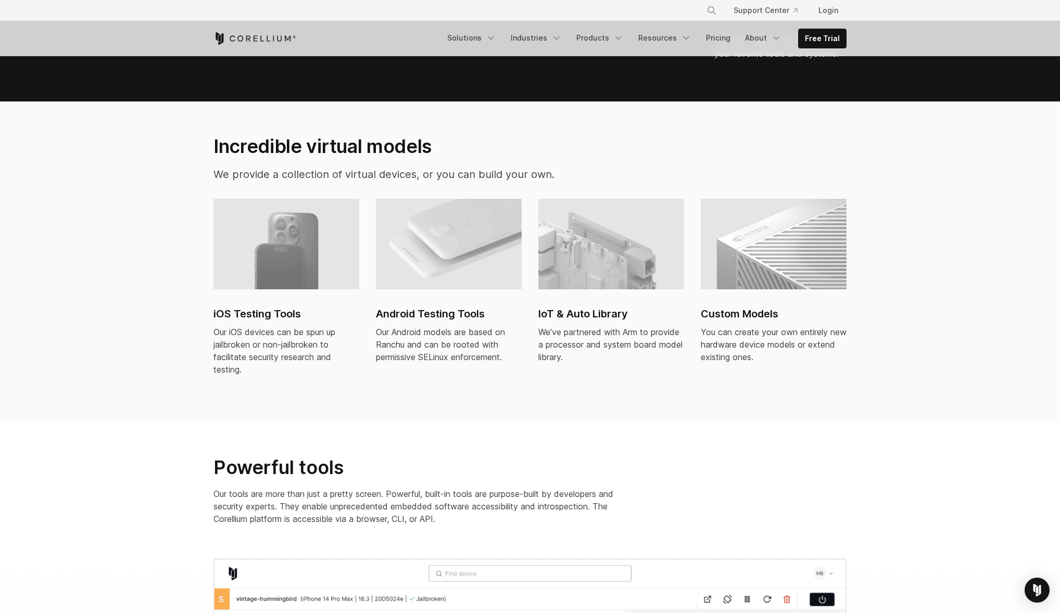
scroll to position [605, 0]
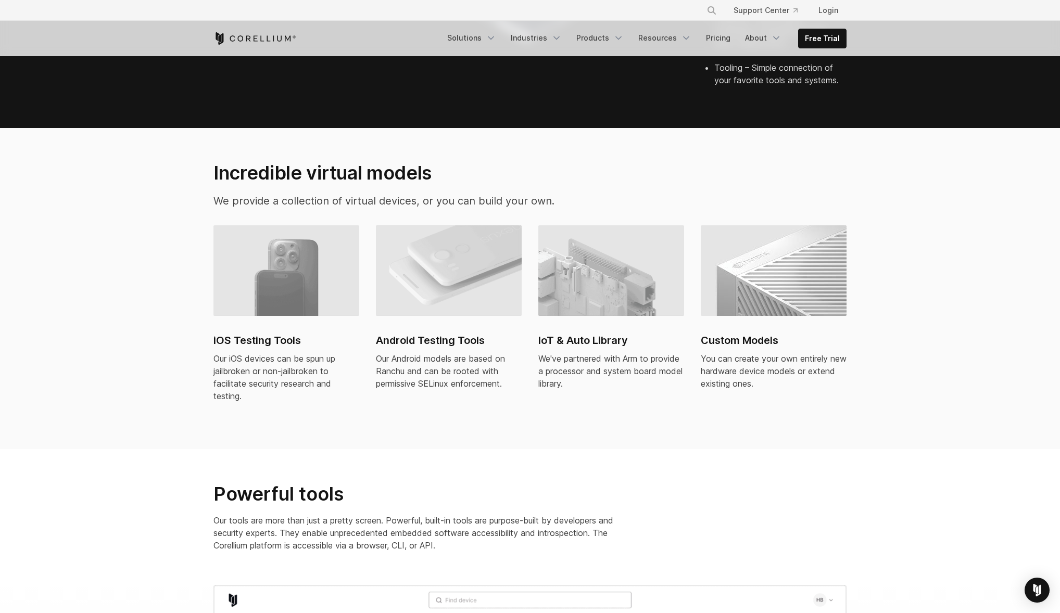
drag, startPoint x: 211, startPoint y: 314, endPoint x: 311, endPoint y: 375, distance: 117.5
click at [304, 372] on div "iOS Testing Tools Our iOS devices can be spun up jailbroken or non-jailbroken t…" at bounding box center [530, 332] width 654 height 215
click at [311, 375] on div "Our iOS devices can be spun up jailbroken or non-jailbroken to facilitate secur…" at bounding box center [286, 377] width 146 height 50
